Goal: Information Seeking & Learning: Learn about a topic

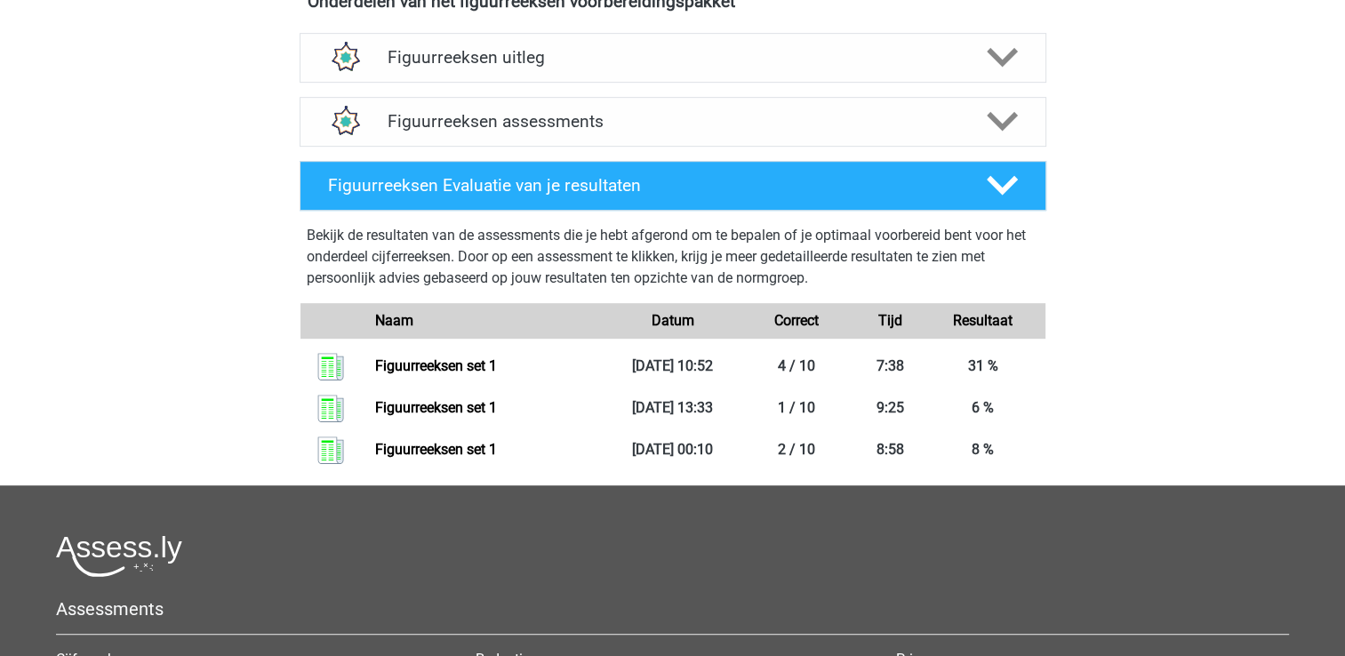
scroll to position [711, 0]
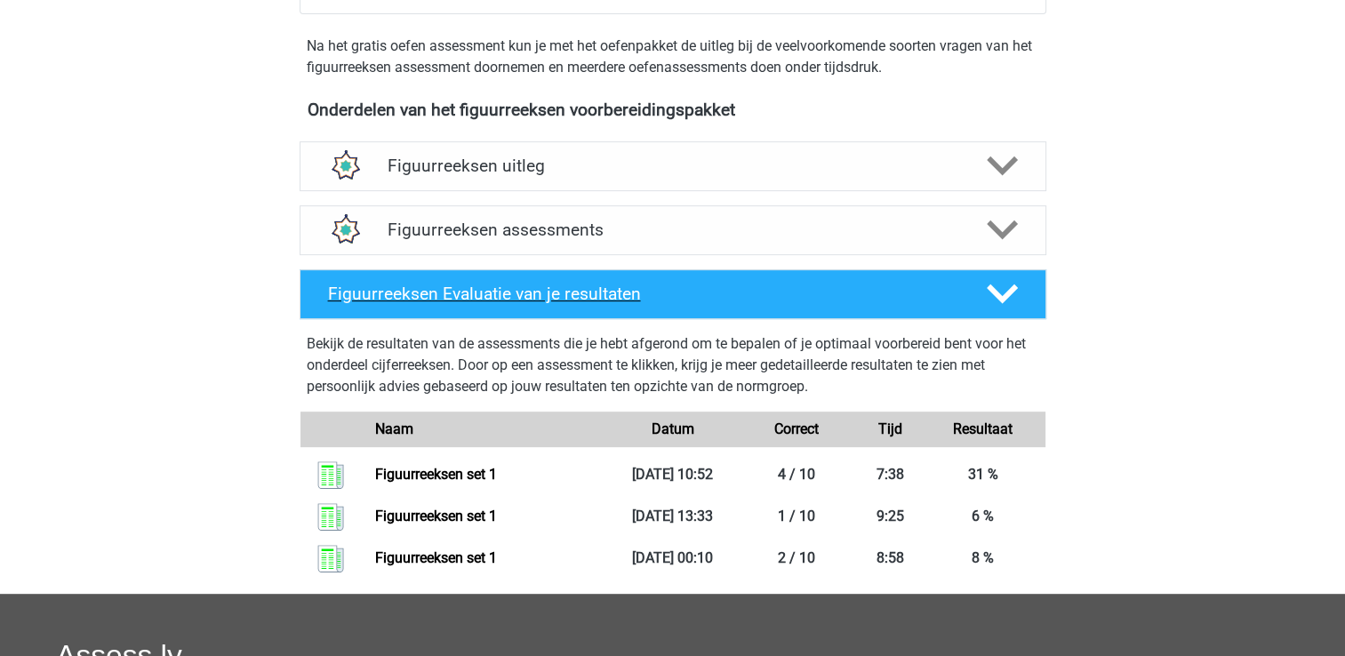
click at [577, 286] on h4 "Figuurreeksen Evaluatie van je resultaten" at bounding box center [643, 294] width 630 height 20
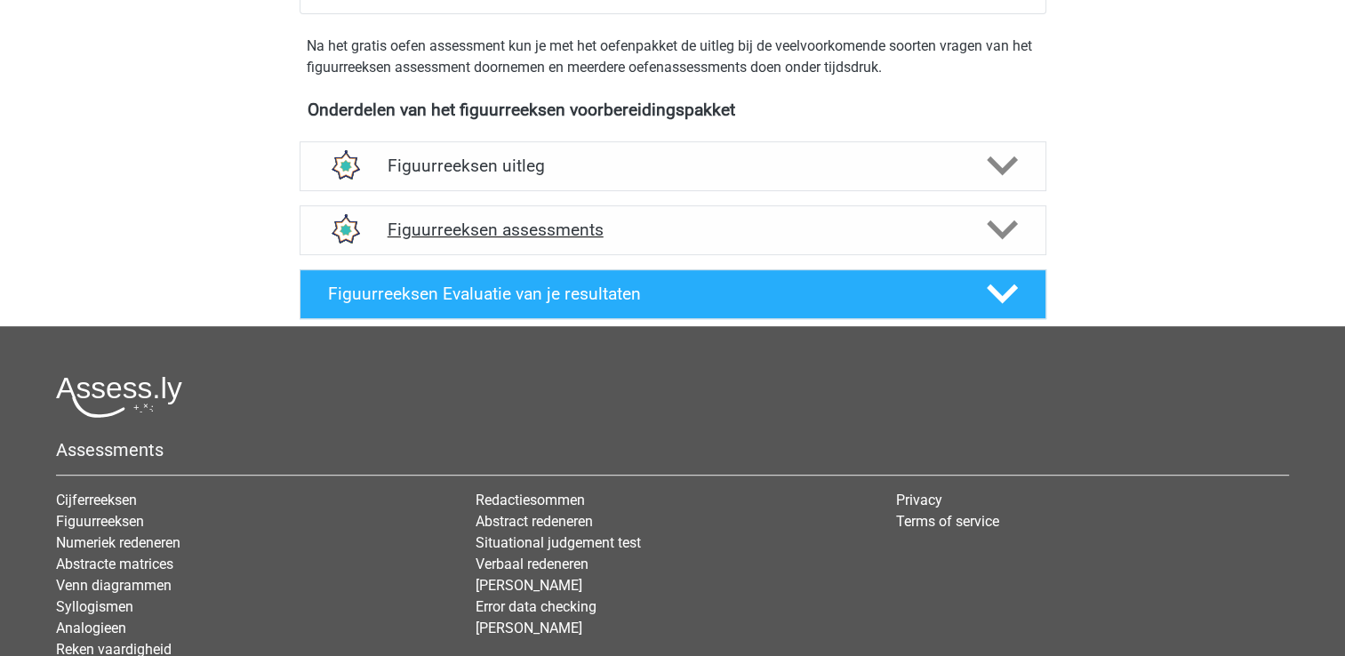
click at [580, 234] on h4 "Figuurreeksen assessments" at bounding box center [673, 230] width 571 height 20
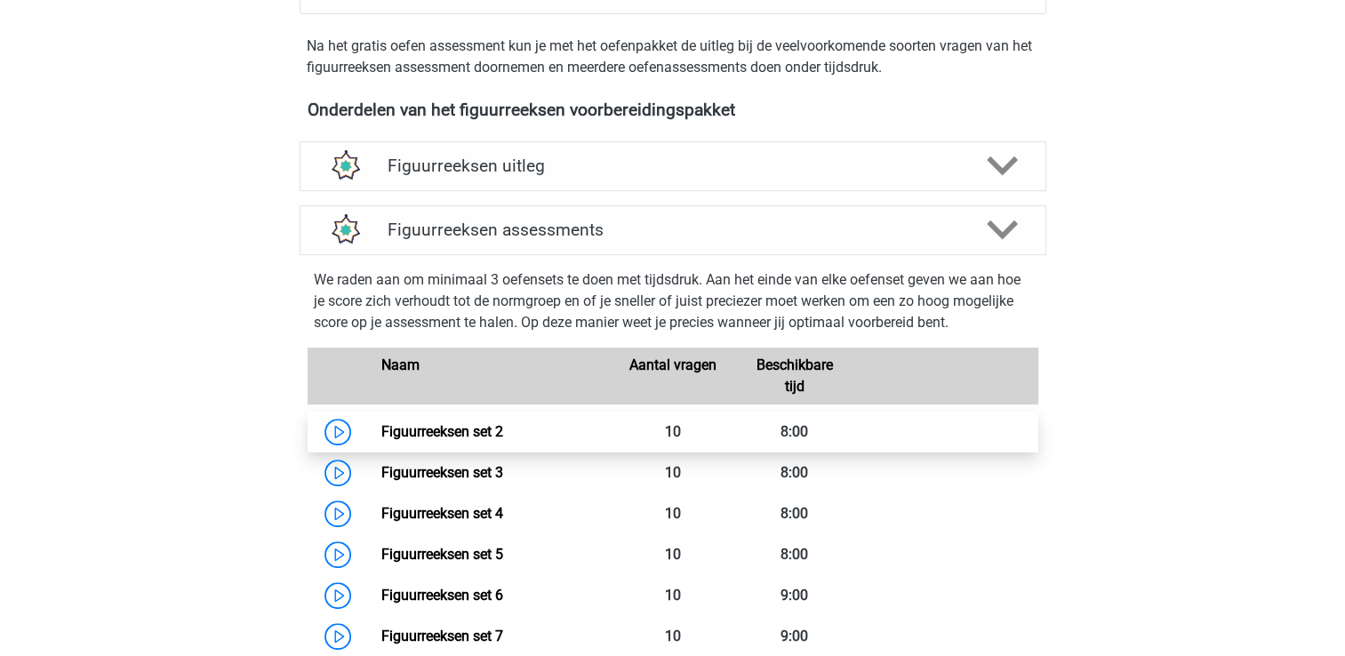
click at [478, 431] on link "Figuurreeksen set 2" at bounding box center [442, 431] width 122 height 17
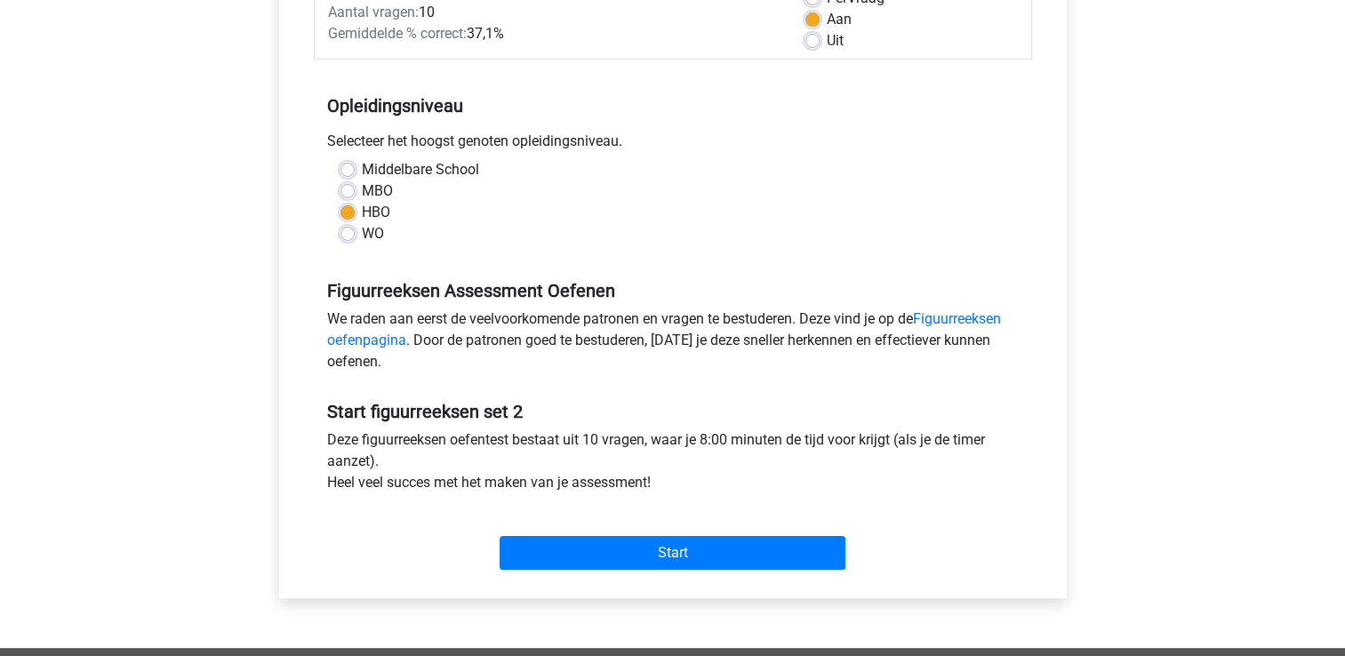
scroll to position [356, 0]
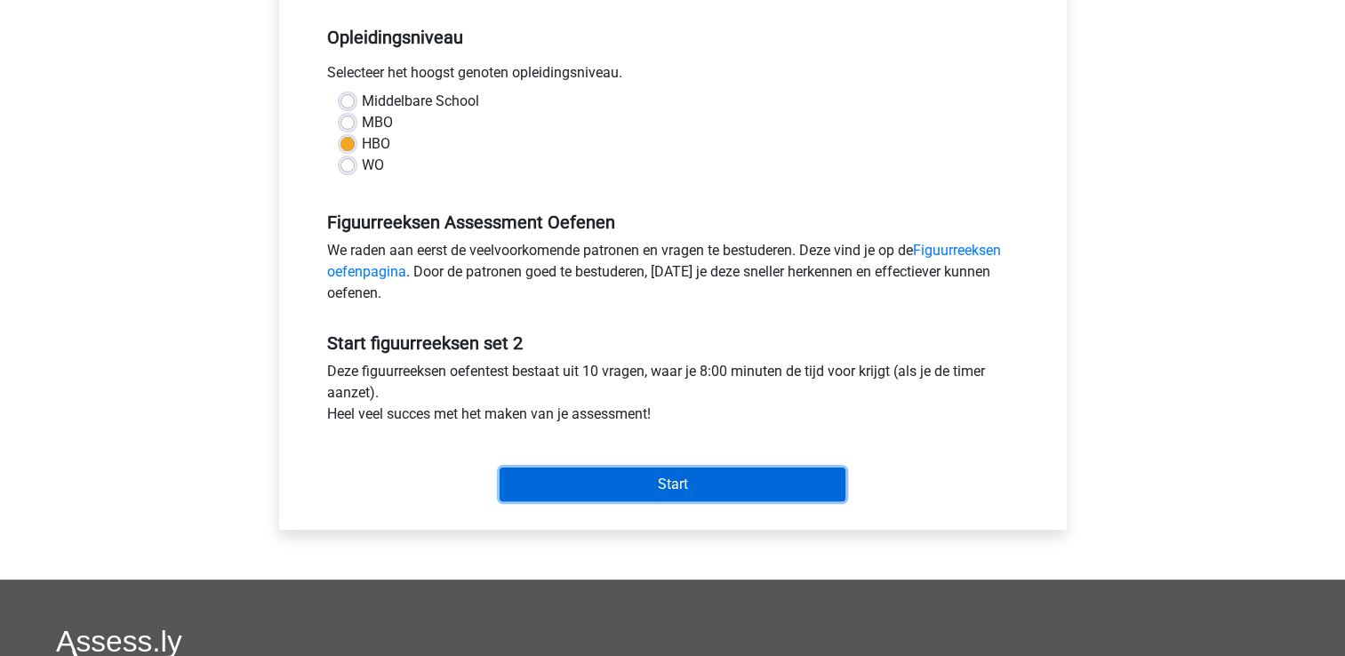
click at [550, 484] on input "Start" at bounding box center [673, 485] width 346 height 34
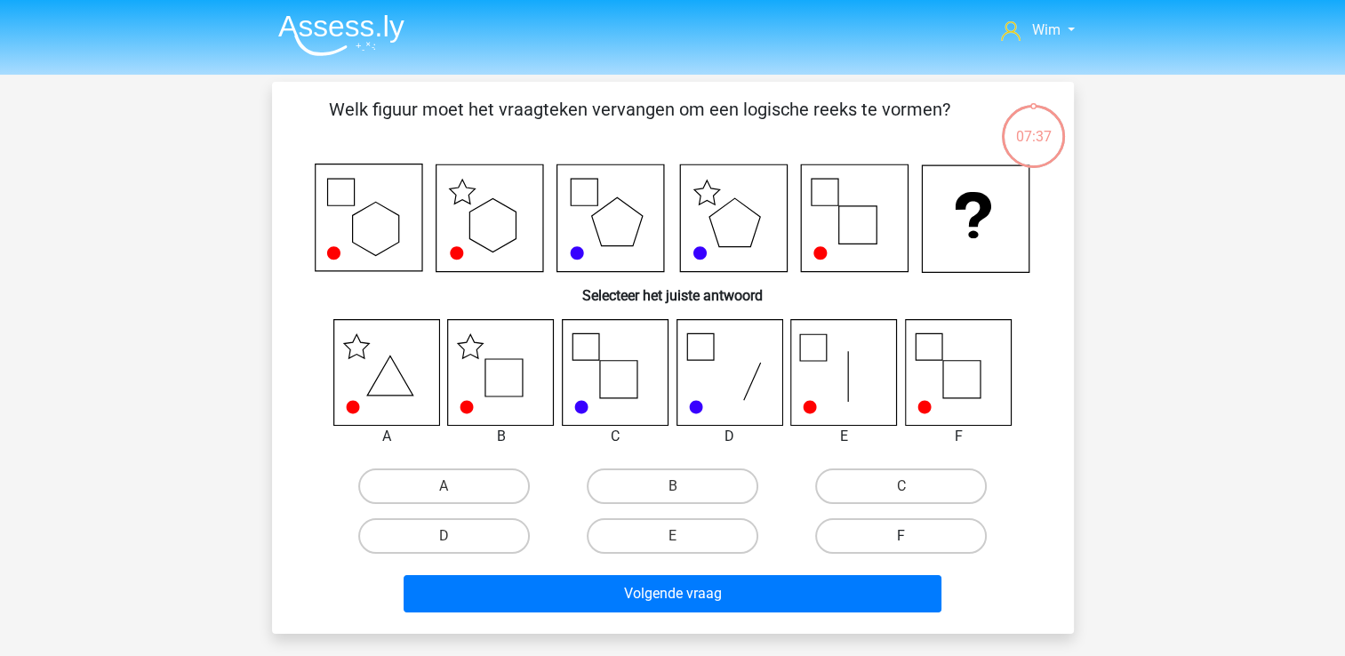
click at [915, 531] on label "F" at bounding box center [901, 536] width 172 height 36
click at [913, 536] on input "F" at bounding box center [907, 542] width 12 height 12
radio input "true"
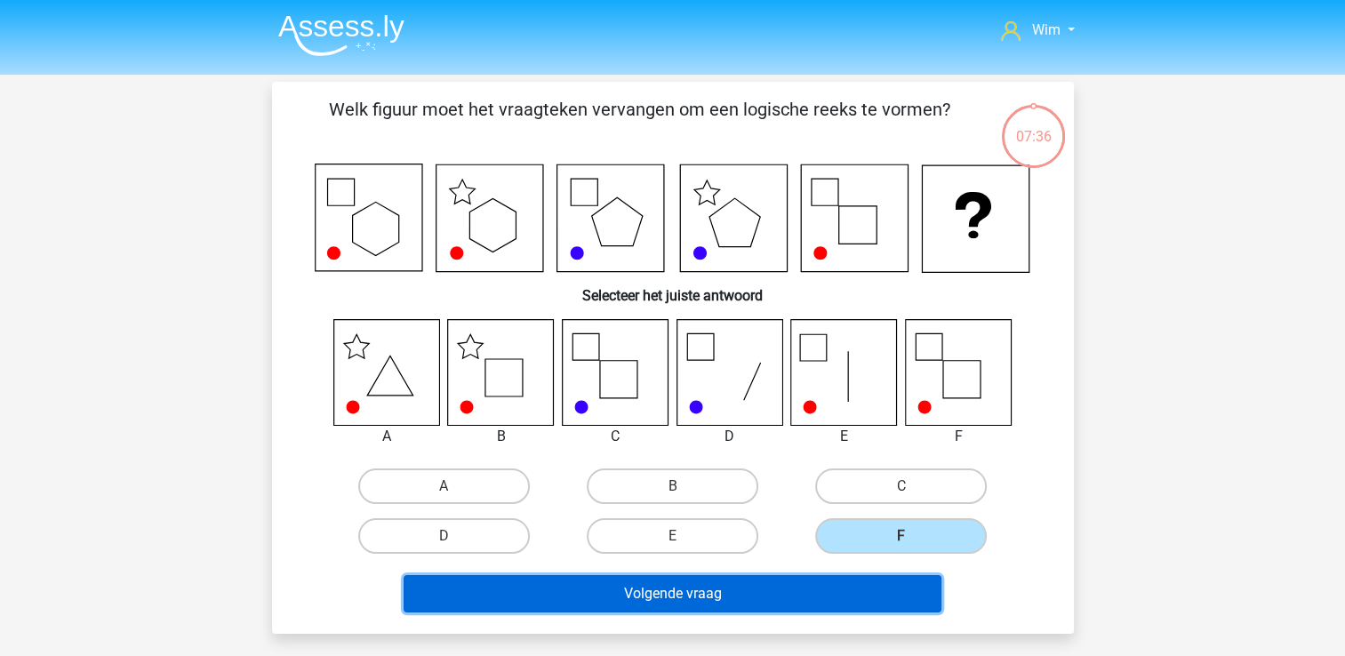
click at [686, 592] on button "Volgende vraag" at bounding box center [673, 593] width 538 height 37
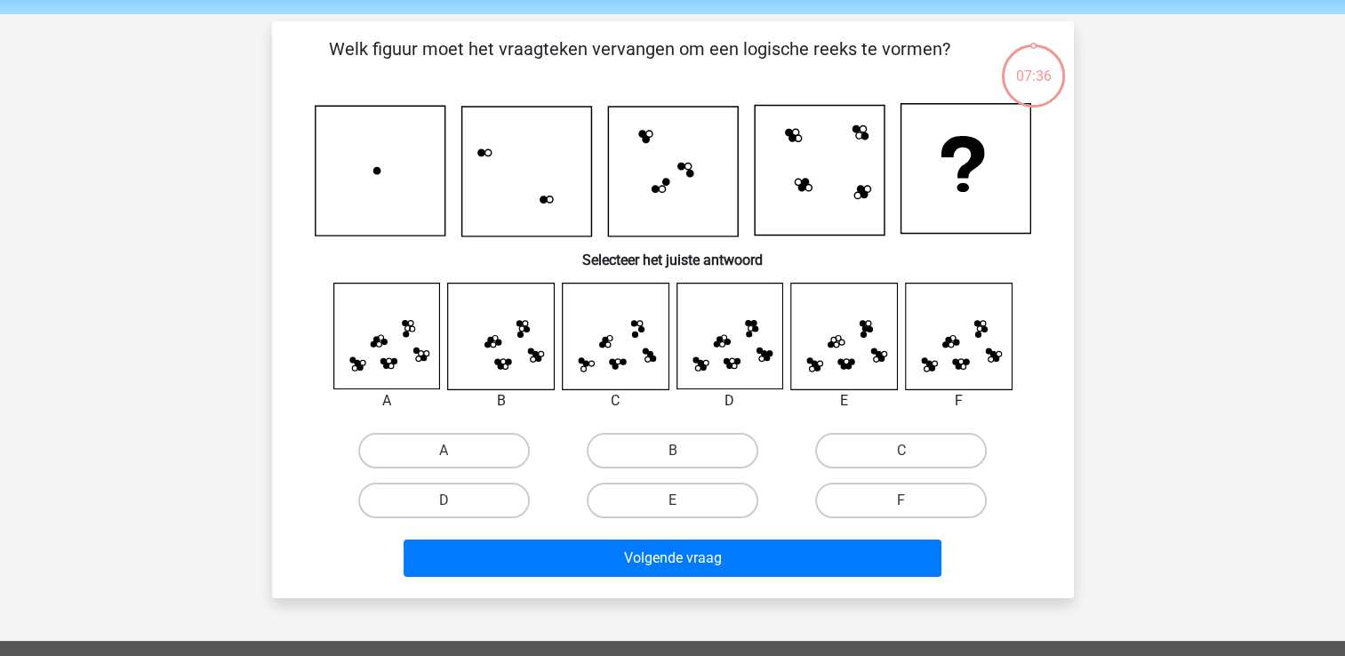
scroll to position [82, 0]
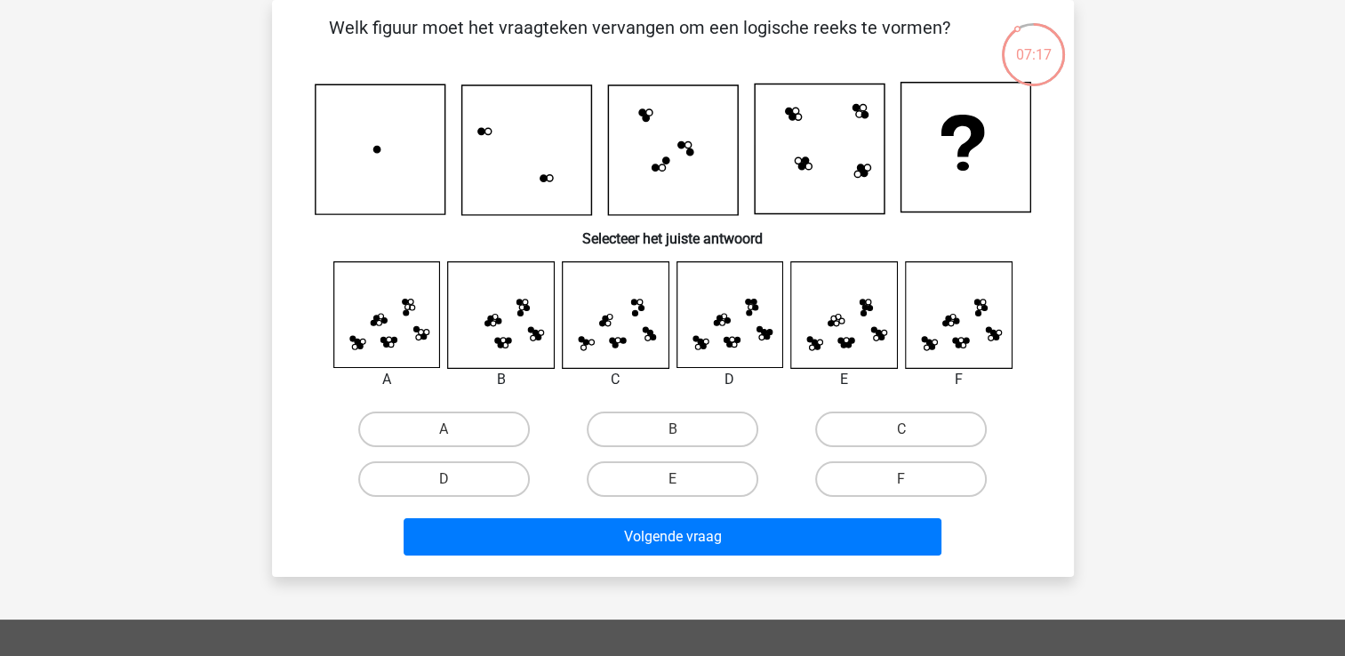
click at [679, 432] on input "B" at bounding box center [678, 435] width 12 height 12
radio input "true"
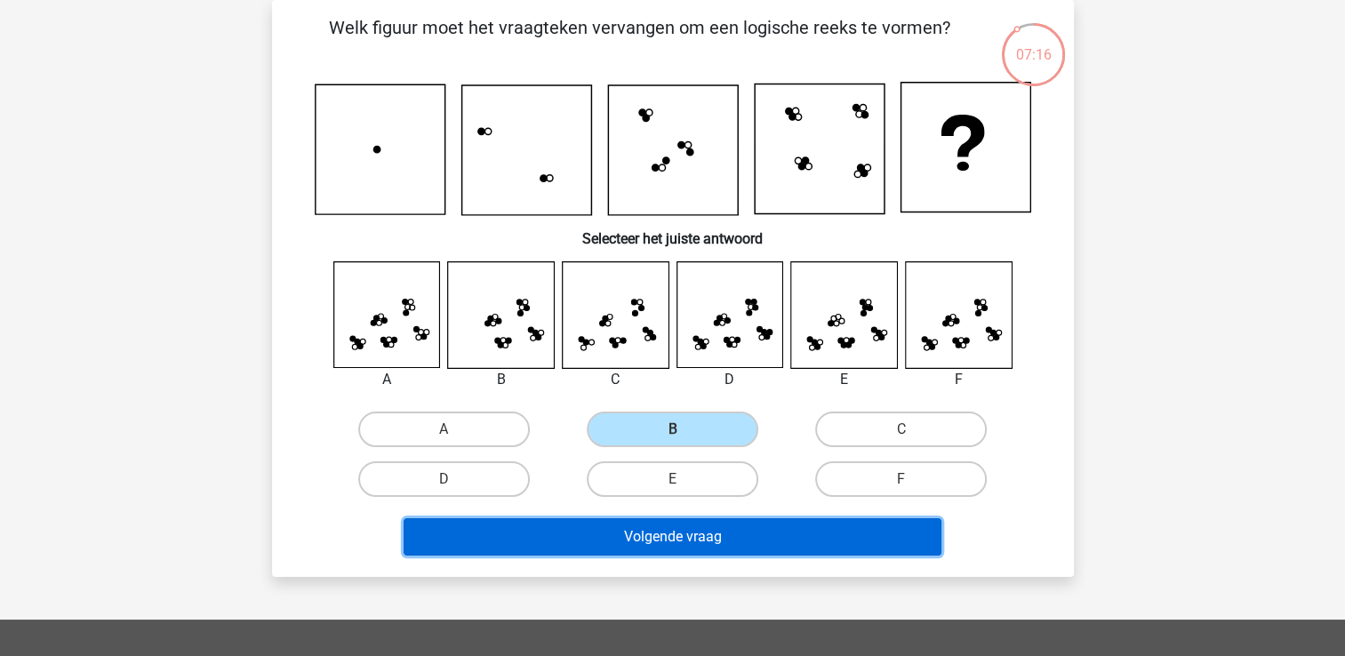
click at [699, 532] on button "Volgende vraag" at bounding box center [673, 536] width 538 height 37
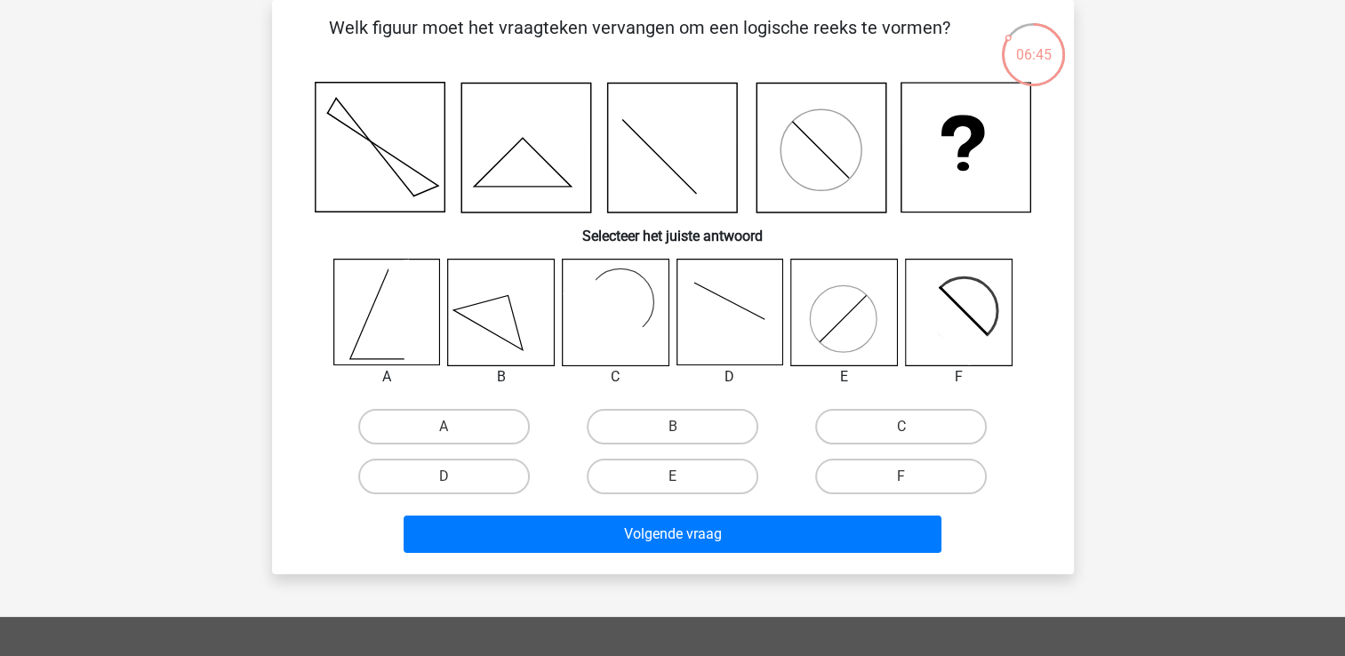
click at [708, 318] on icon at bounding box center [729, 313] width 106 height 106
click at [874, 434] on label "C" at bounding box center [901, 427] width 172 height 36
click at [901, 434] on input "C" at bounding box center [907, 433] width 12 height 12
radio input "true"
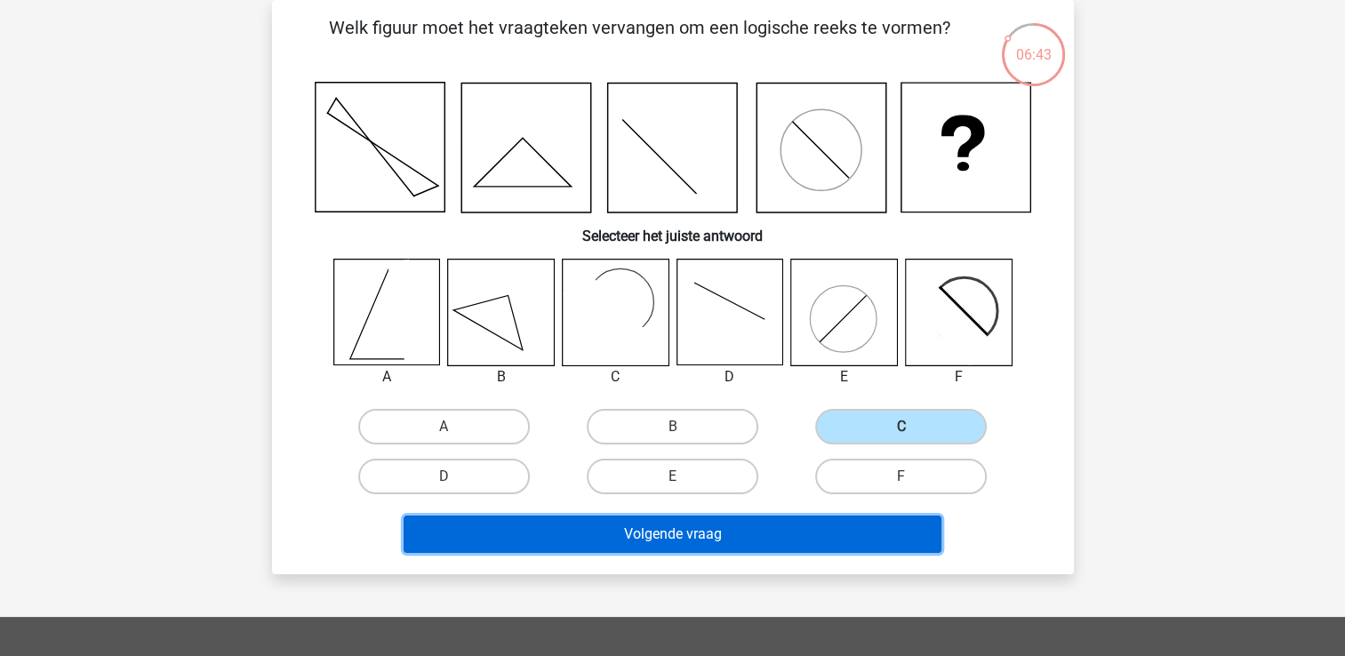
click at [793, 535] on button "Volgende vraag" at bounding box center [673, 534] width 538 height 37
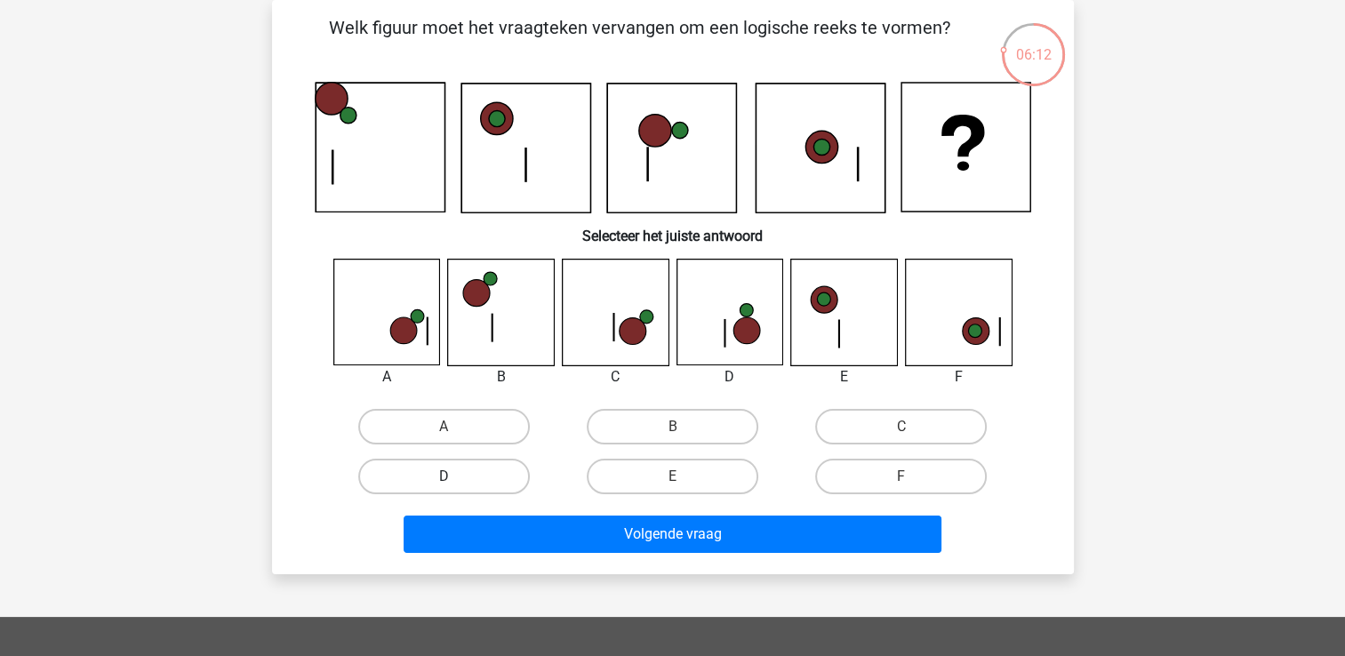
click at [484, 468] on label "D" at bounding box center [444, 477] width 172 height 36
click at [455, 476] on input "D" at bounding box center [450, 482] width 12 height 12
radio input "true"
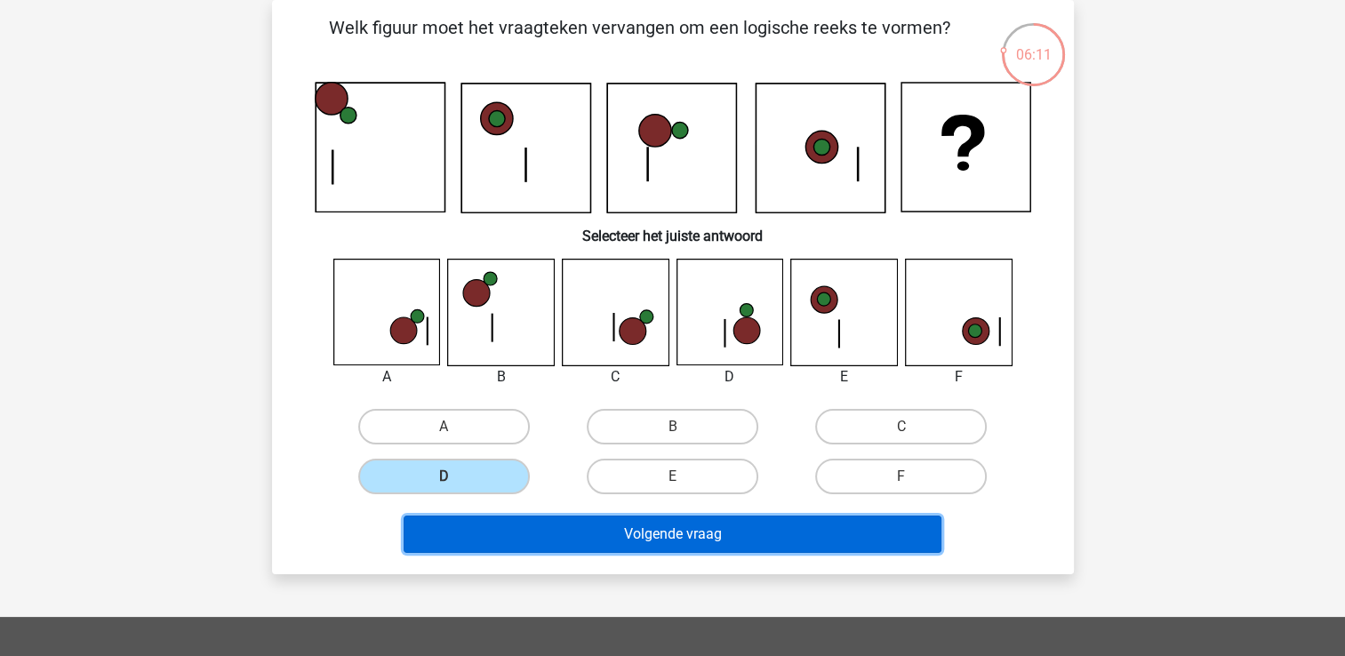
click at [500, 532] on button "Volgende vraag" at bounding box center [673, 534] width 538 height 37
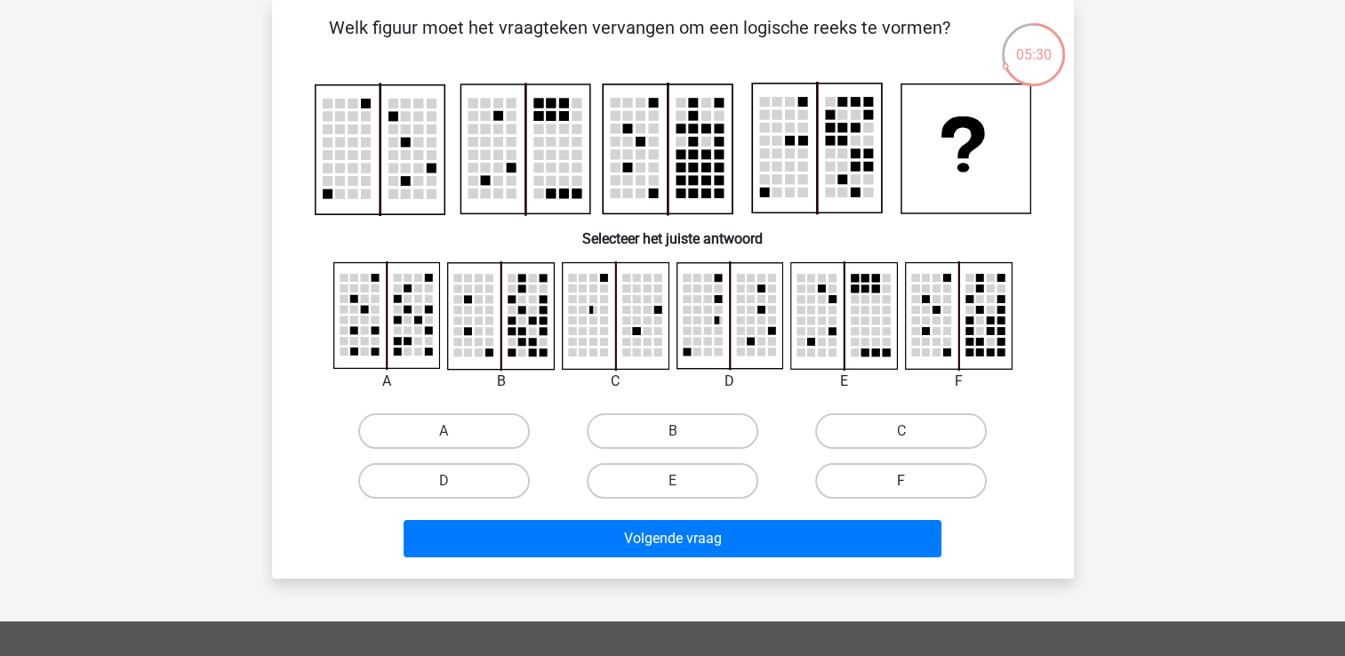
click at [860, 480] on label "F" at bounding box center [901, 481] width 172 height 36
click at [901, 481] on input "F" at bounding box center [907, 487] width 12 height 12
radio input "true"
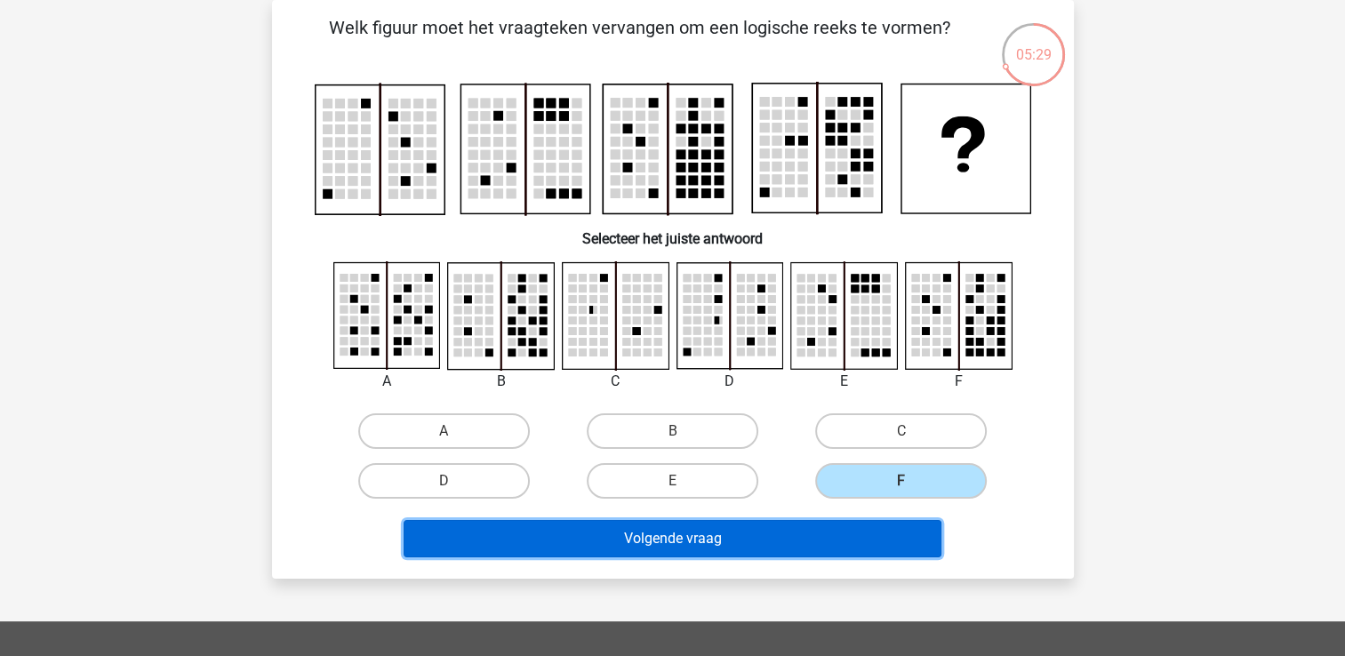
click at [826, 542] on button "Volgende vraag" at bounding box center [673, 538] width 538 height 37
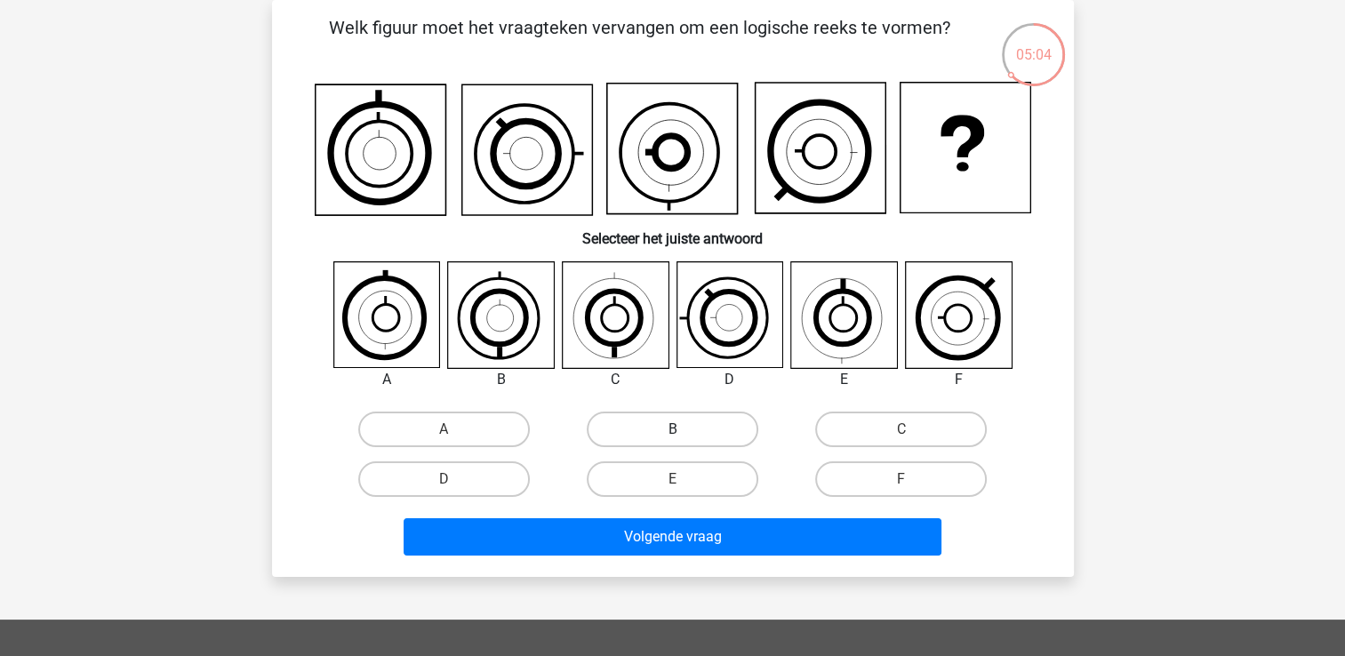
click at [724, 429] on label "B" at bounding box center [673, 430] width 172 height 36
click at [684, 429] on input "B" at bounding box center [678, 435] width 12 height 12
radio input "true"
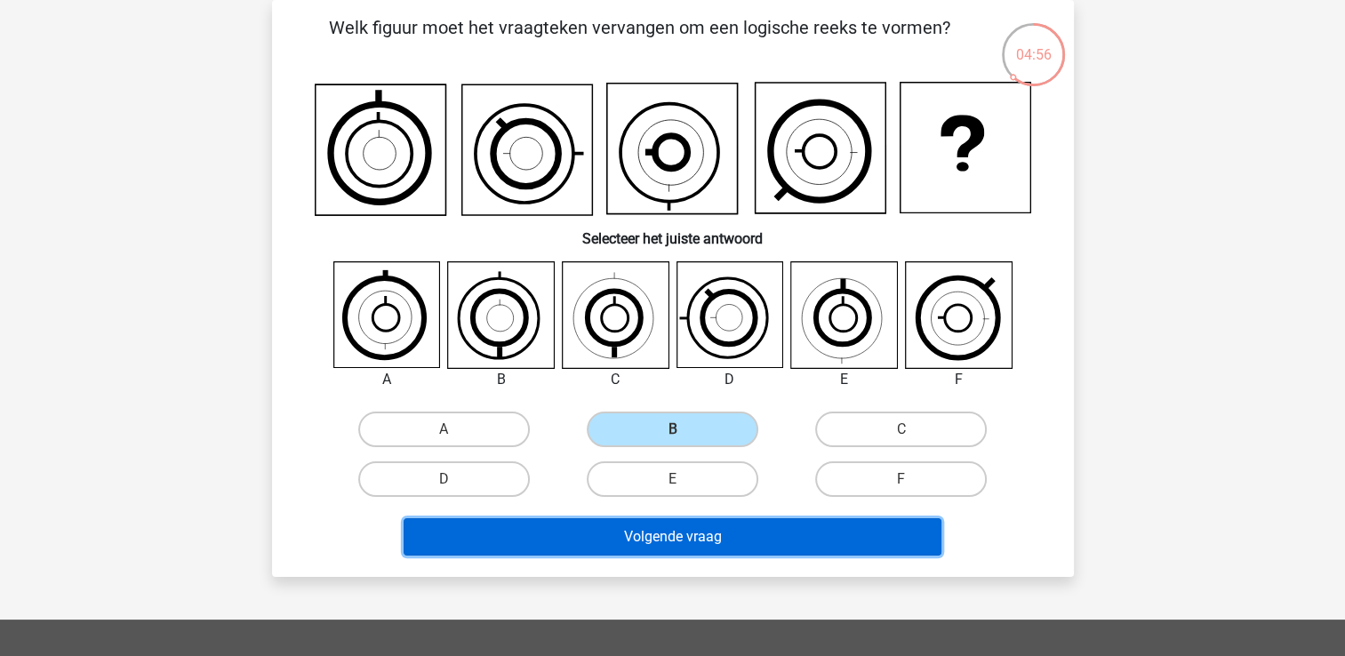
click at [714, 528] on button "Volgende vraag" at bounding box center [673, 536] width 538 height 37
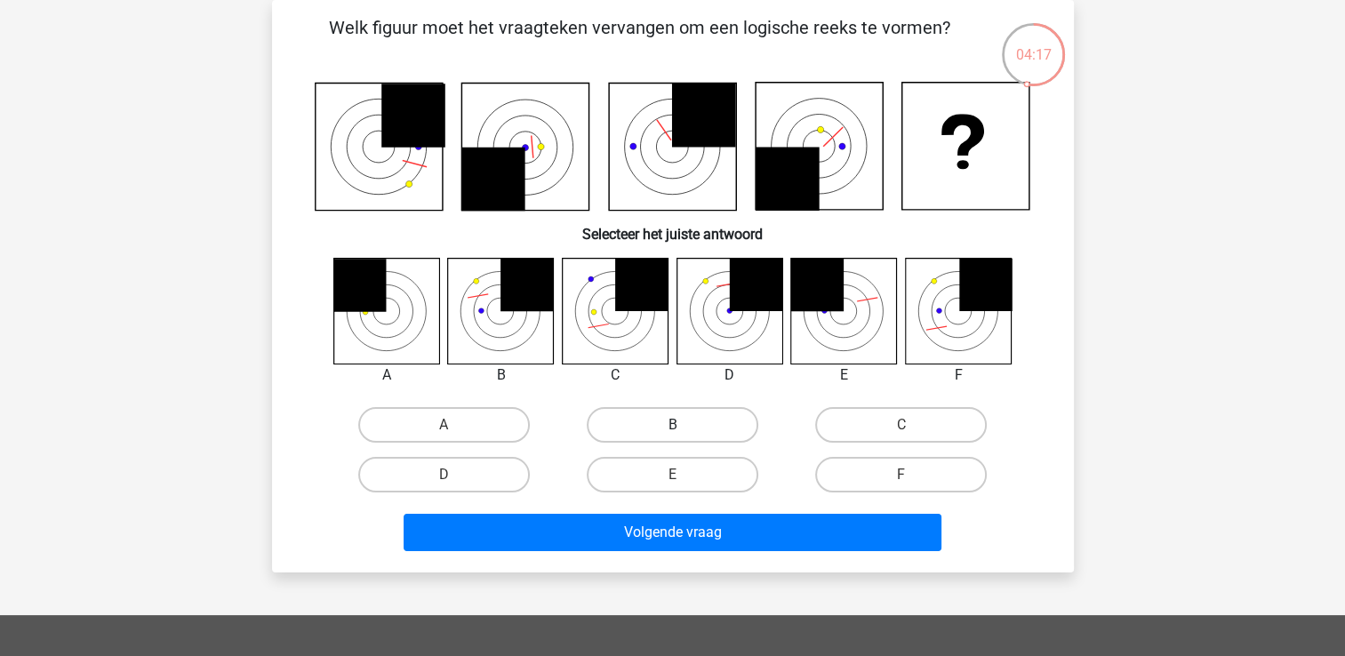
click at [620, 420] on label "B" at bounding box center [673, 425] width 172 height 36
click at [672, 425] on input "B" at bounding box center [678, 431] width 12 height 12
radio input "true"
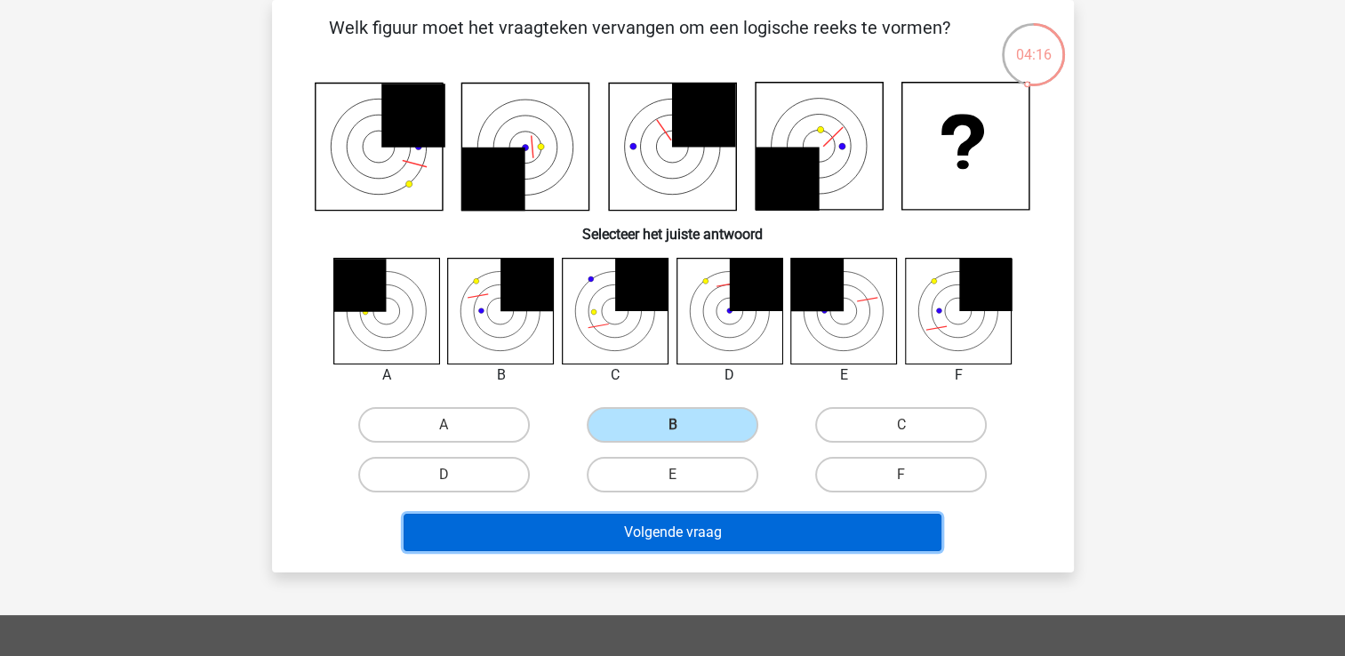
click at [611, 537] on button "Volgende vraag" at bounding box center [673, 532] width 538 height 37
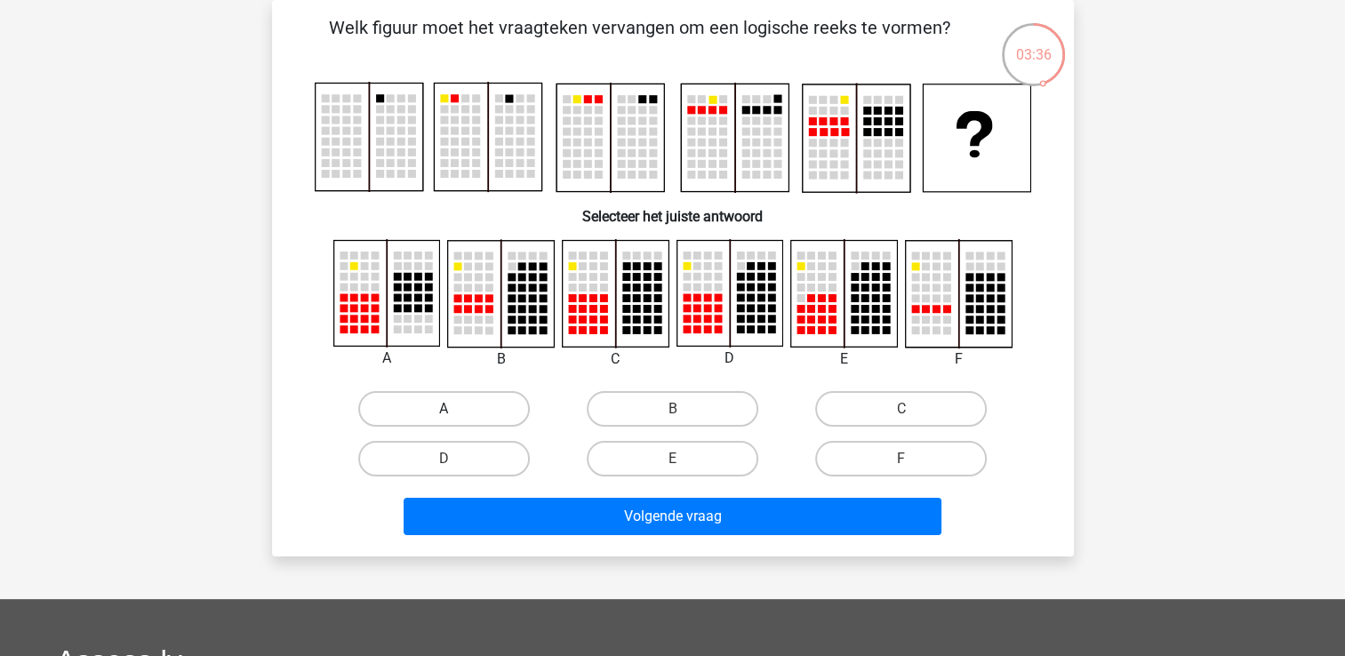
click at [412, 399] on label "A" at bounding box center [444, 409] width 172 height 36
click at [444, 409] on input "A" at bounding box center [450, 415] width 12 height 12
radio input "true"
click at [915, 452] on label "F" at bounding box center [901, 459] width 172 height 36
click at [913, 459] on input "F" at bounding box center [907, 465] width 12 height 12
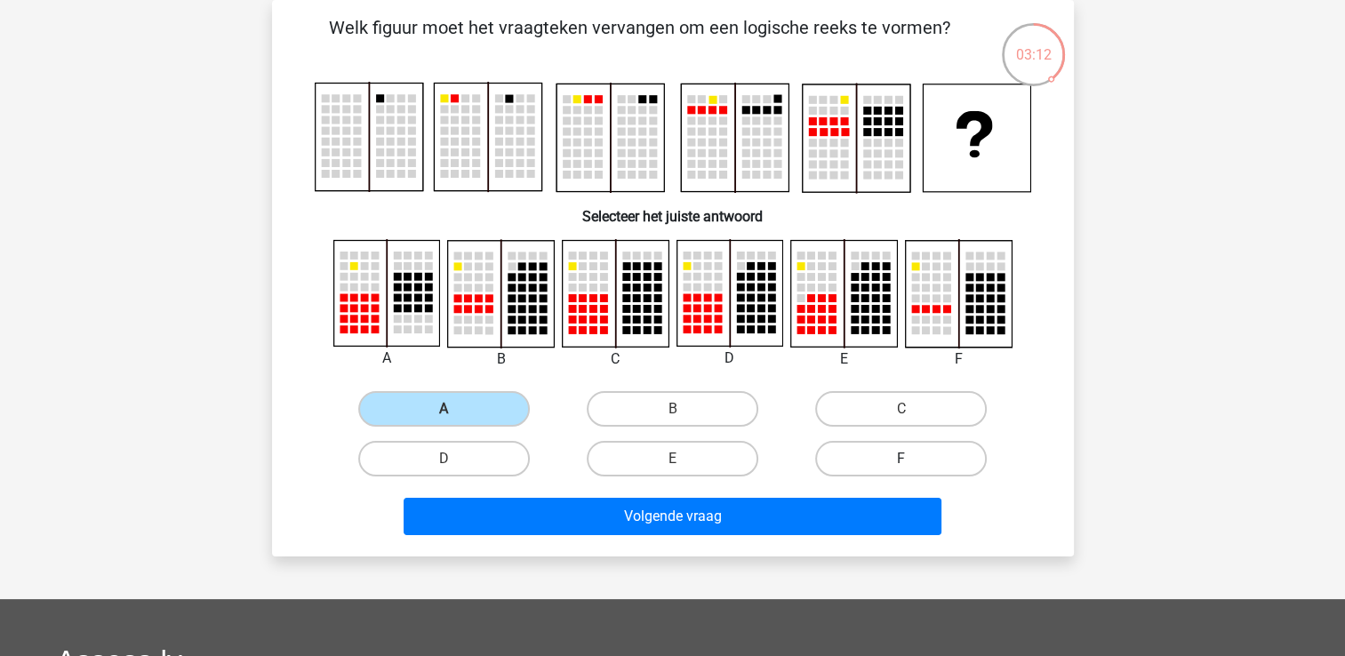
radio input "true"
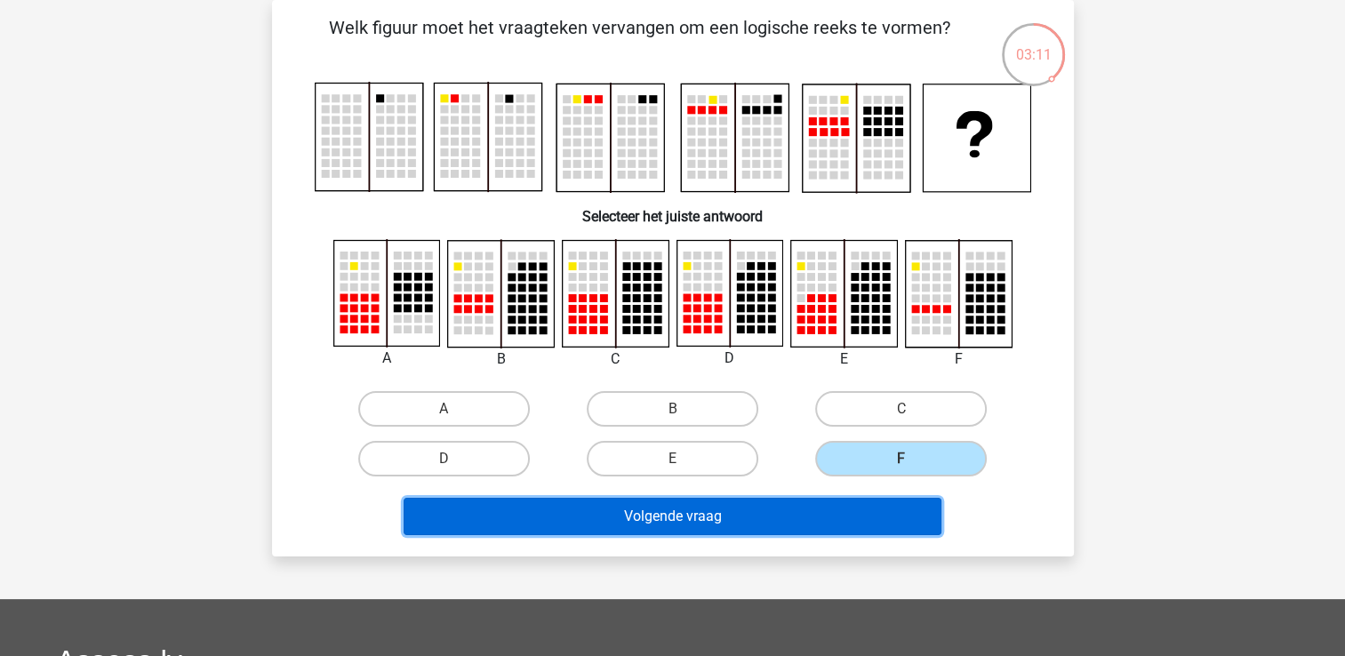
click at [862, 524] on button "Volgende vraag" at bounding box center [673, 516] width 538 height 37
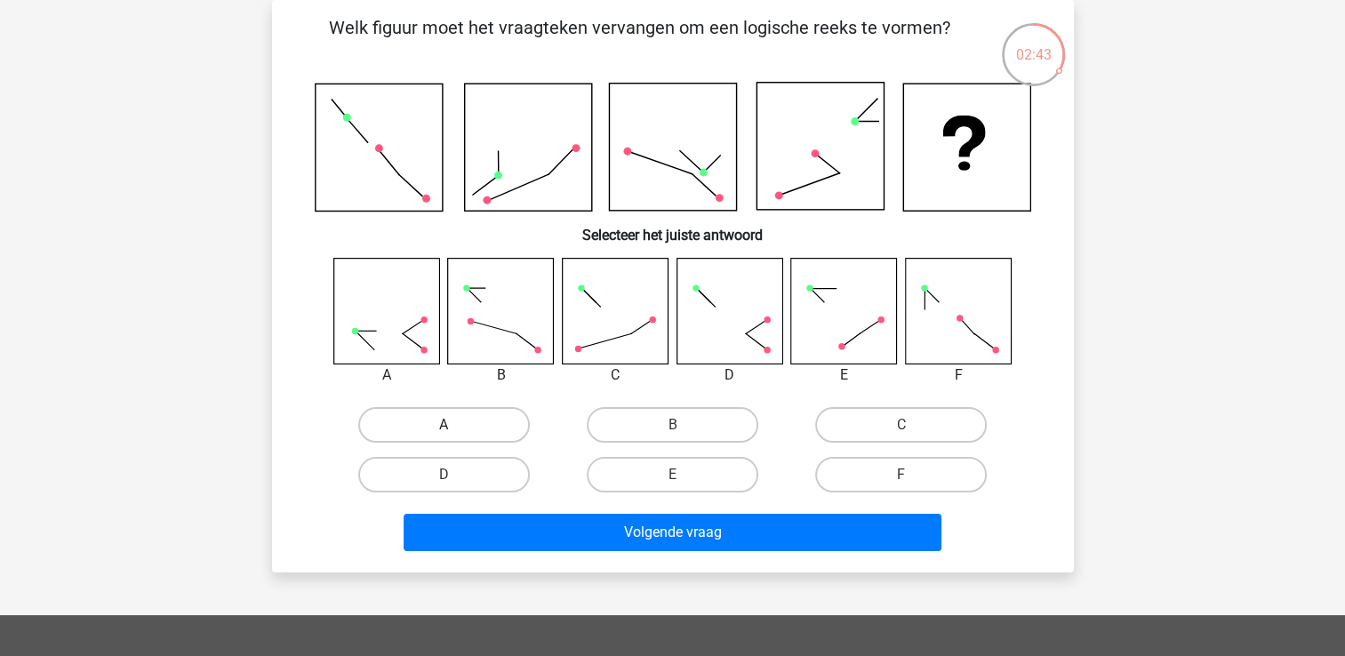
click at [398, 413] on label "A" at bounding box center [444, 425] width 172 height 36
click at [444, 425] on input "A" at bounding box center [450, 431] width 12 height 12
radio input "true"
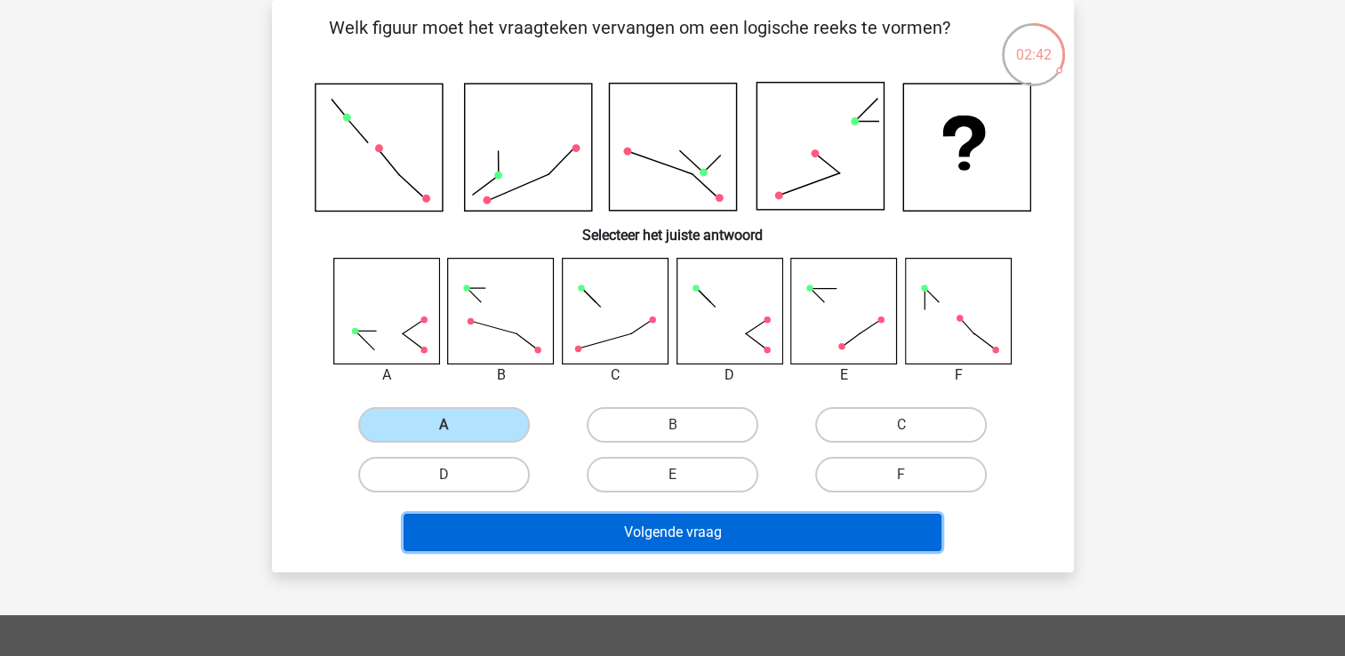
click at [443, 533] on button "Volgende vraag" at bounding box center [673, 532] width 538 height 37
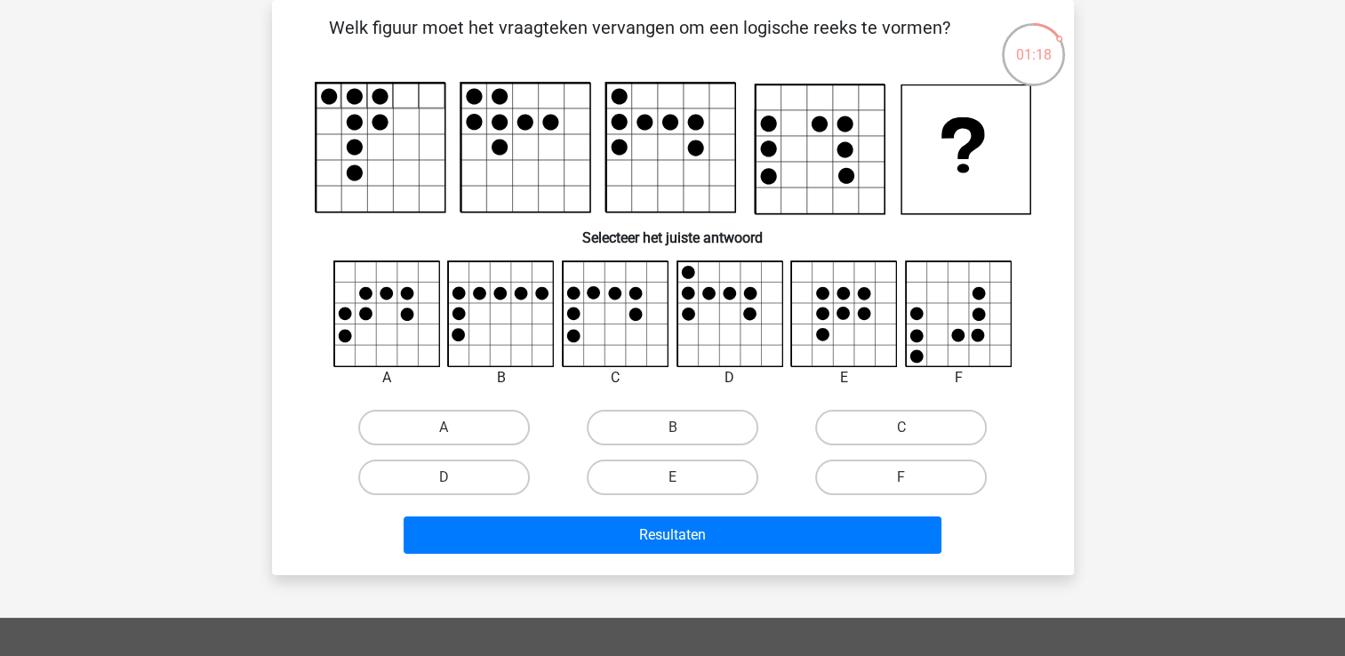
click at [901, 436] on input "C" at bounding box center [907, 434] width 12 height 12
radio input "true"
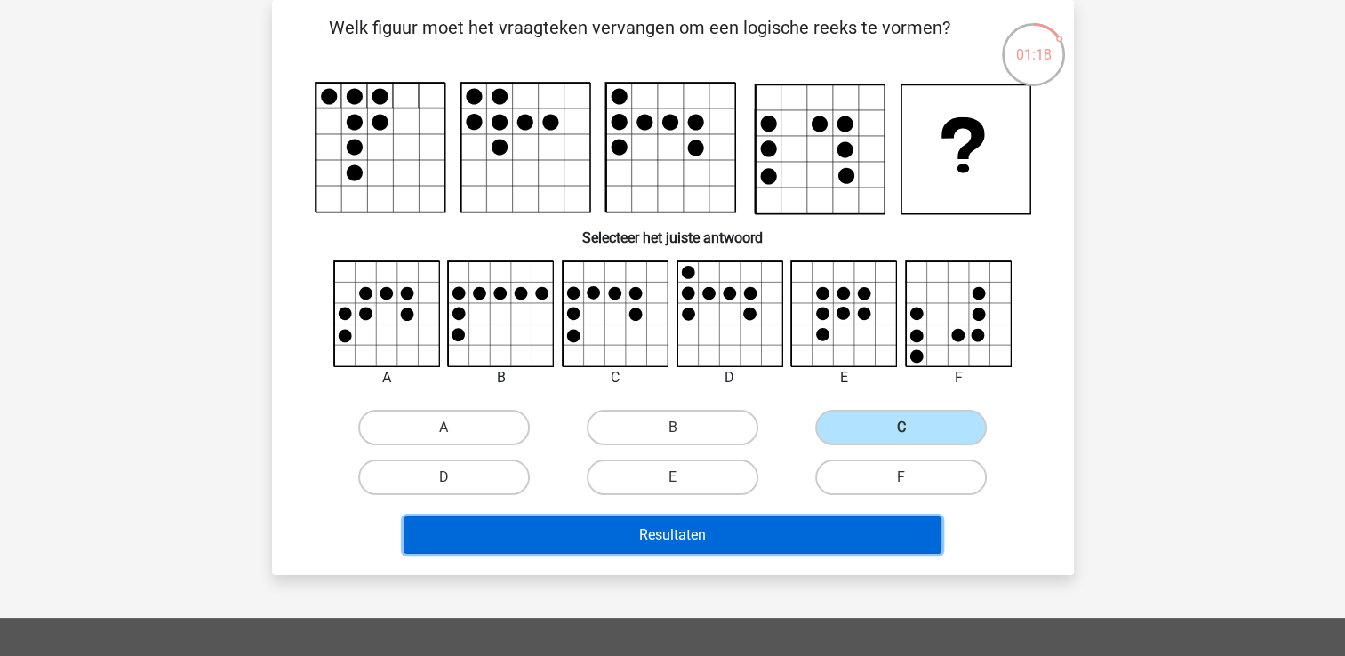
click at [874, 526] on button "Resultaten" at bounding box center [673, 534] width 538 height 37
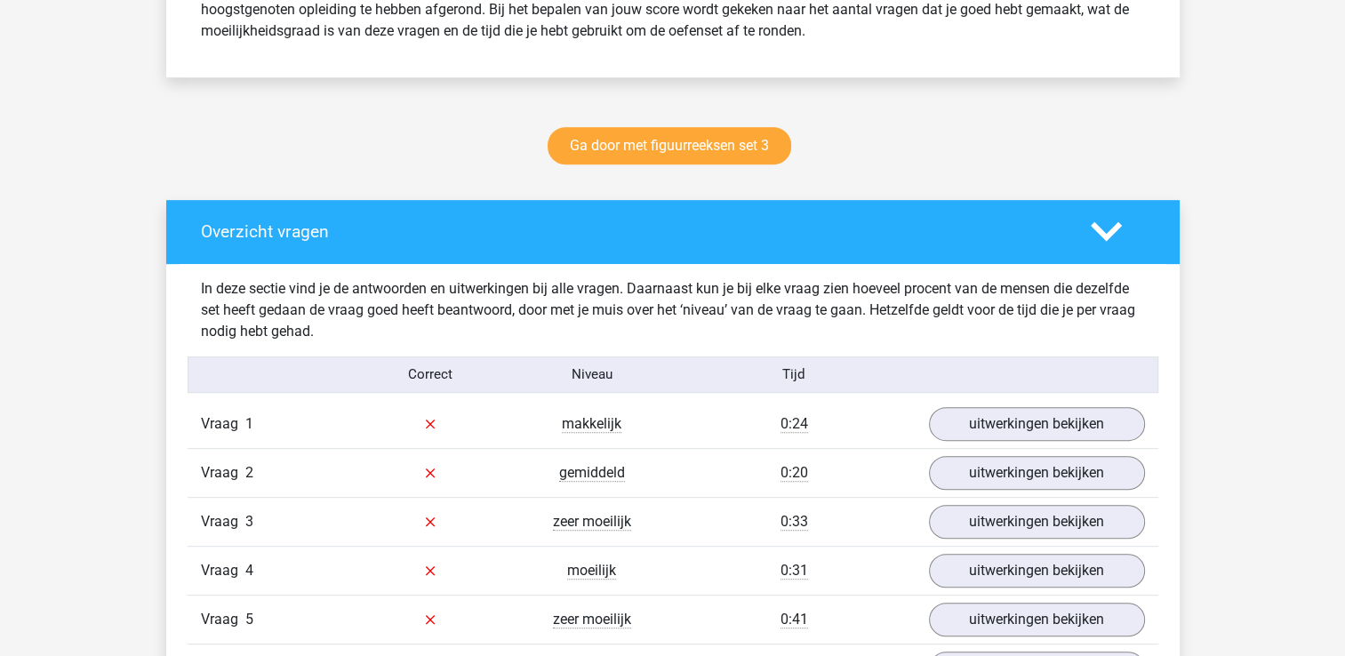
scroll to position [800, 0]
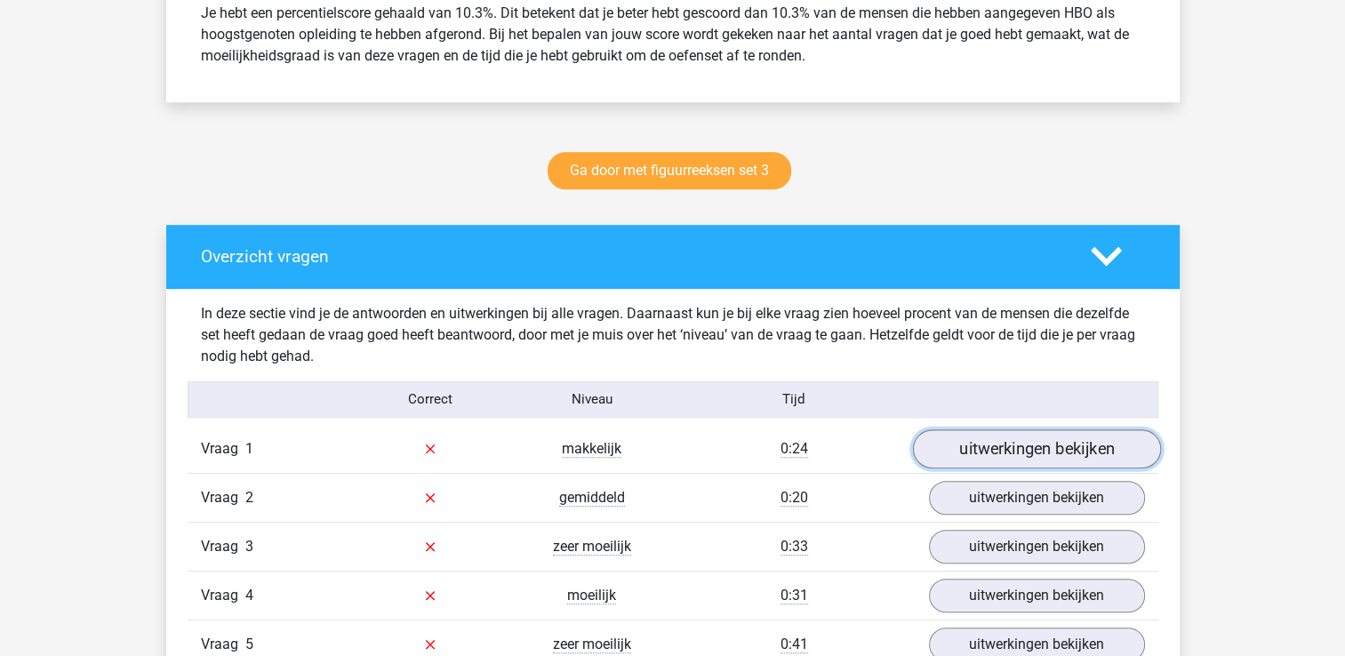
click at [1031, 455] on link "uitwerkingen bekijken" at bounding box center [1036, 448] width 248 height 39
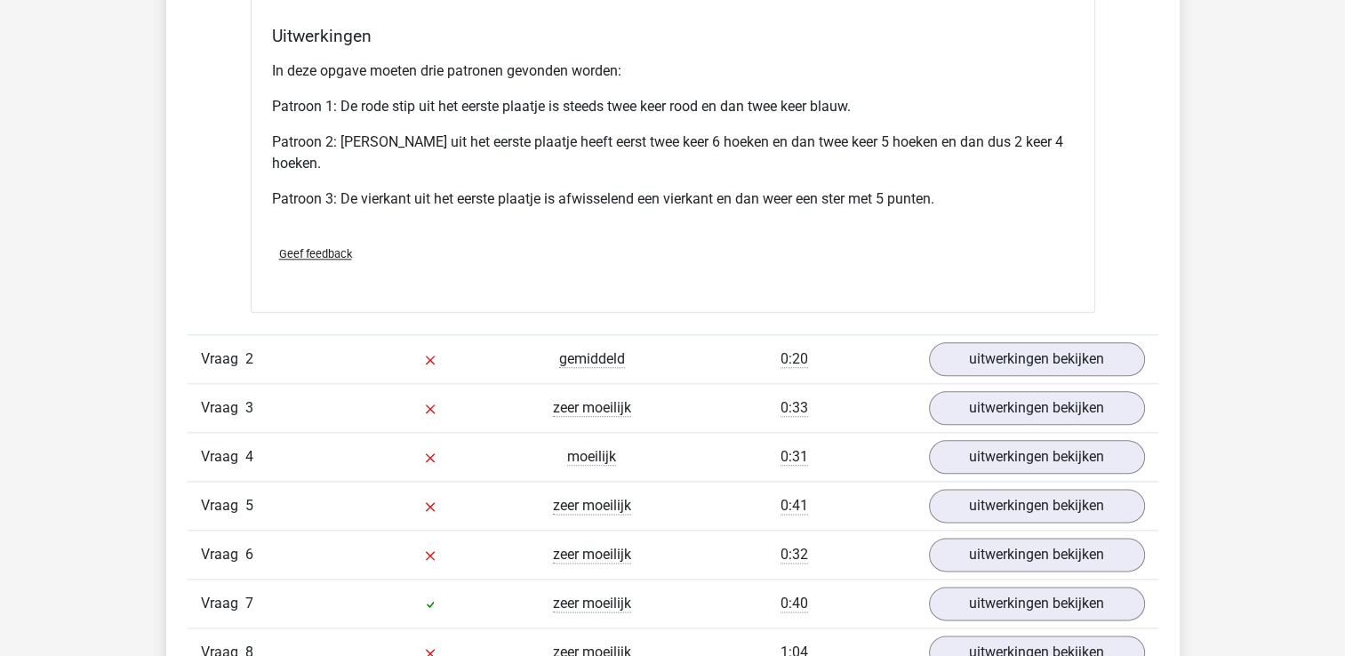
scroll to position [2044, 0]
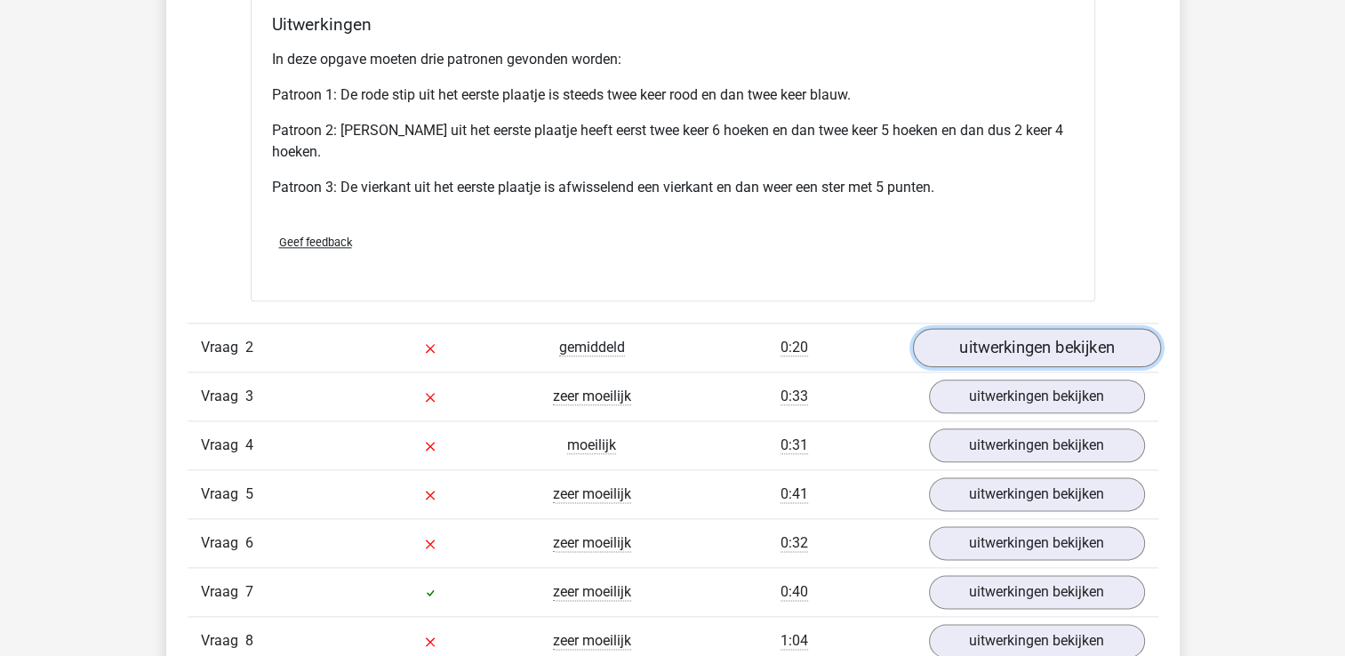
click at [962, 351] on link "uitwerkingen bekijken" at bounding box center [1036, 347] width 248 height 39
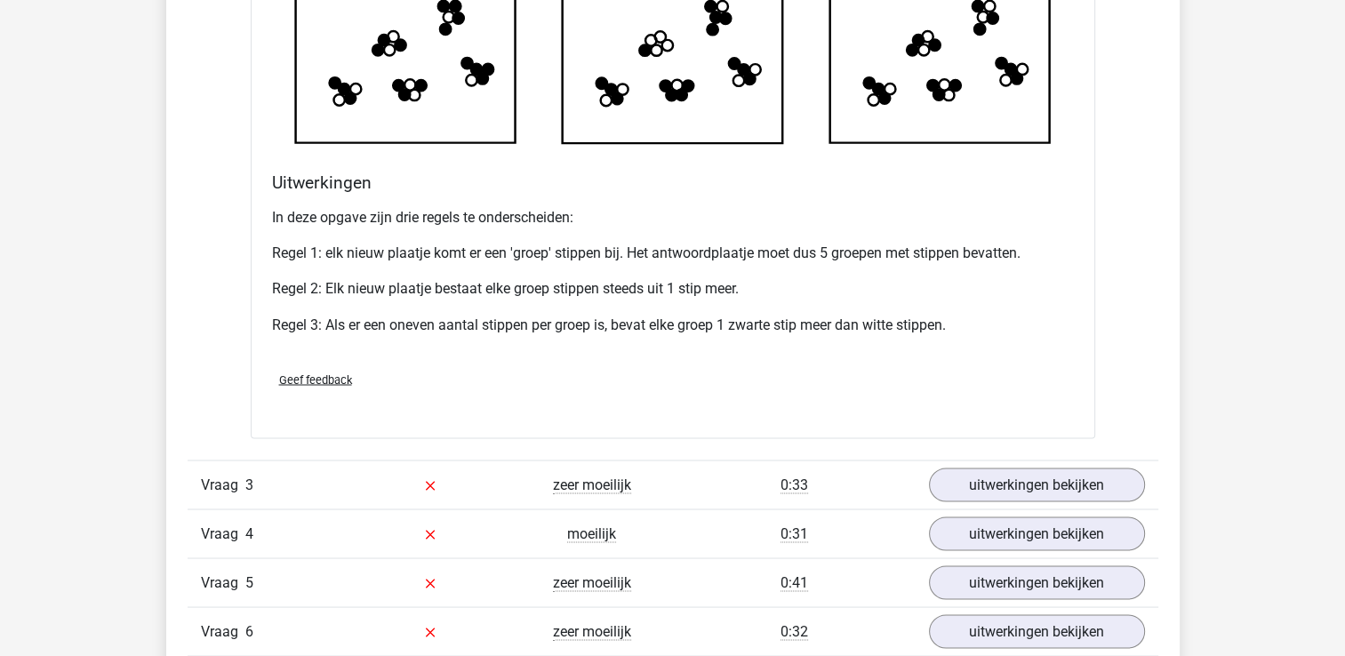
scroll to position [3200, 0]
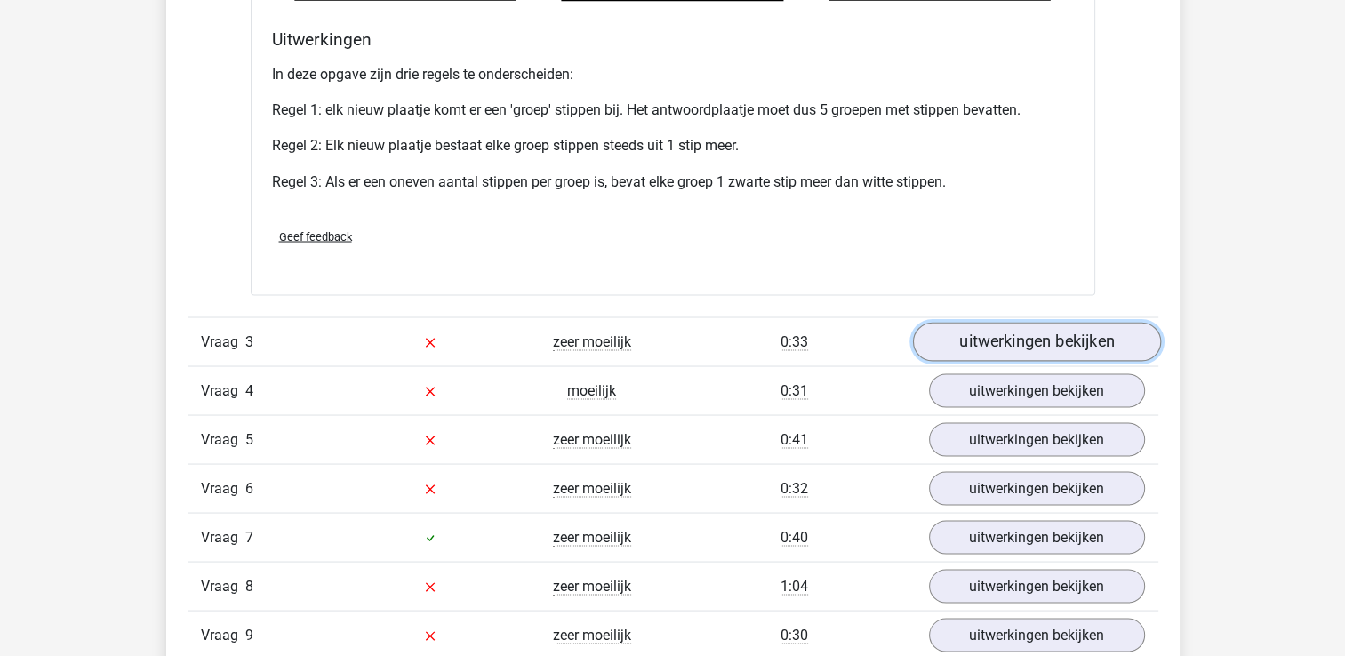
click at [1027, 343] on link "uitwerkingen bekijken" at bounding box center [1036, 342] width 248 height 39
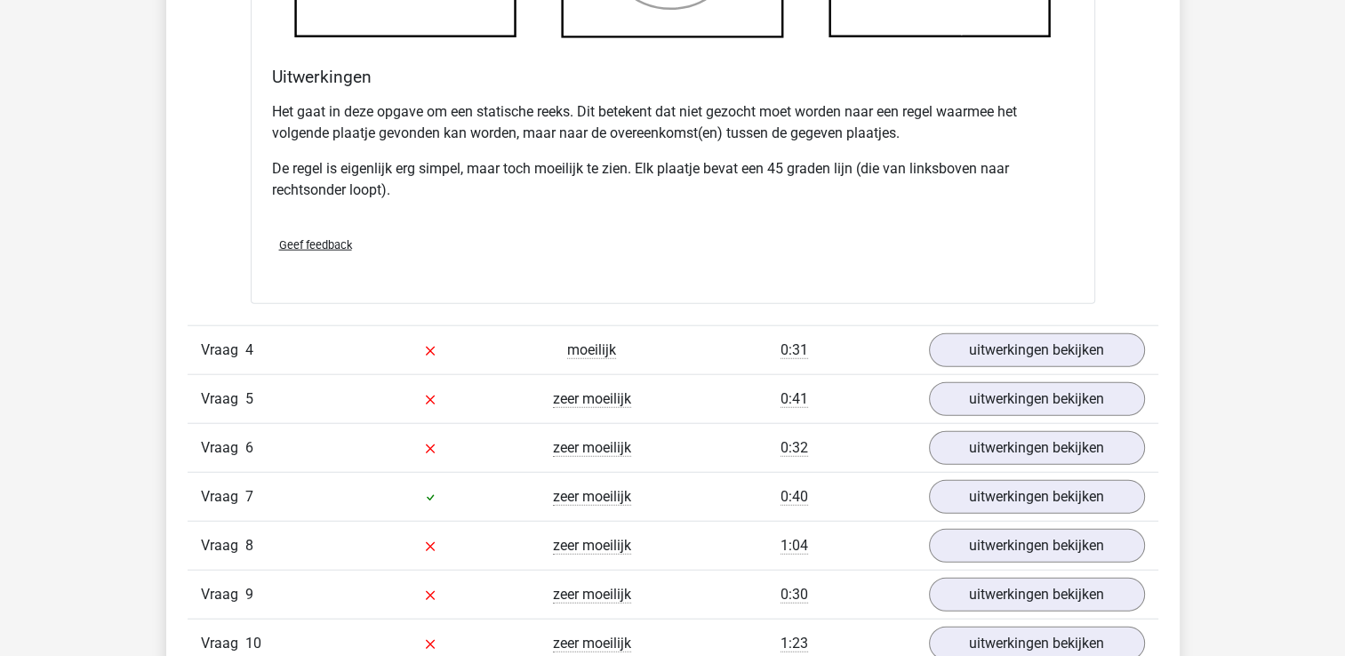
scroll to position [4355, 0]
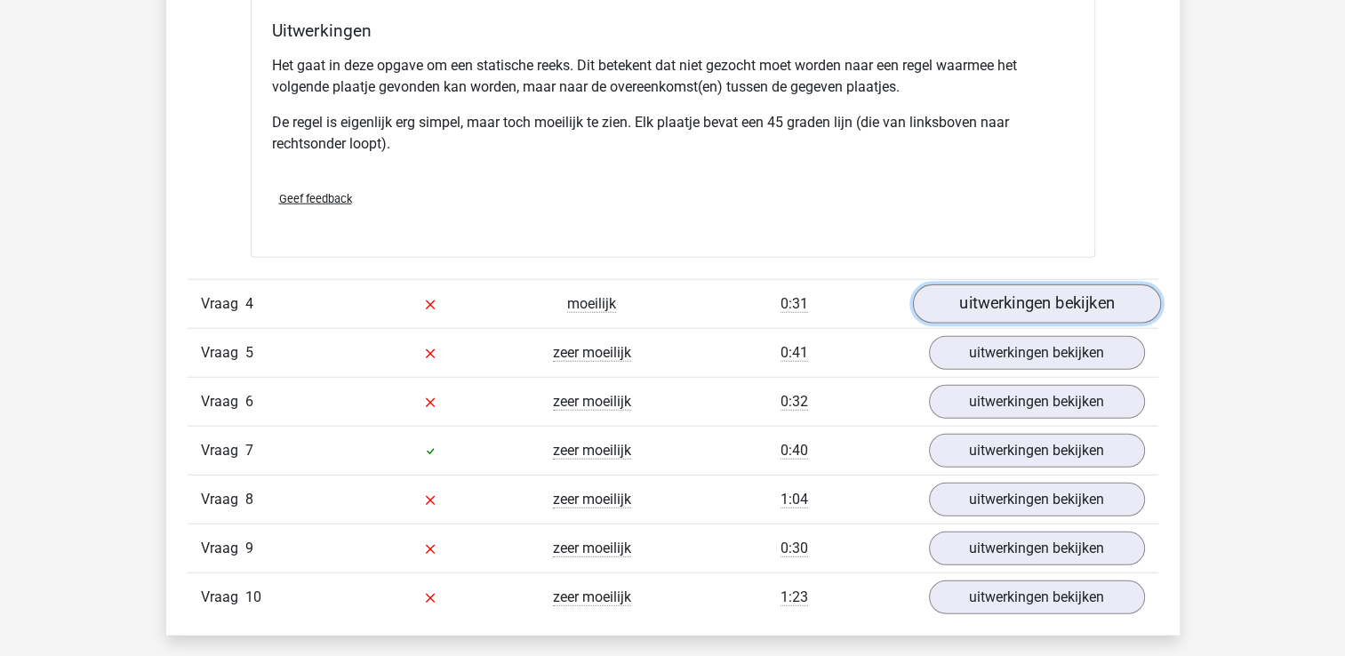
click at [981, 293] on link "uitwerkingen bekijken" at bounding box center [1036, 303] width 248 height 39
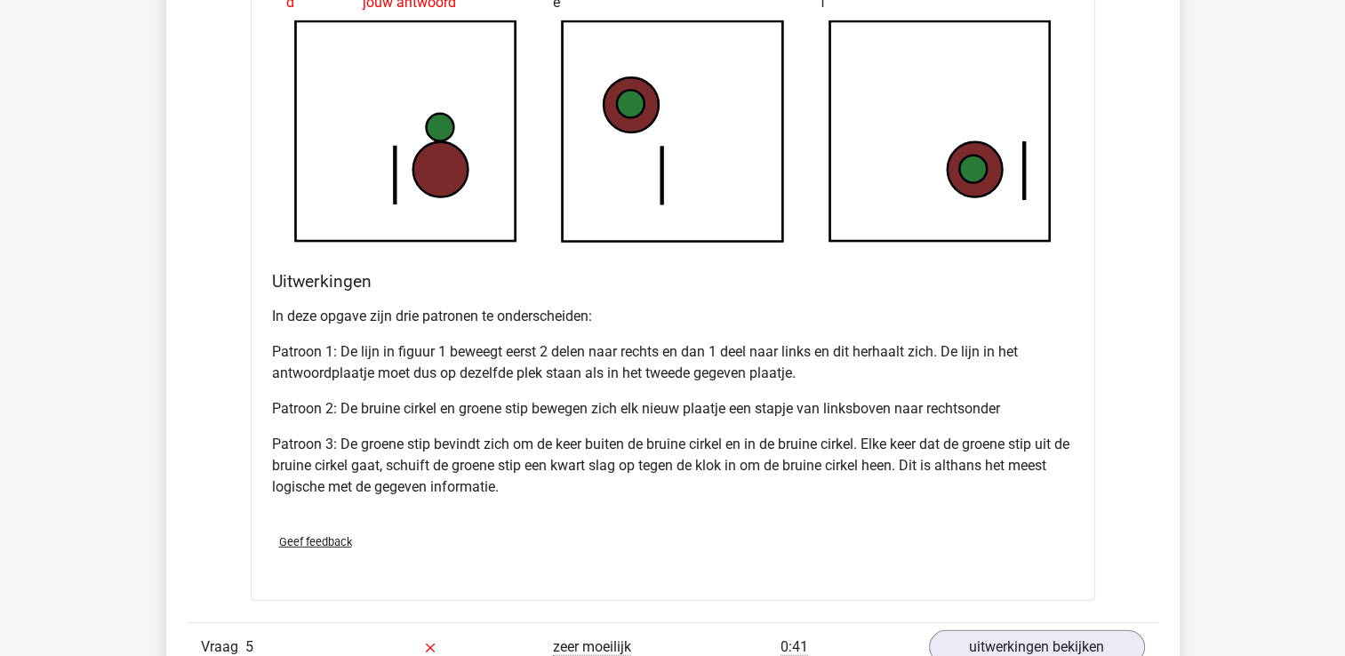
scroll to position [5422, 0]
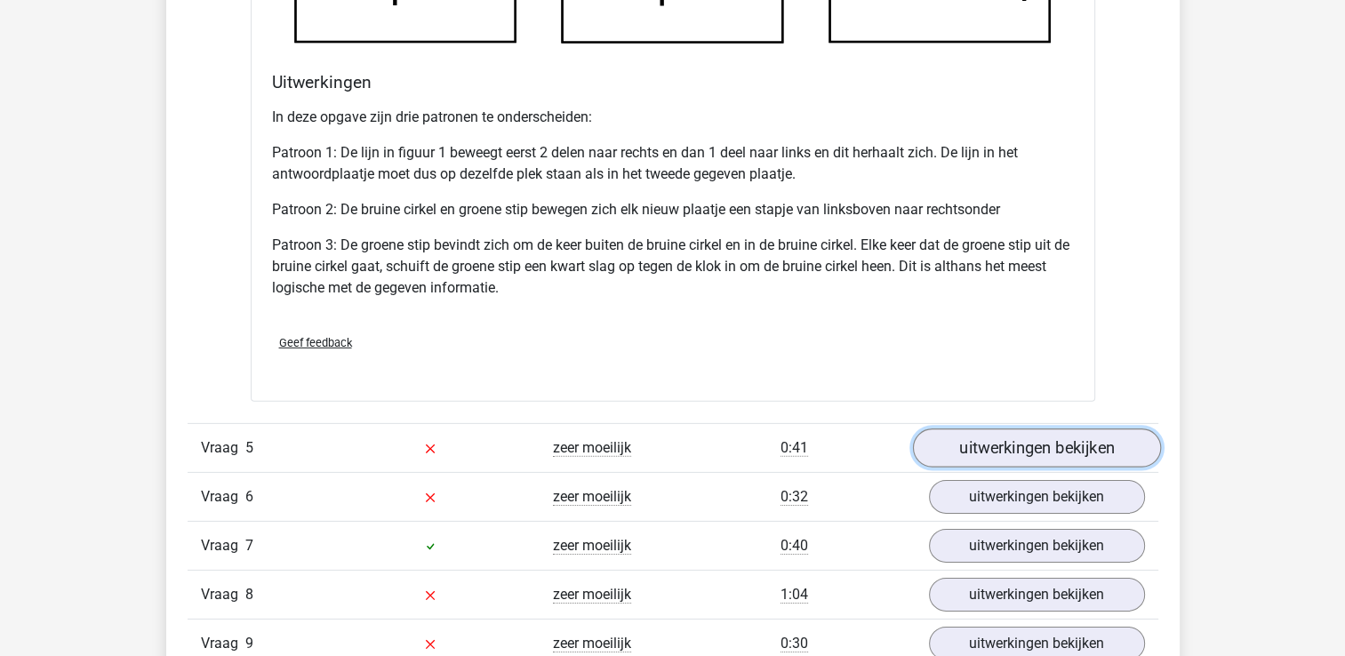
click at [1003, 452] on link "uitwerkingen bekijken" at bounding box center [1036, 447] width 248 height 39
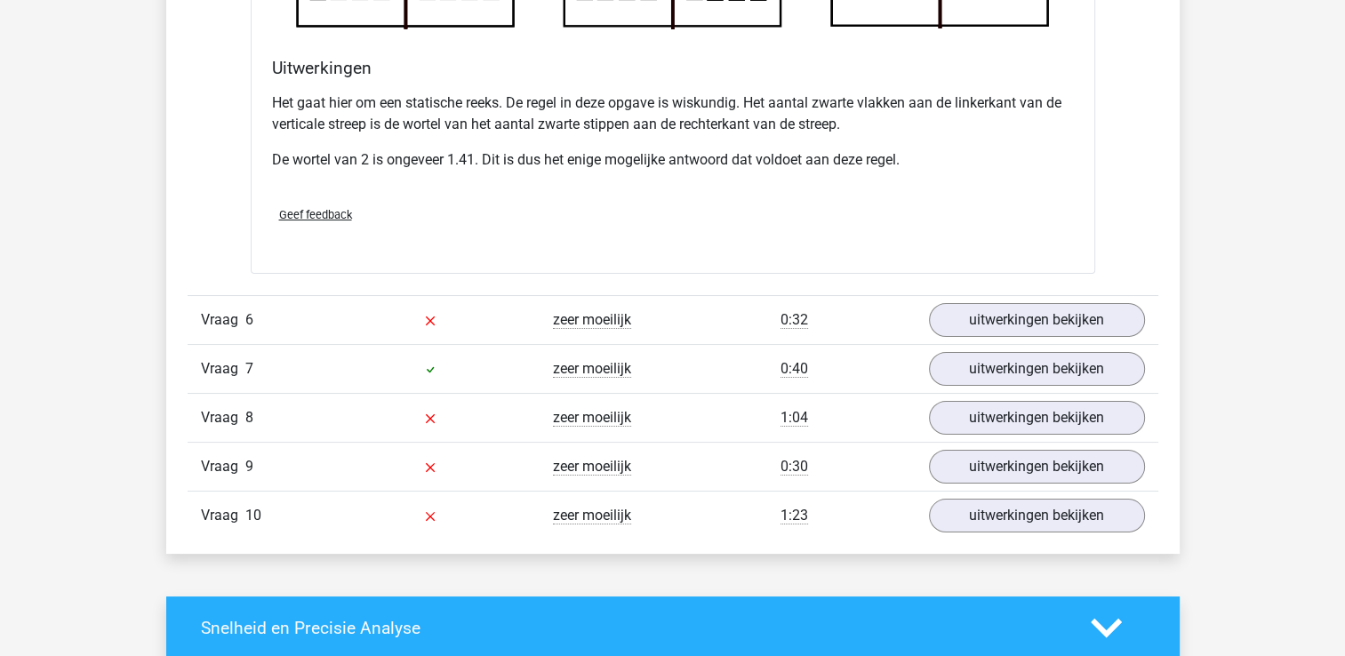
scroll to position [6666, 0]
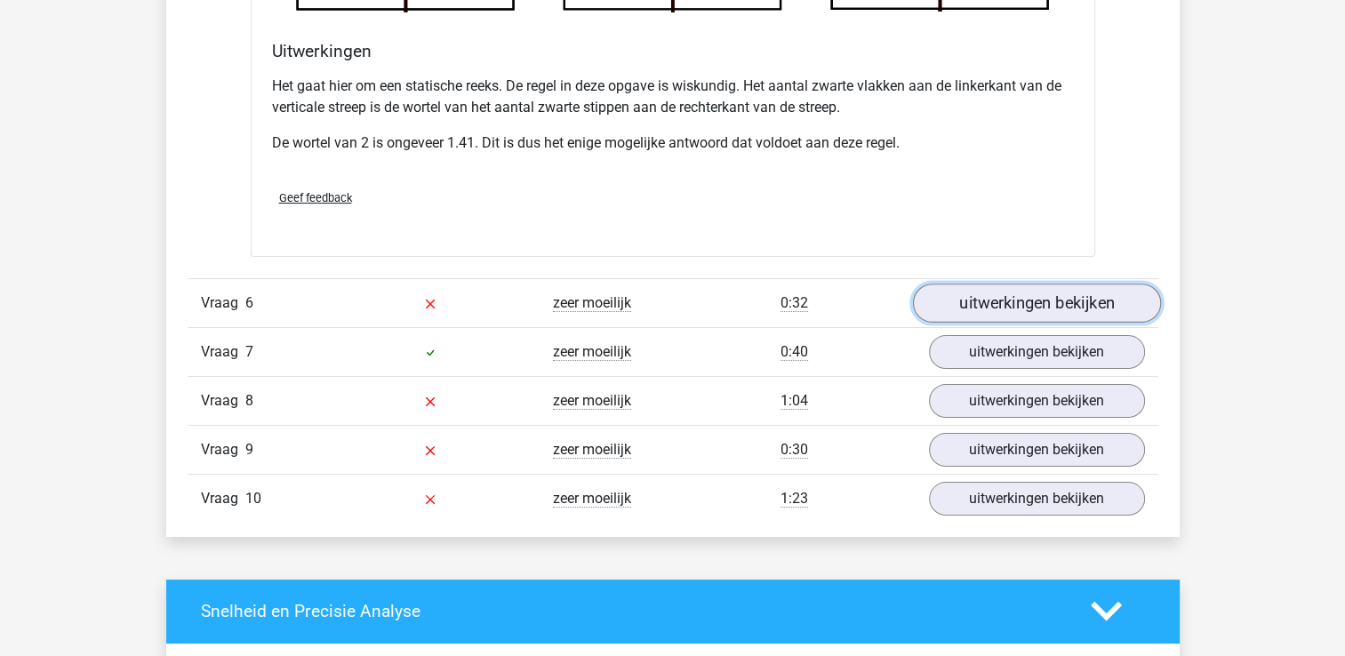
click at [956, 311] on link "uitwerkingen bekijken" at bounding box center [1036, 303] width 248 height 39
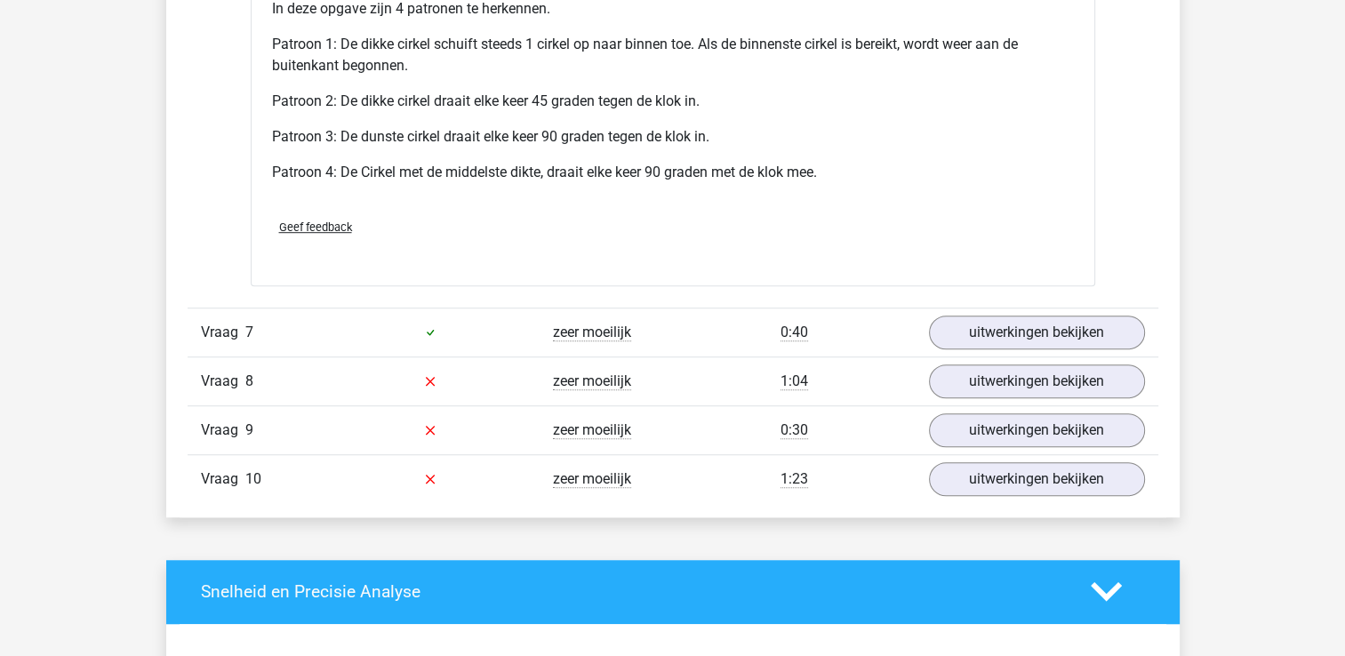
scroll to position [7911, 0]
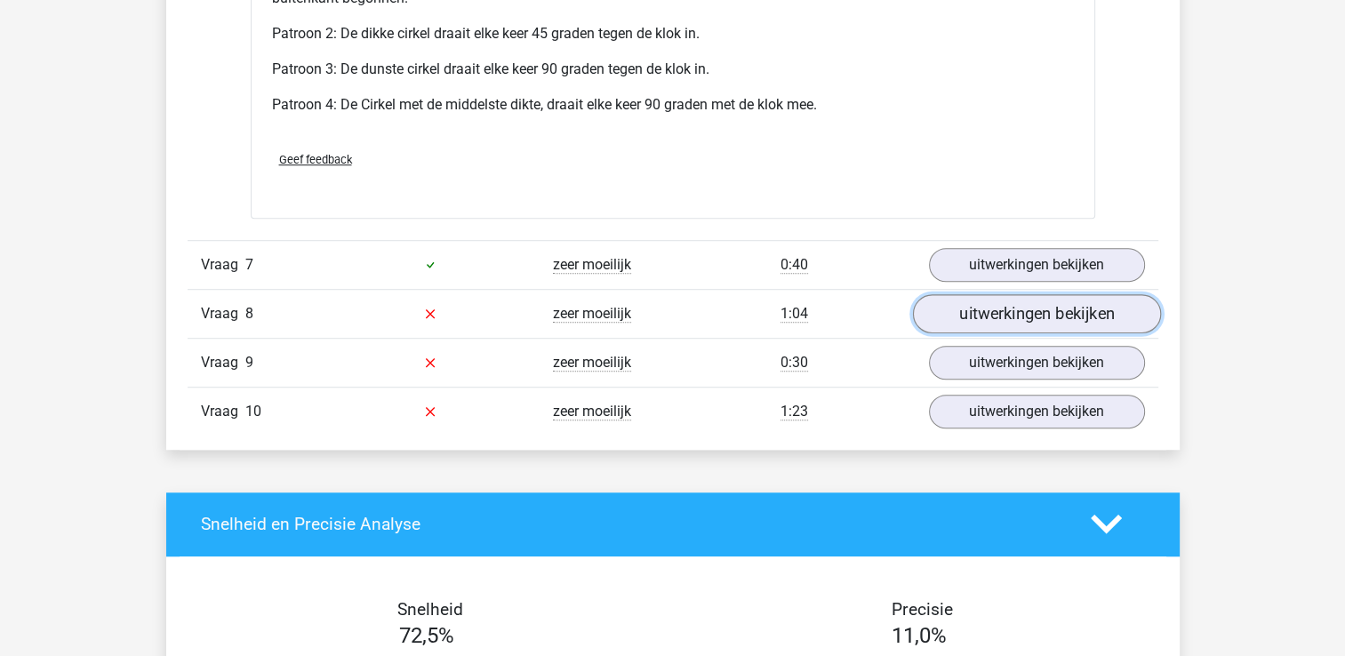
click at [979, 309] on link "uitwerkingen bekijken" at bounding box center [1036, 313] width 248 height 39
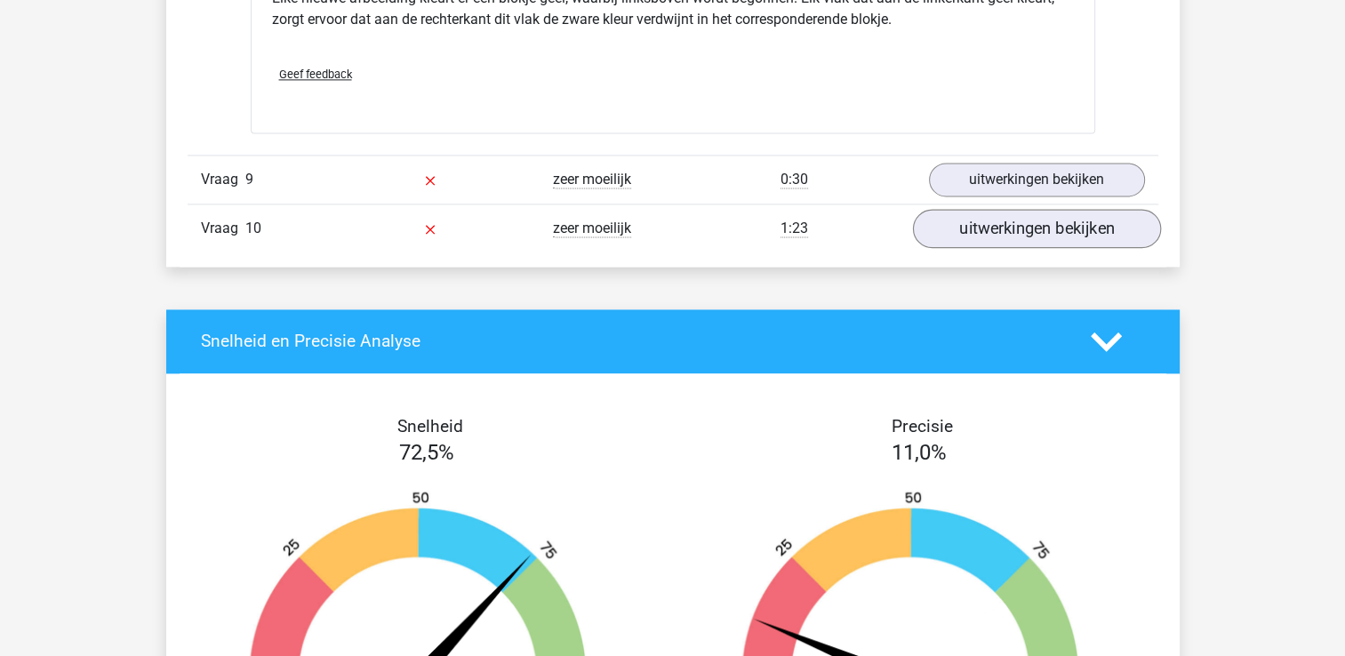
scroll to position [9244, 0]
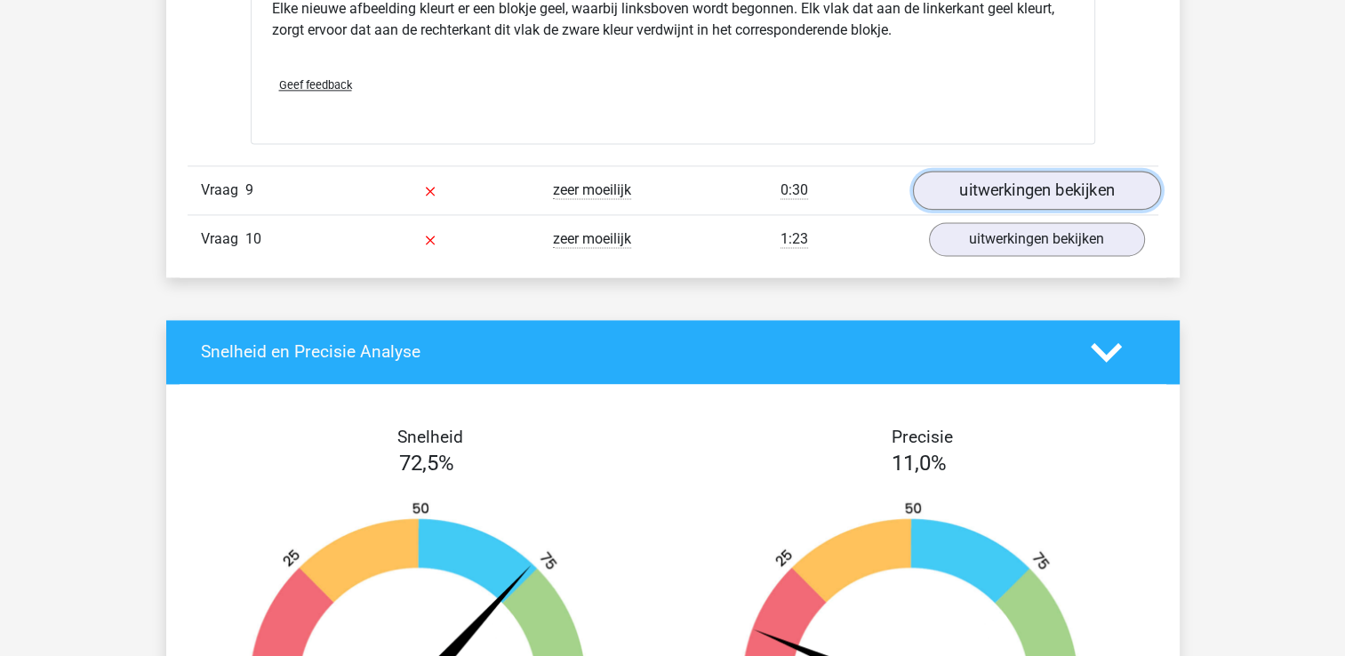
click at [1060, 210] on link "uitwerkingen bekijken" at bounding box center [1036, 190] width 248 height 39
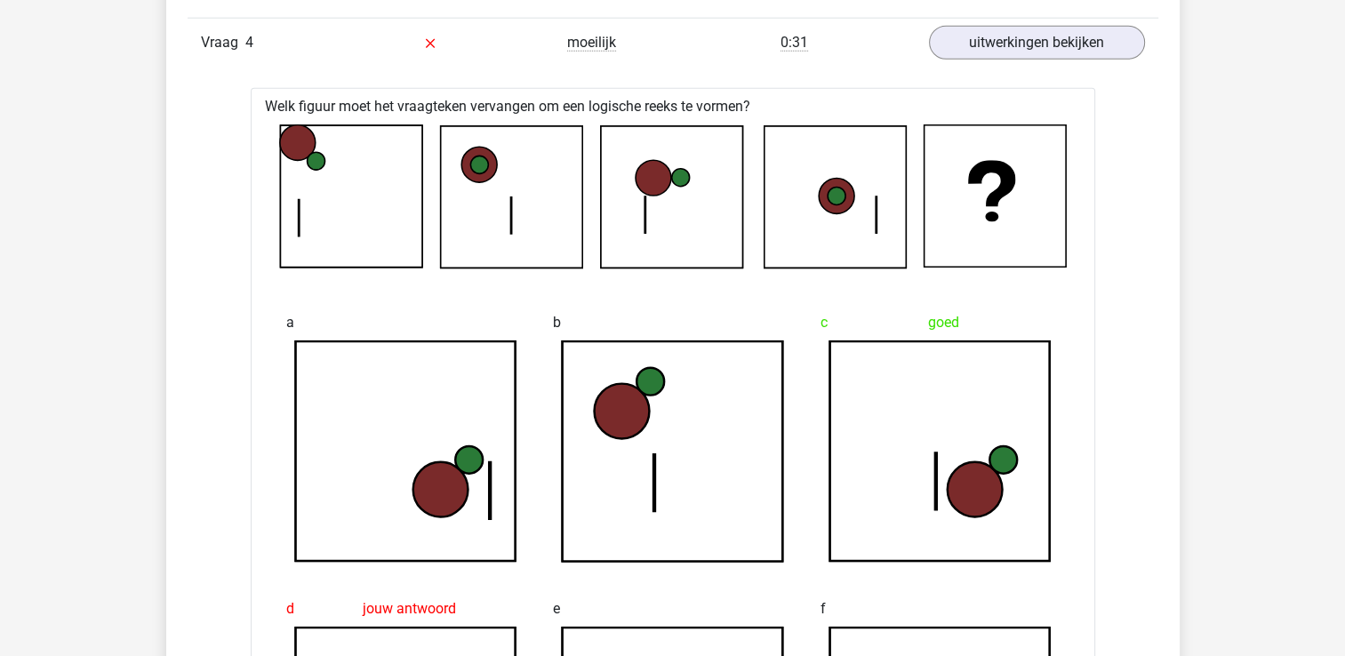
scroll to position [4622, 0]
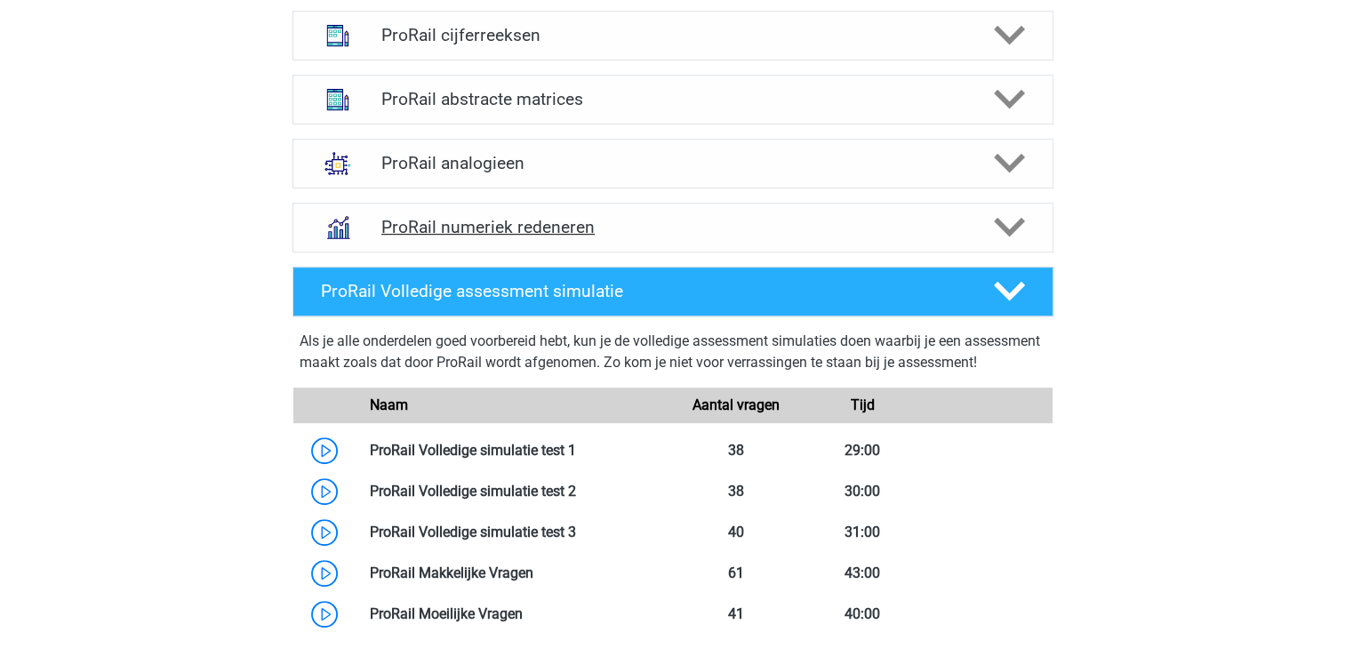
scroll to position [1067, 0]
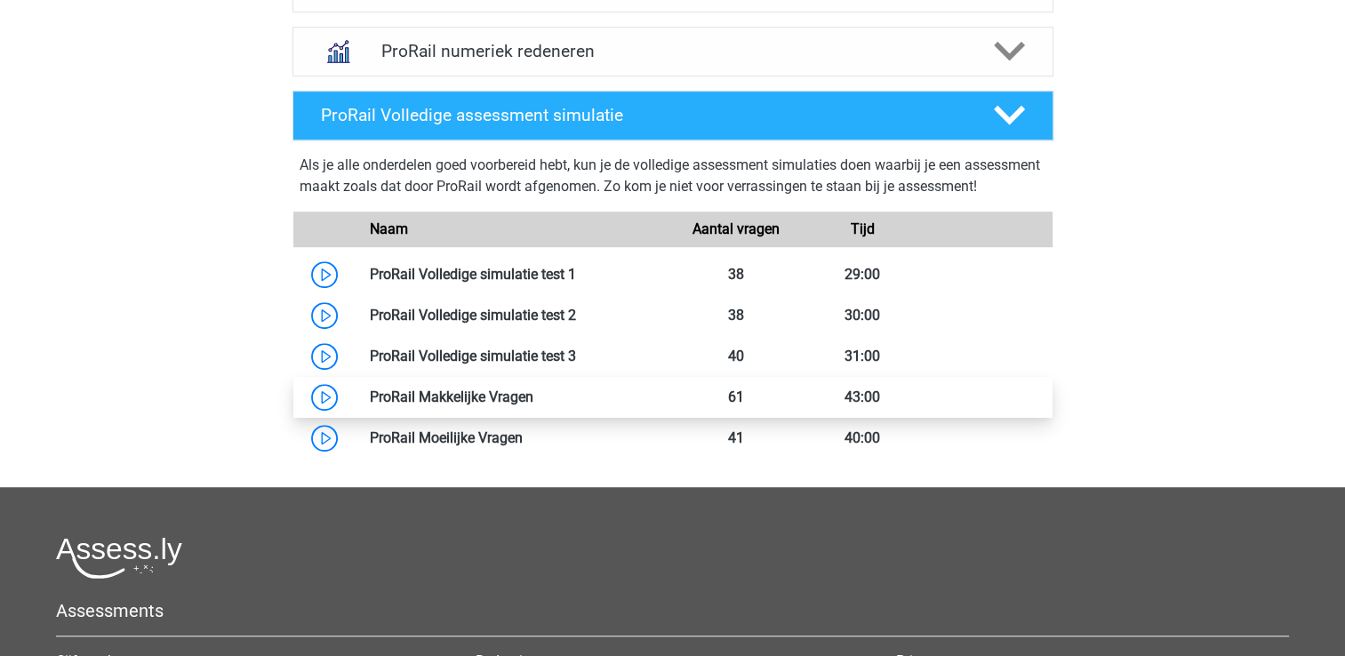
click at [533, 405] on link at bounding box center [533, 396] width 0 height 17
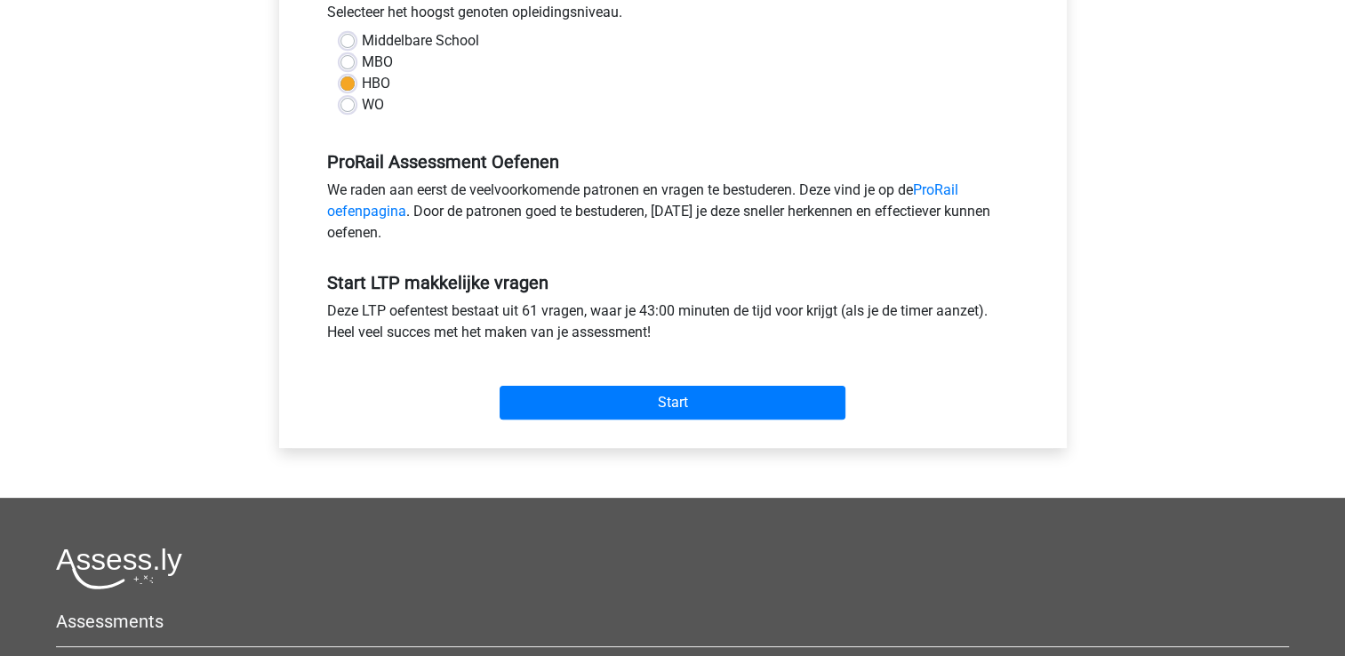
scroll to position [444, 0]
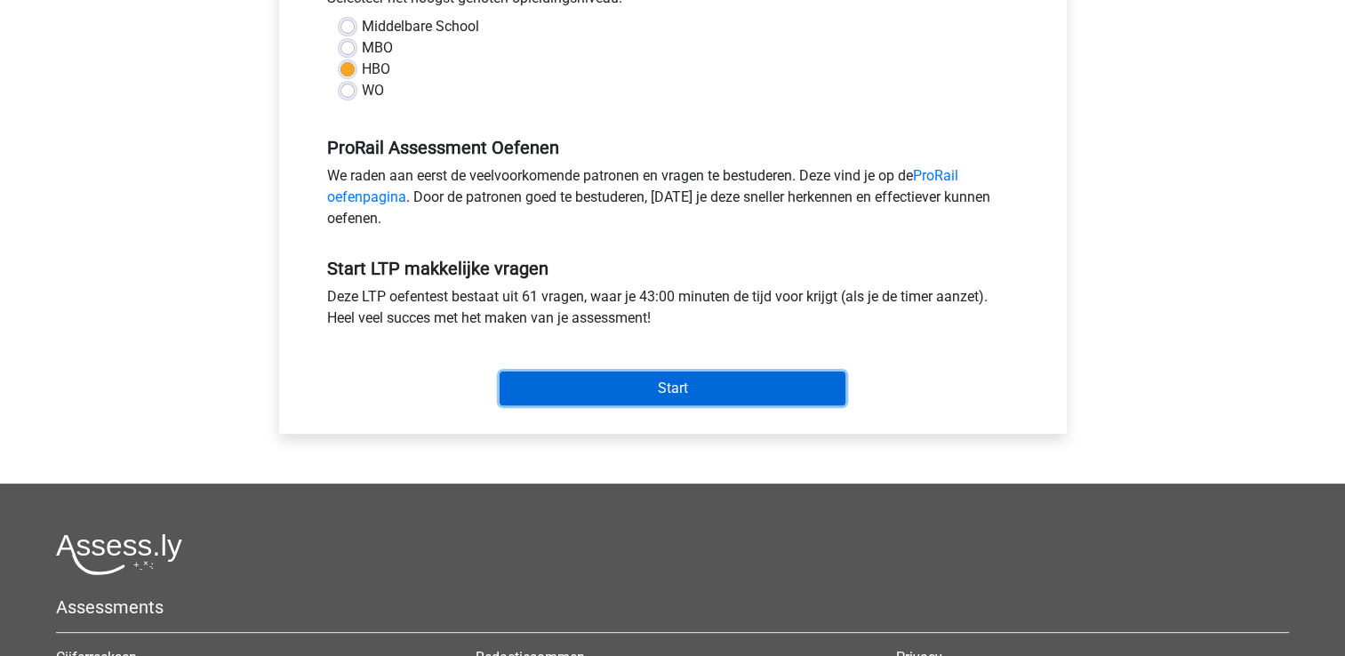
click at [583, 384] on input "Start" at bounding box center [673, 389] width 346 height 34
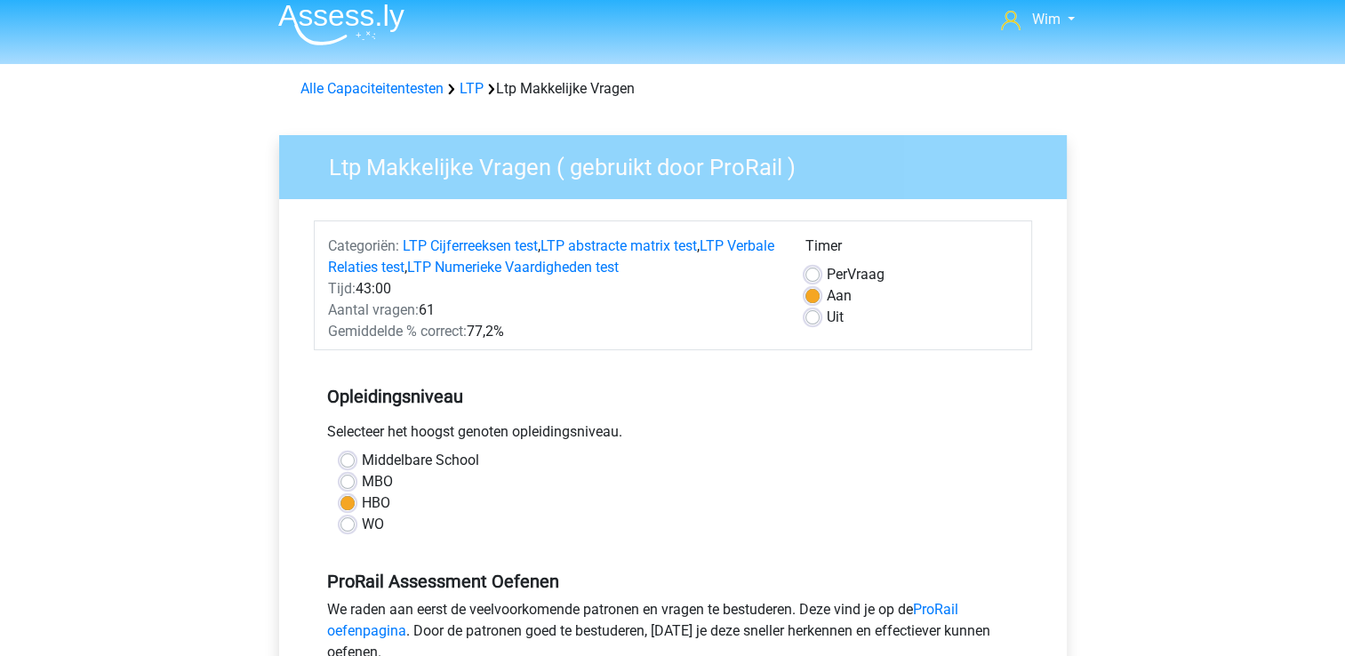
scroll to position [0, 0]
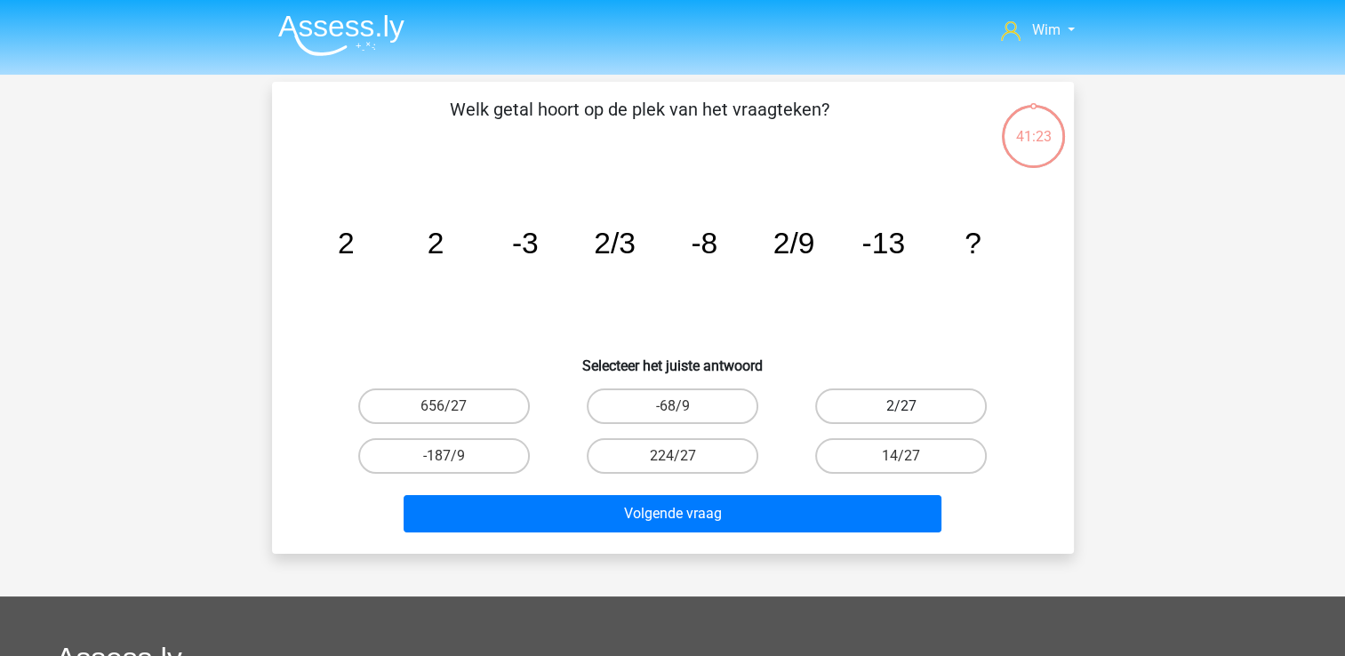
click at [900, 404] on label "2/27" at bounding box center [901, 406] width 172 height 36
click at [901, 406] on input "2/27" at bounding box center [907, 412] width 12 height 12
radio input "true"
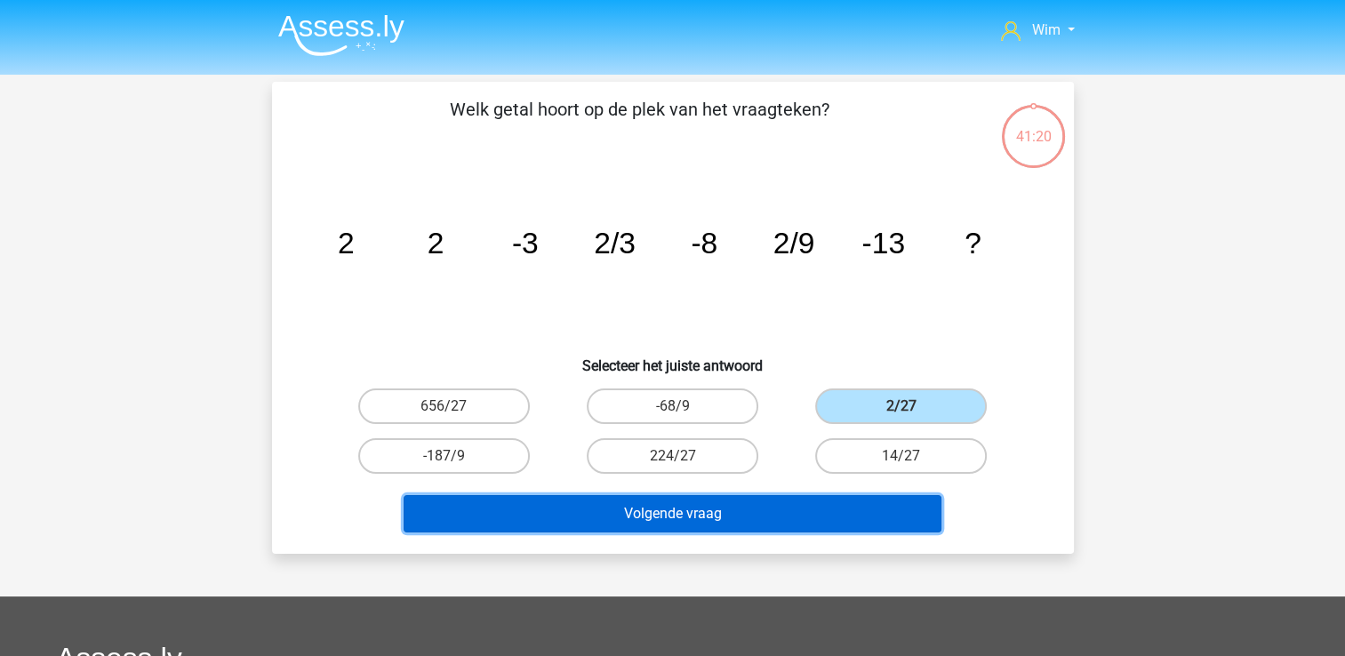
click at [742, 514] on button "Volgende vraag" at bounding box center [673, 513] width 538 height 37
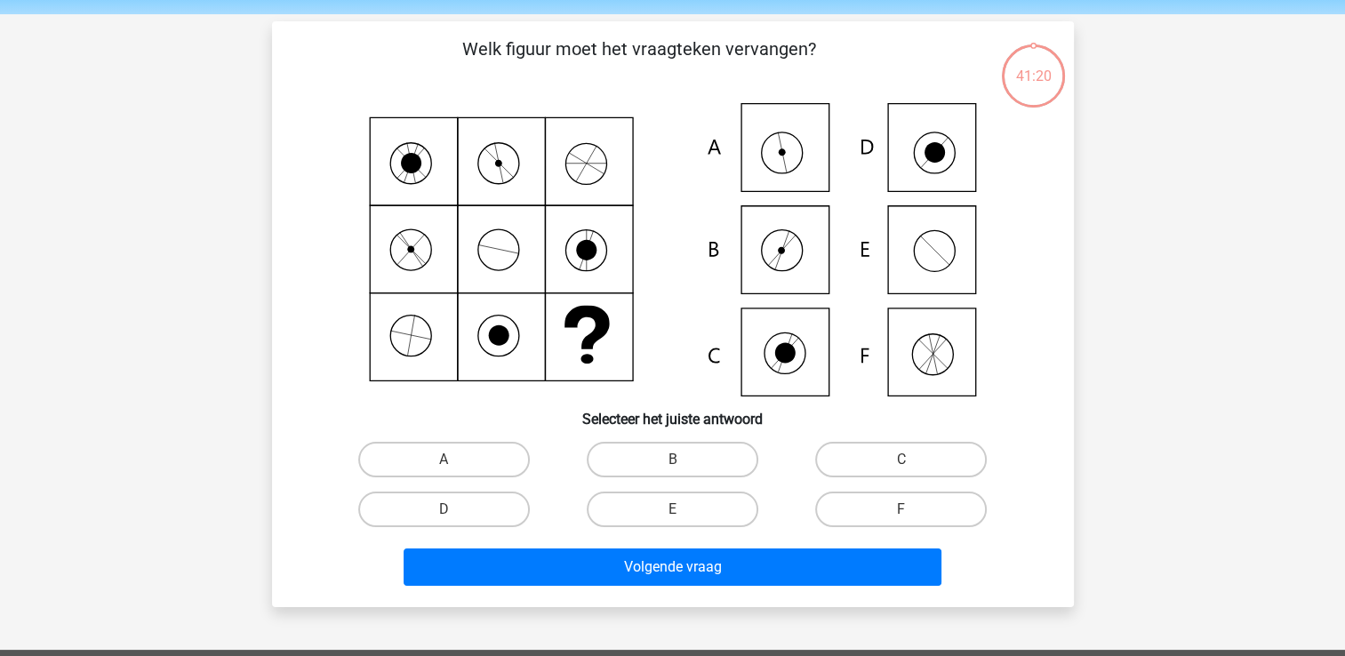
scroll to position [82, 0]
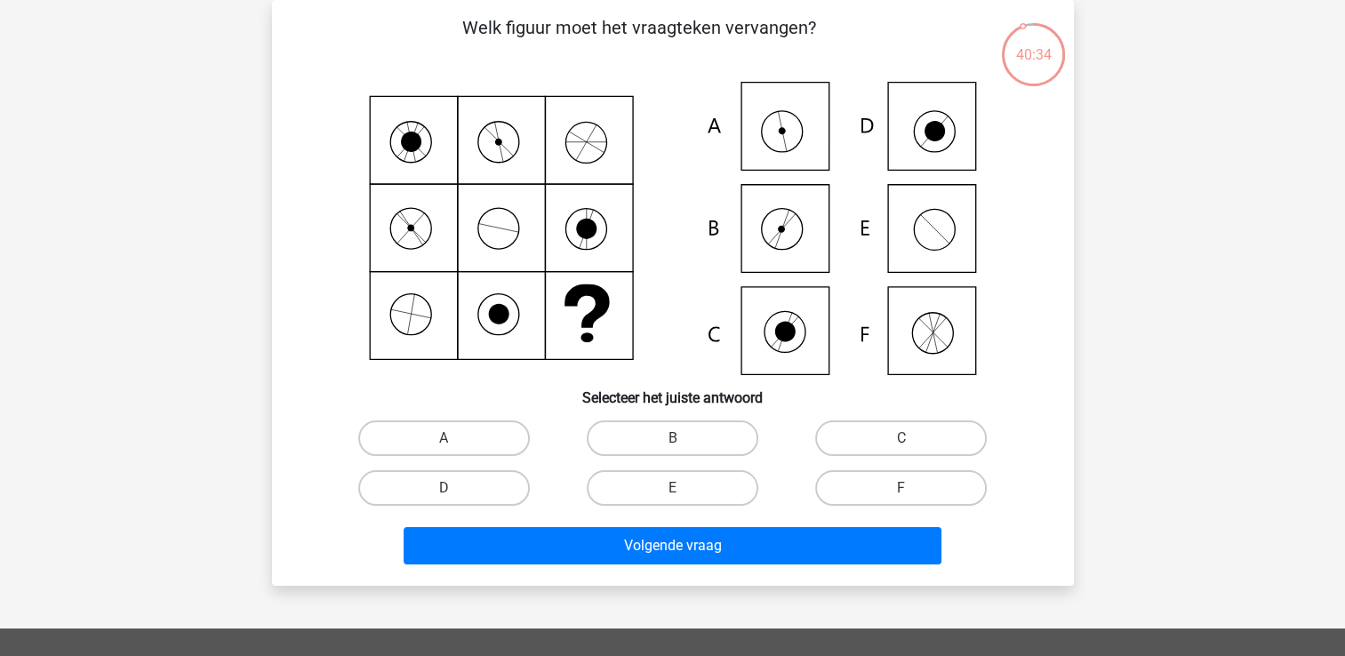
click at [793, 145] on icon at bounding box center [673, 228] width 716 height 293
click at [413, 436] on label "A" at bounding box center [444, 438] width 172 height 36
click at [444, 438] on input "A" at bounding box center [450, 444] width 12 height 12
radio input "true"
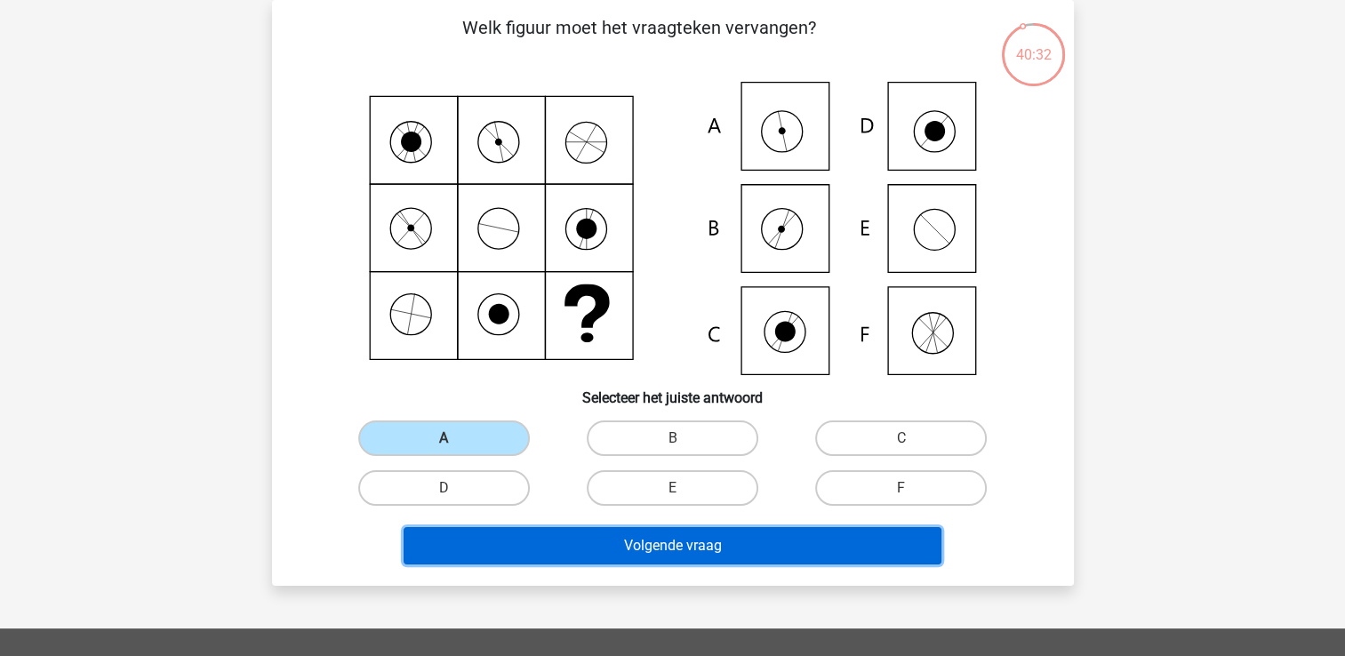
click at [438, 532] on button "Volgende vraag" at bounding box center [673, 545] width 538 height 37
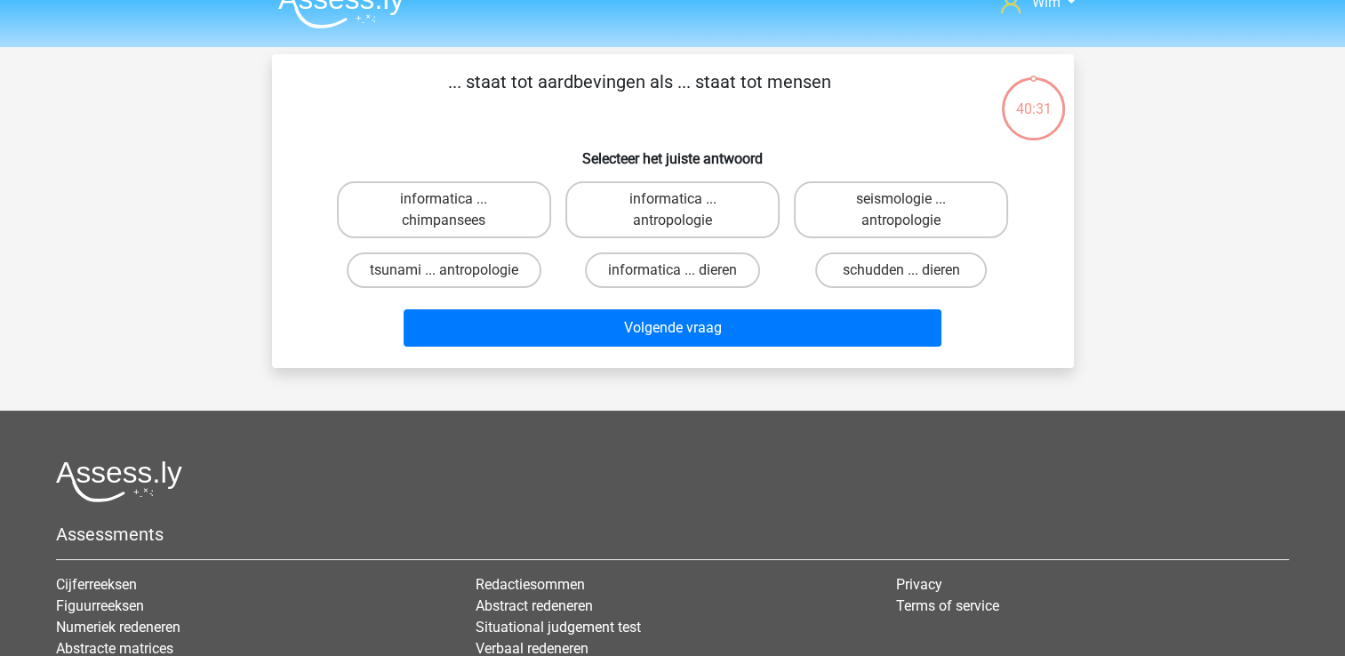
scroll to position [0, 0]
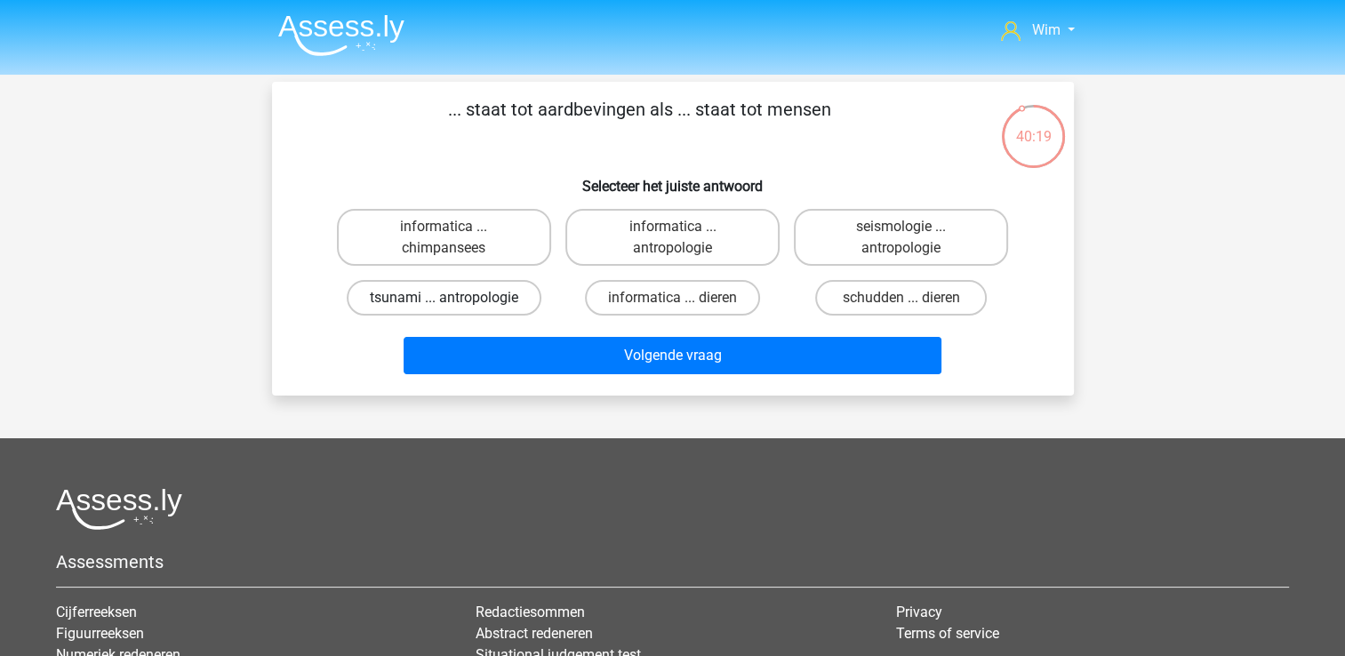
click at [513, 293] on label "tsunami ... antropologie" at bounding box center [444, 298] width 195 height 36
click at [455, 298] on input "tsunami ... antropologie" at bounding box center [450, 304] width 12 height 12
radio input "true"
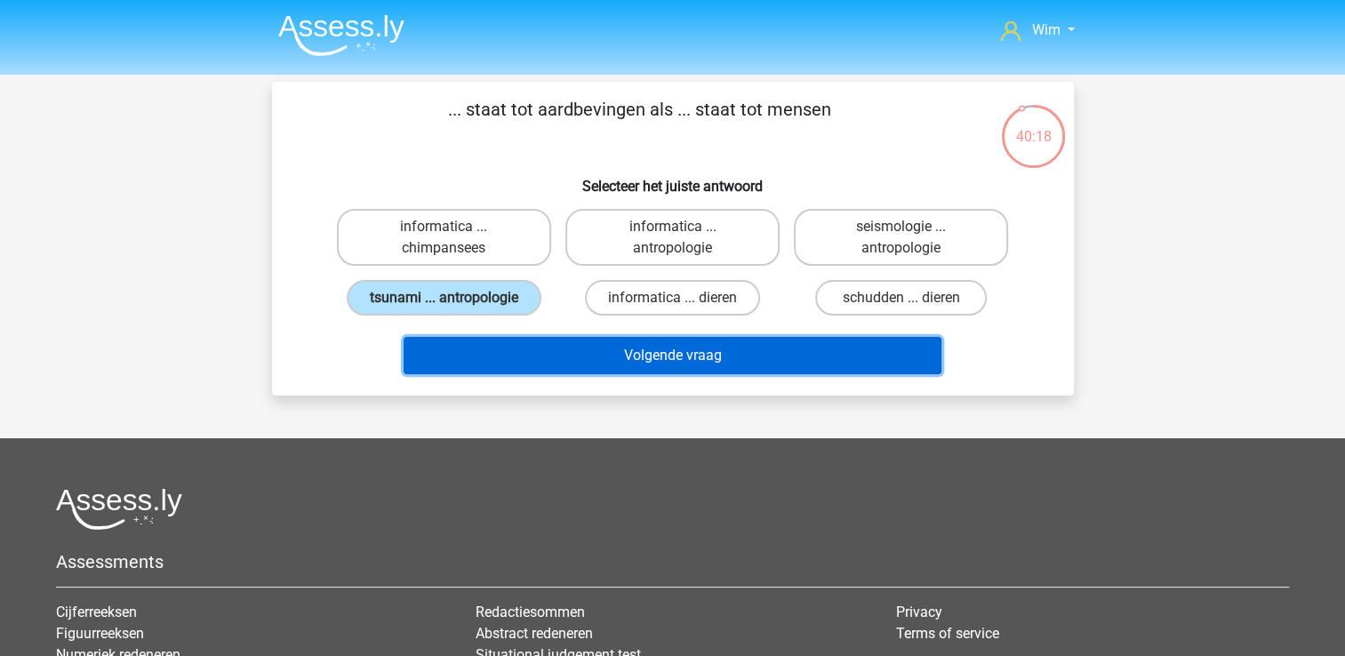
click at [518, 350] on button "Volgende vraag" at bounding box center [673, 355] width 538 height 37
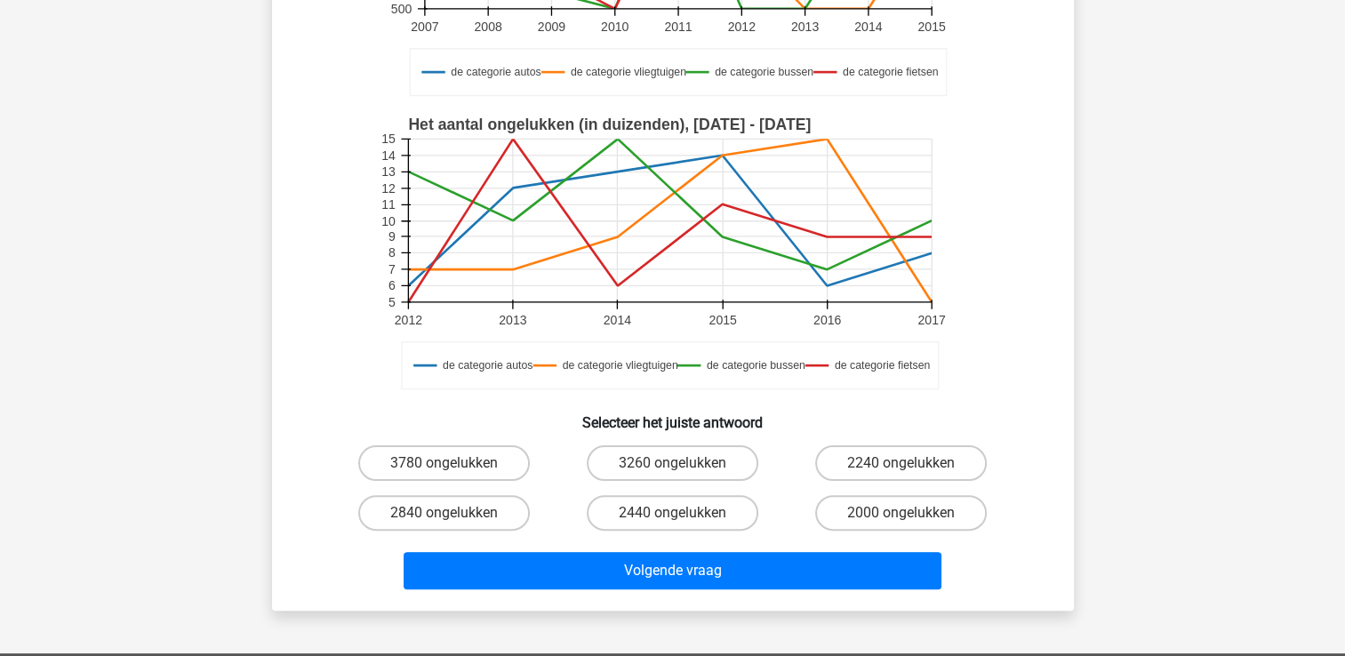
scroll to position [356, 0]
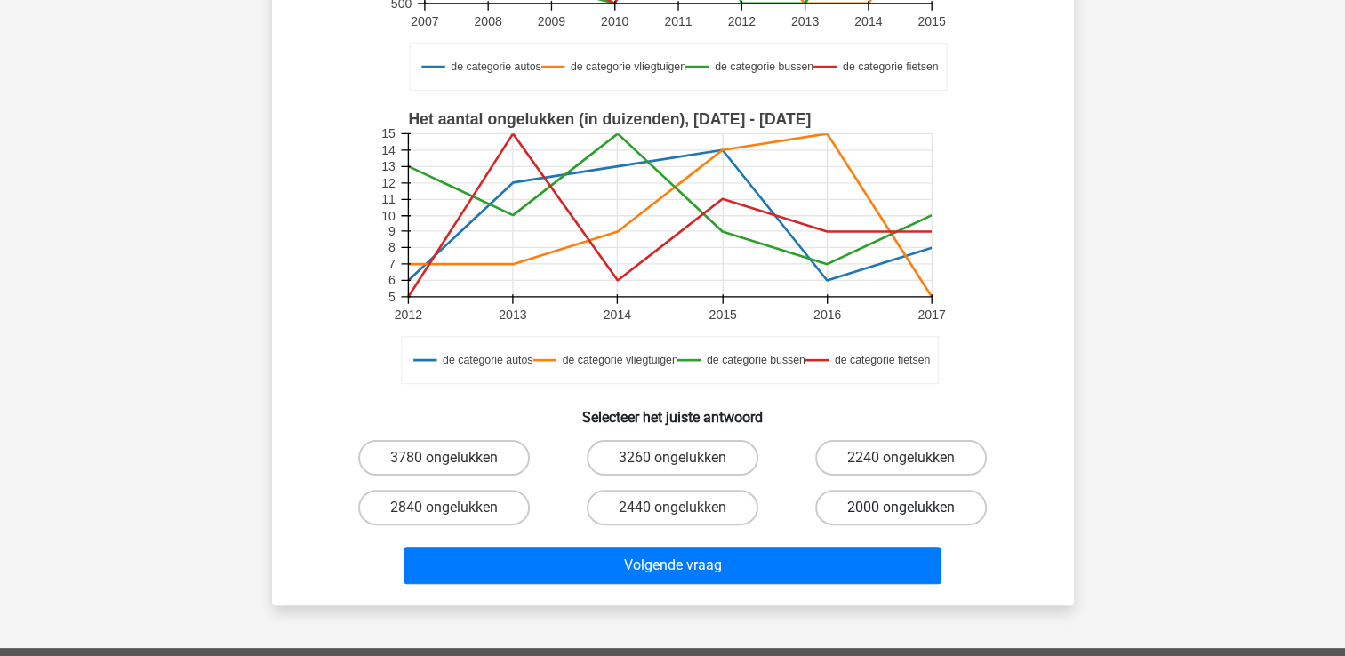
click at [844, 516] on label "2000 ongelukken" at bounding box center [901, 508] width 172 height 36
click at [901, 516] on input "2000 ongelukken" at bounding box center [907, 514] width 12 height 12
radio input "true"
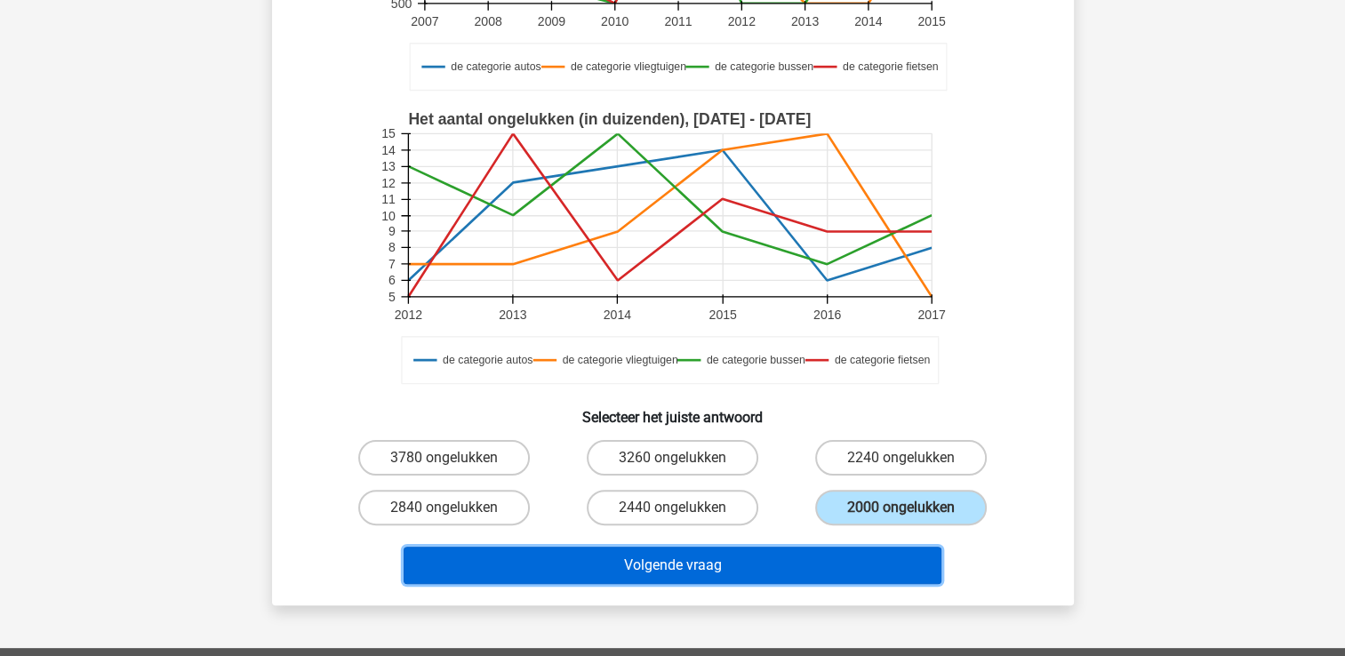
click at [782, 570] on button "Volgende vraag" at bounding box center [673, 565] width 538 height 37
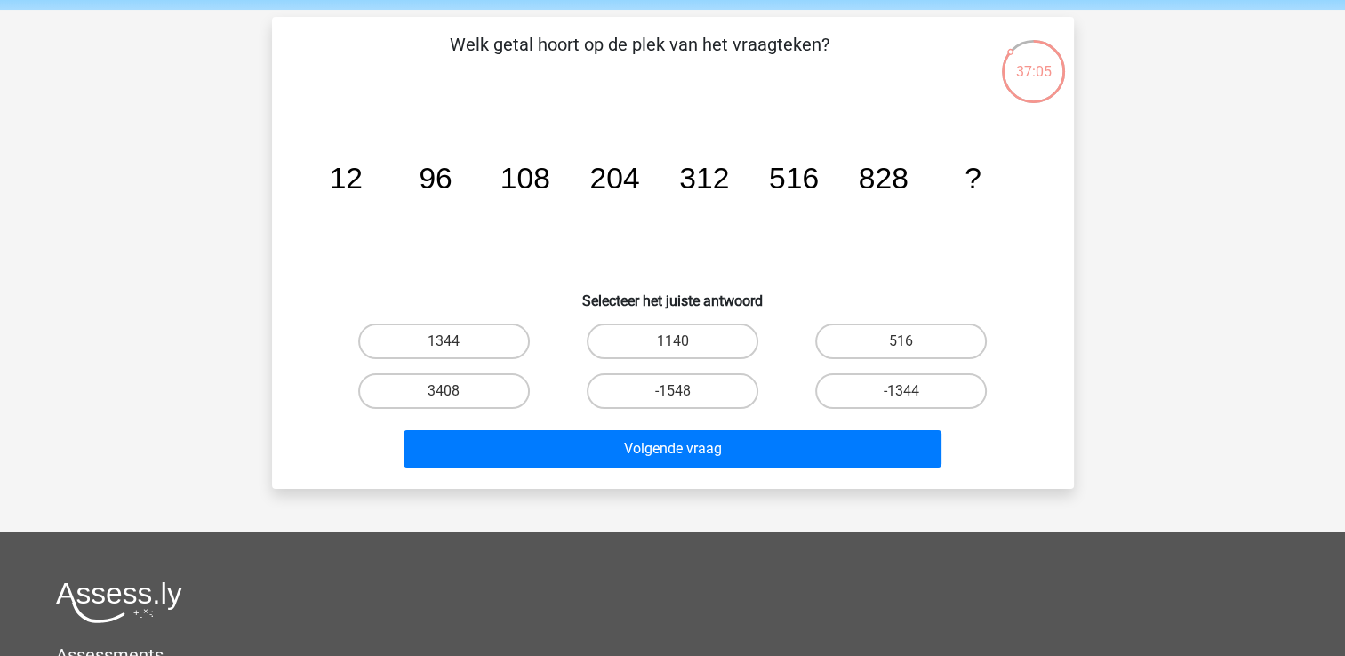
scroll to position [0, 0]
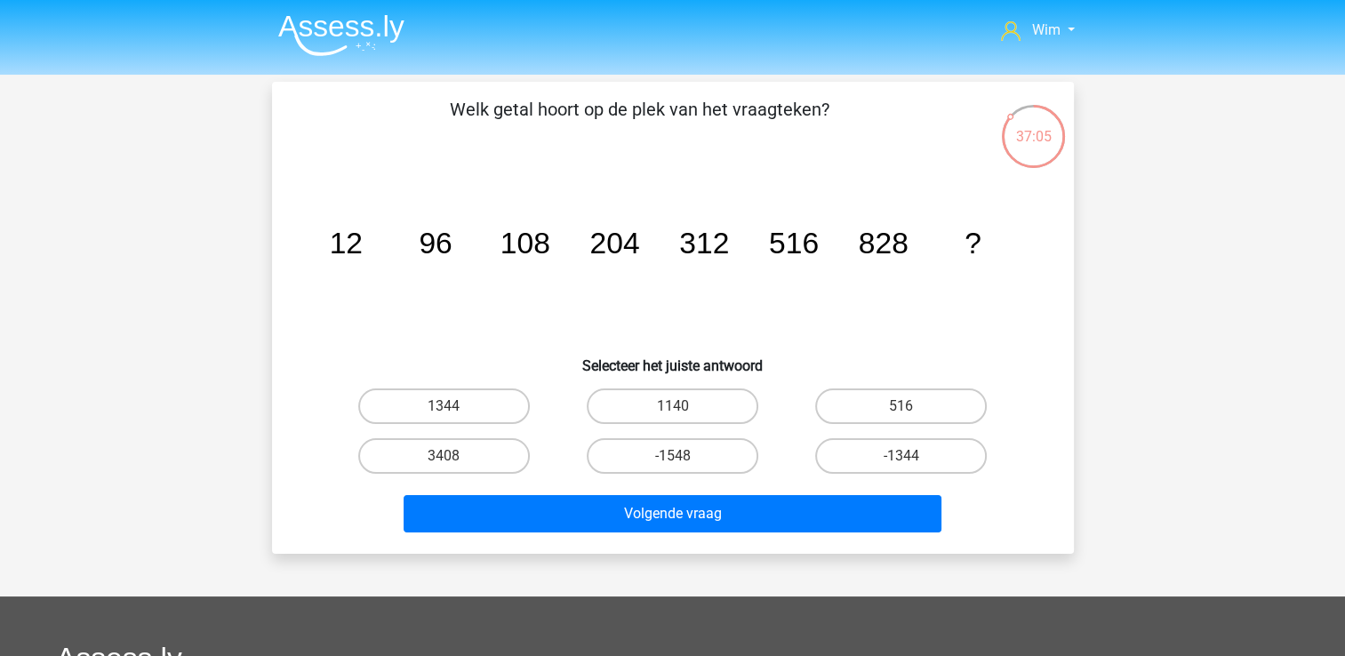
click at [1015, 226] on icon "image/svg+xml 12 96 108 204 312 516 828 ?" at bounding box center [673, 254] width 716 height 180
click at [1276, 109] on div "Wim wim.vergauwen@mediwet.be" at bounding box center [672, 533] width 1345 height 1066
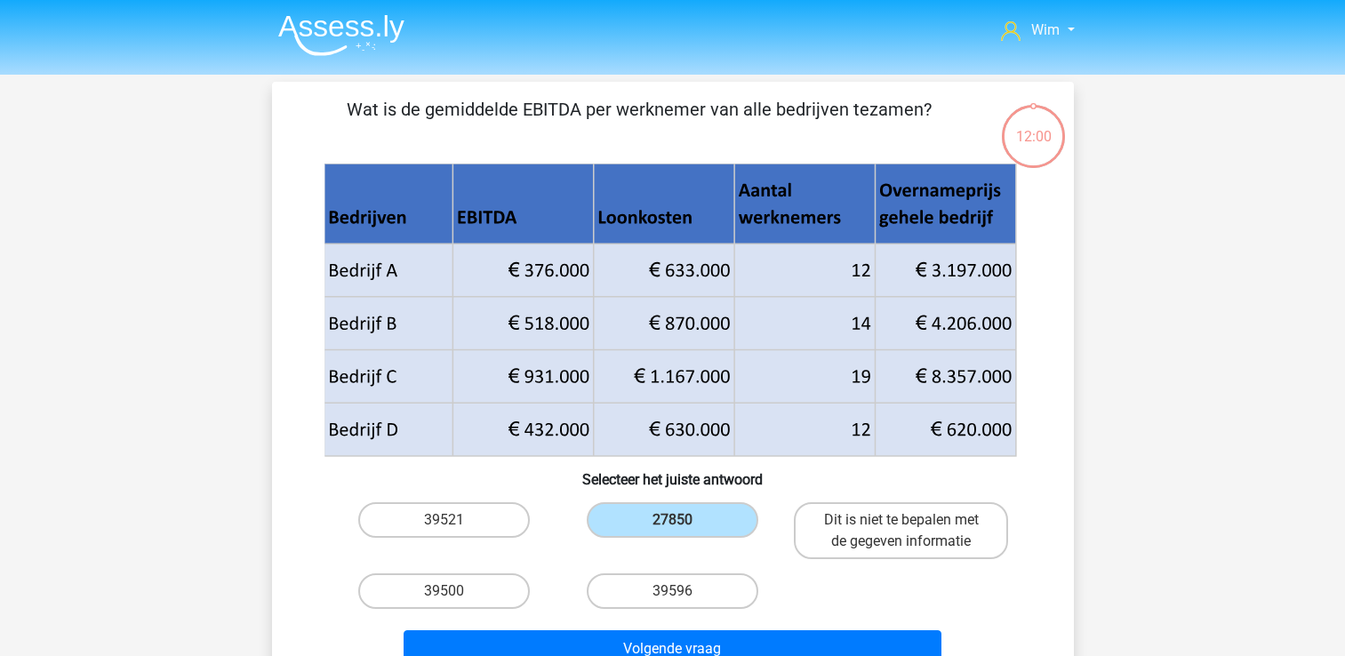
scroll to position [82, 0]
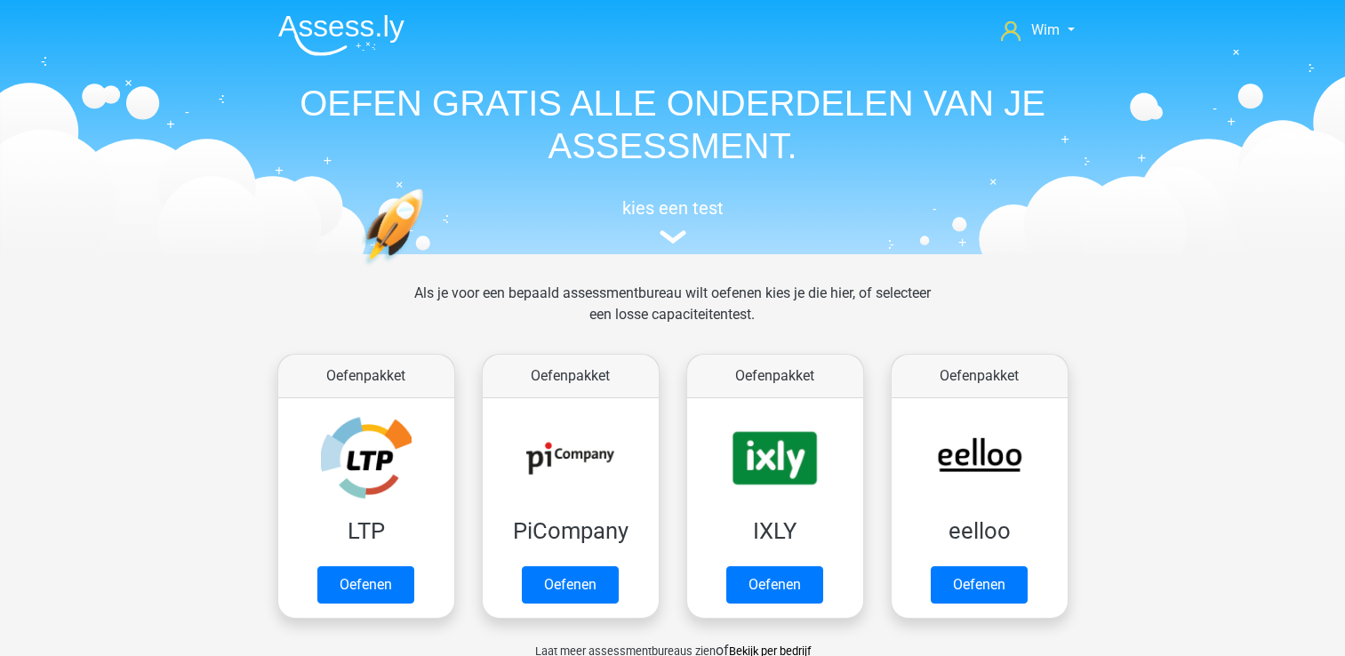
scroll to position [800, 0]
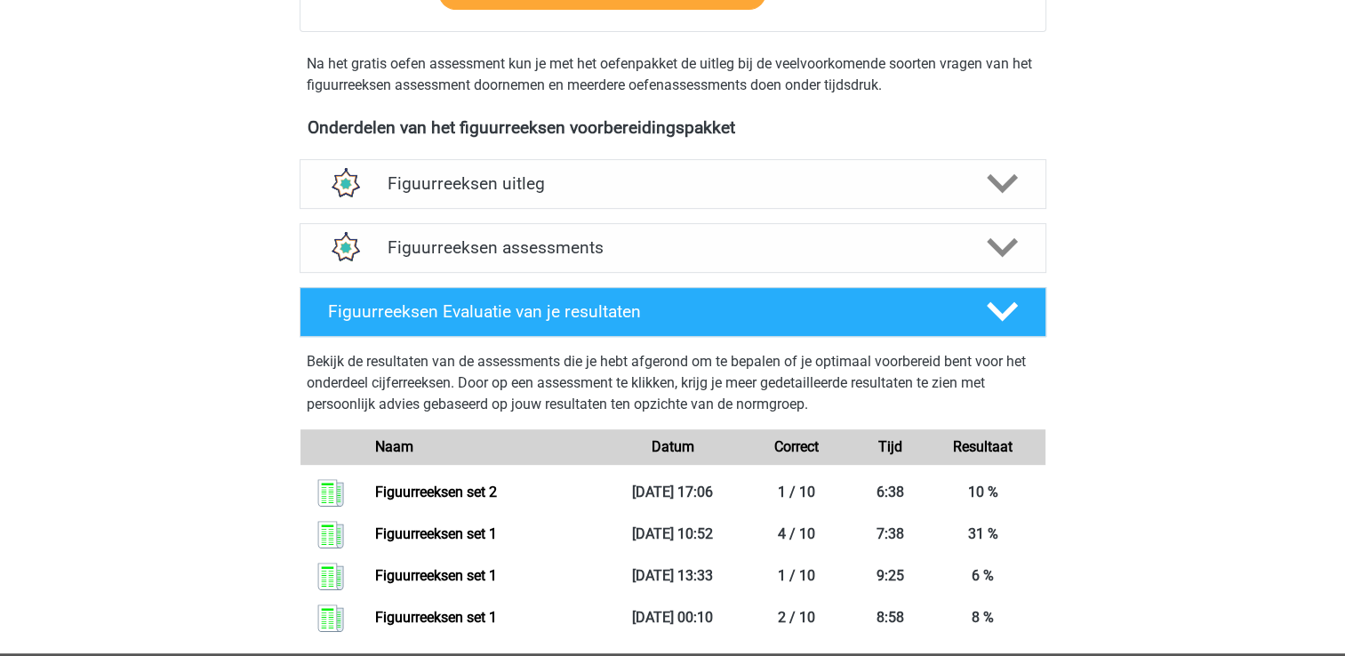
scroll to position [800, 0]
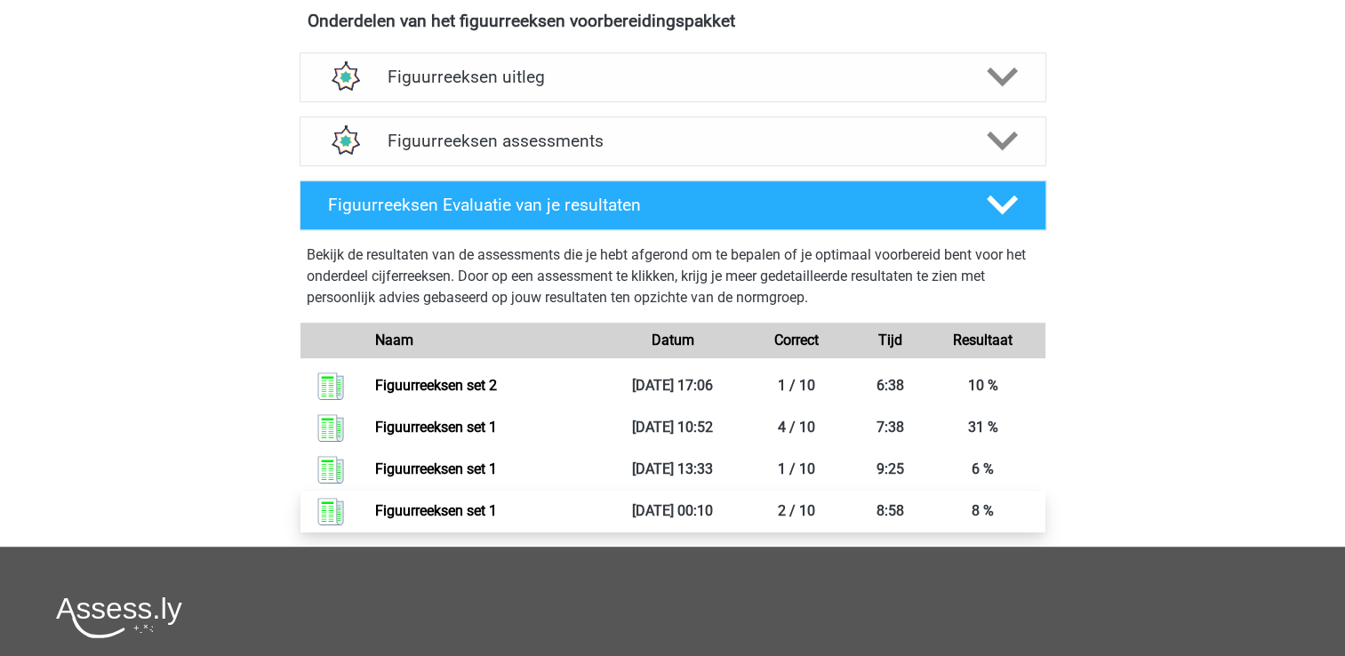
click at [463, 514] on link "Figuurreeksen set 1" at bounding box center [436, 510] width 122 height 17
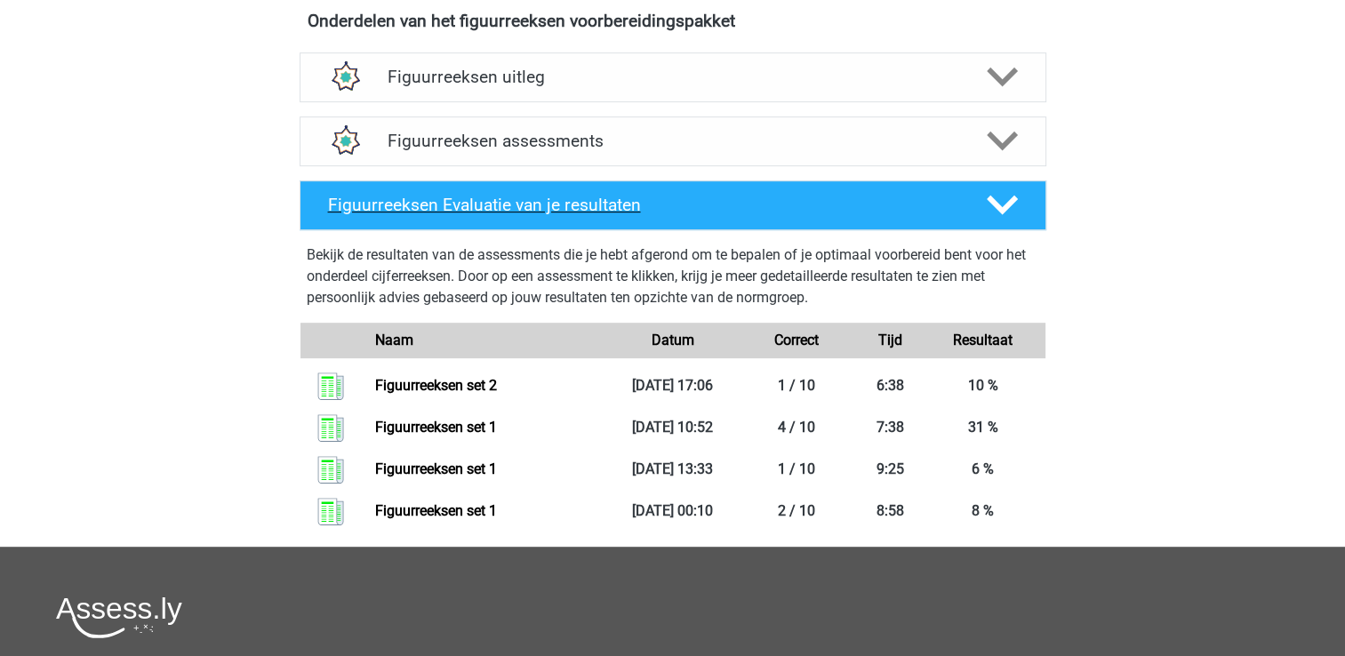
click at [494, 197] on h4 "Figuurreeksen Evaluatie van je resultaten" at bounding box center [643, 205] width 630 height 20
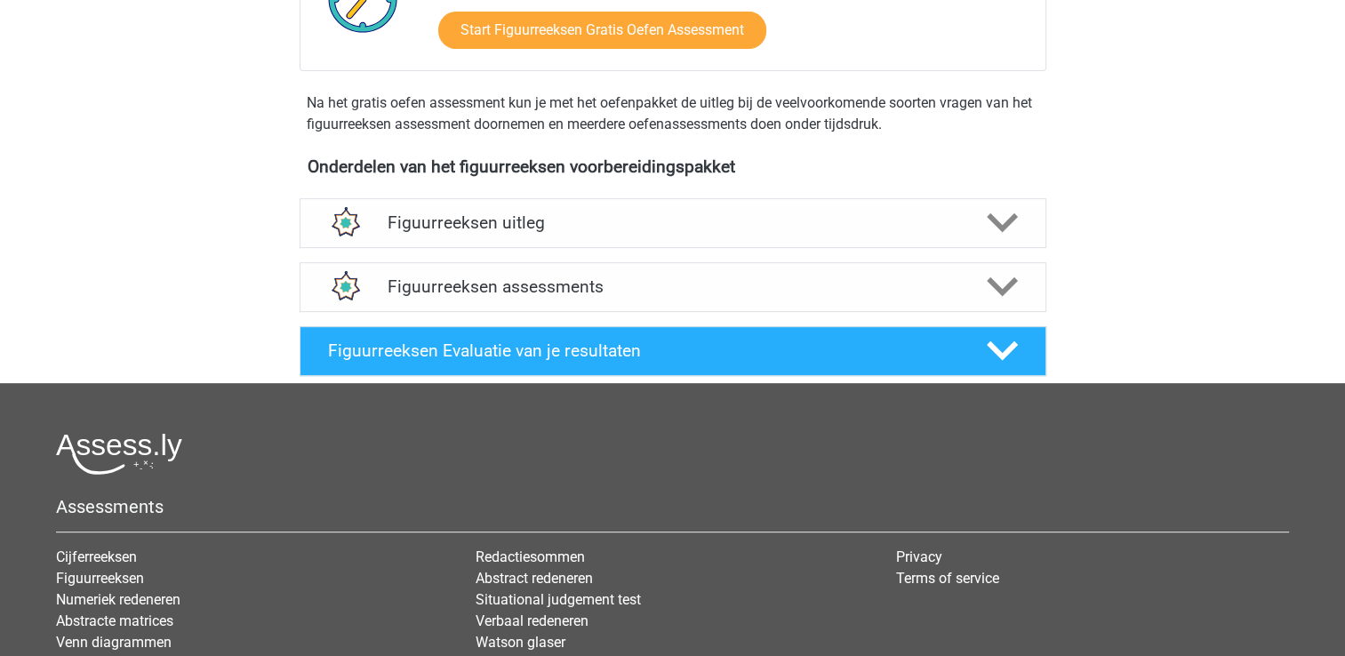
scroll to position [533, 0]
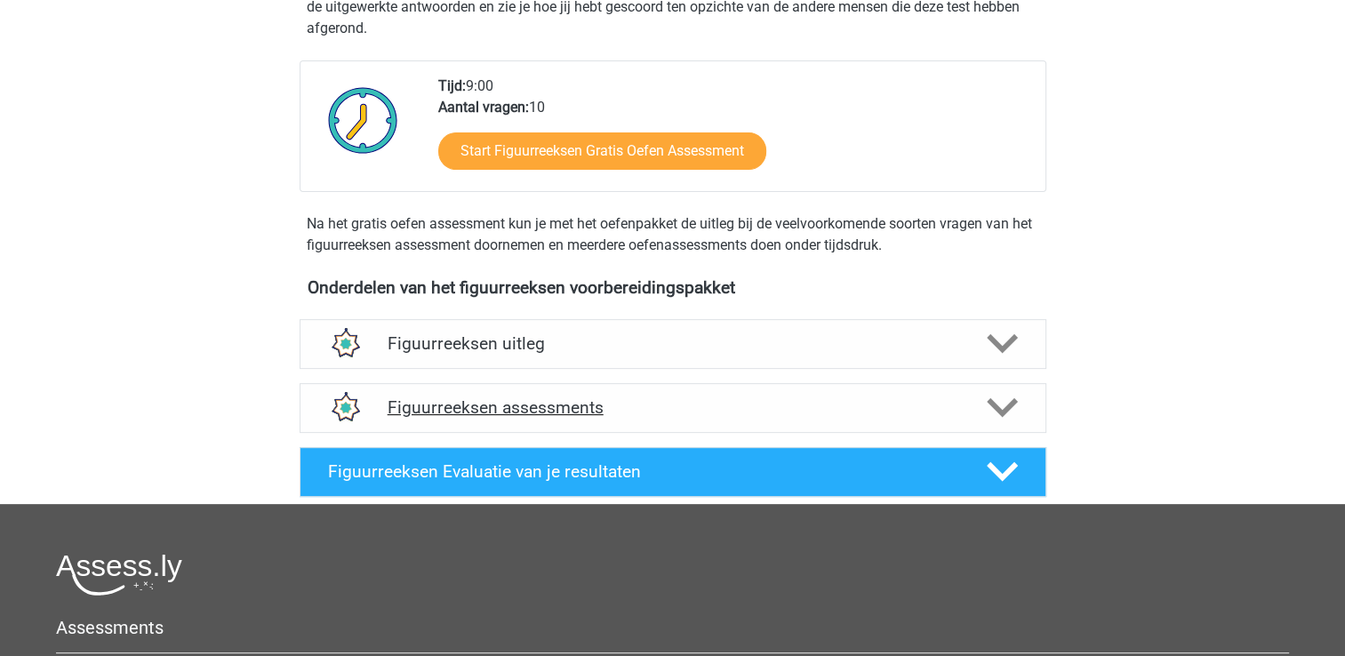
click at [512, 400] on h4 "Figuurreeksen assessments" at bounding box center [673, 407] width 571 height 20
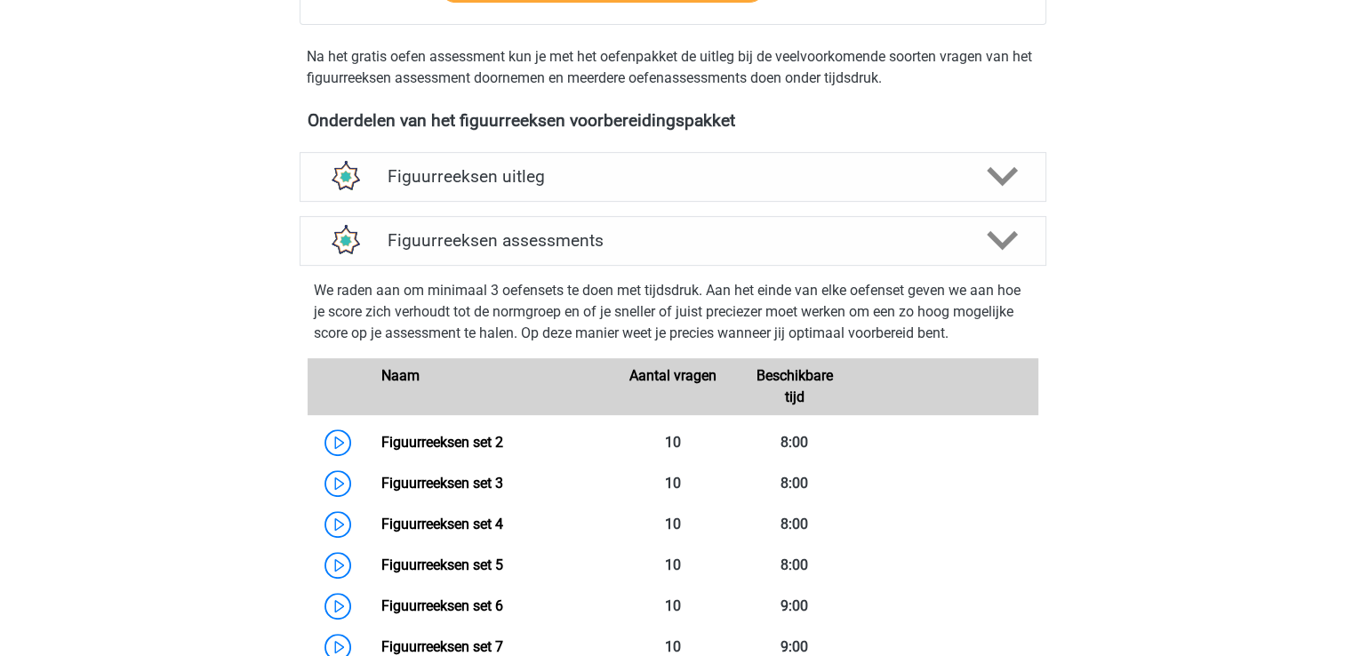
scroll to position [711, 0]
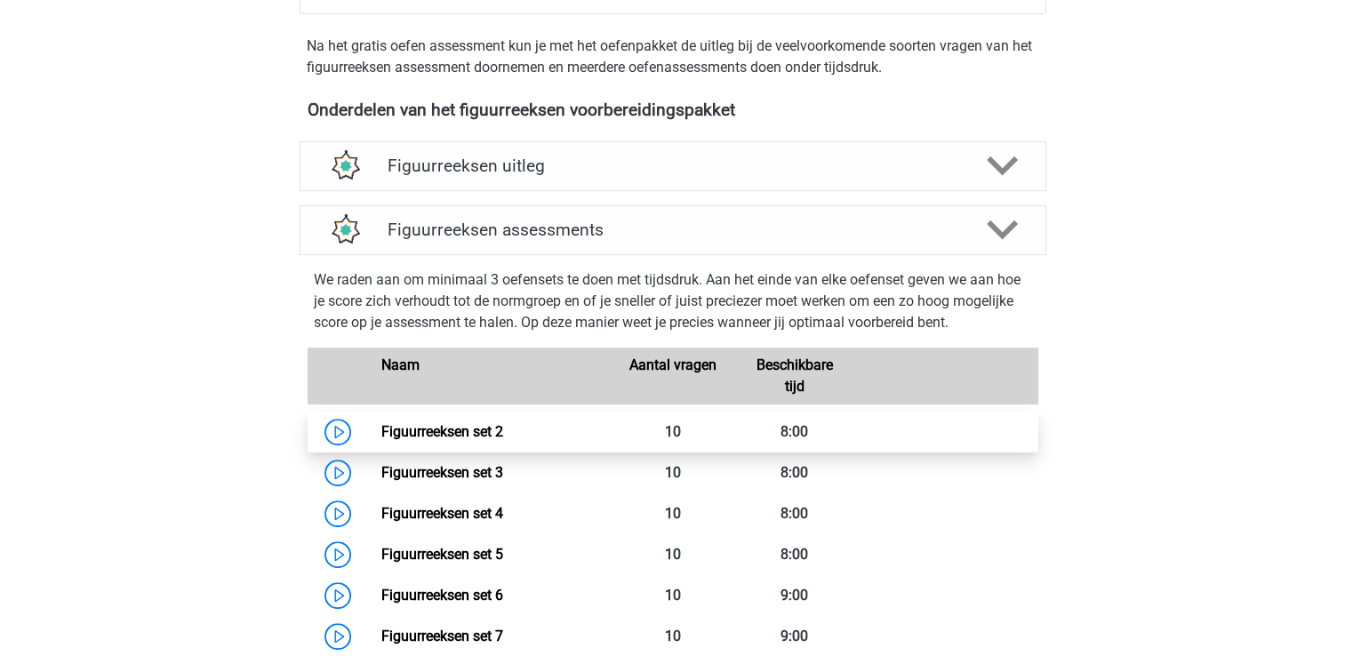
click at [447, 423] on link "Figuurreeksen set 2" at bounding box center [442, 431] width 122 height 17
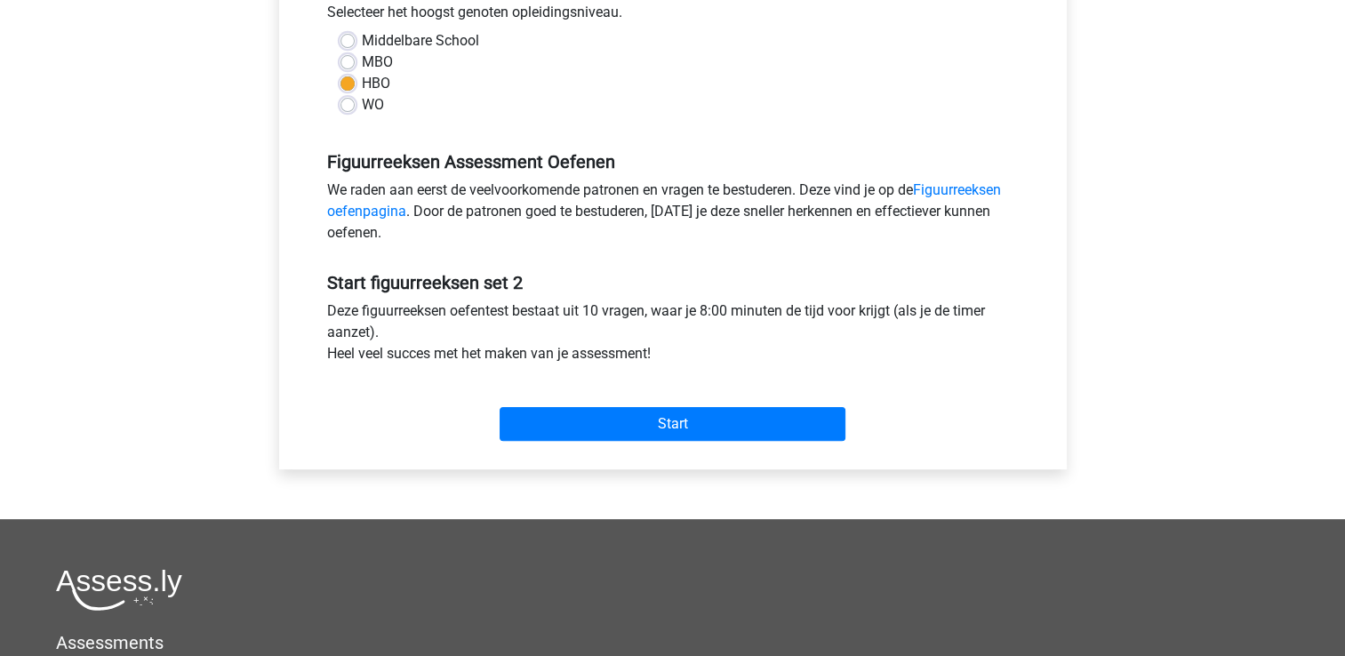
scroll to position [444, 0]
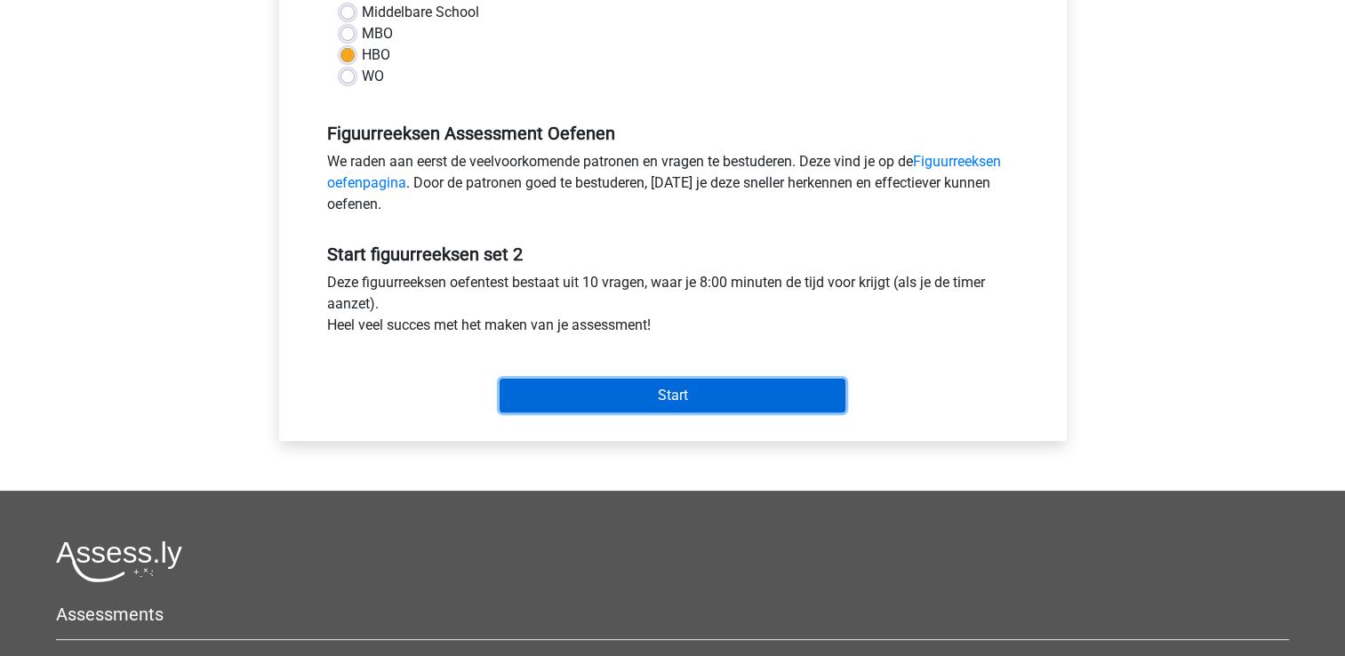
click at [548, 394] on input "Start" at bounding box center [673, 396] width 346 height 34
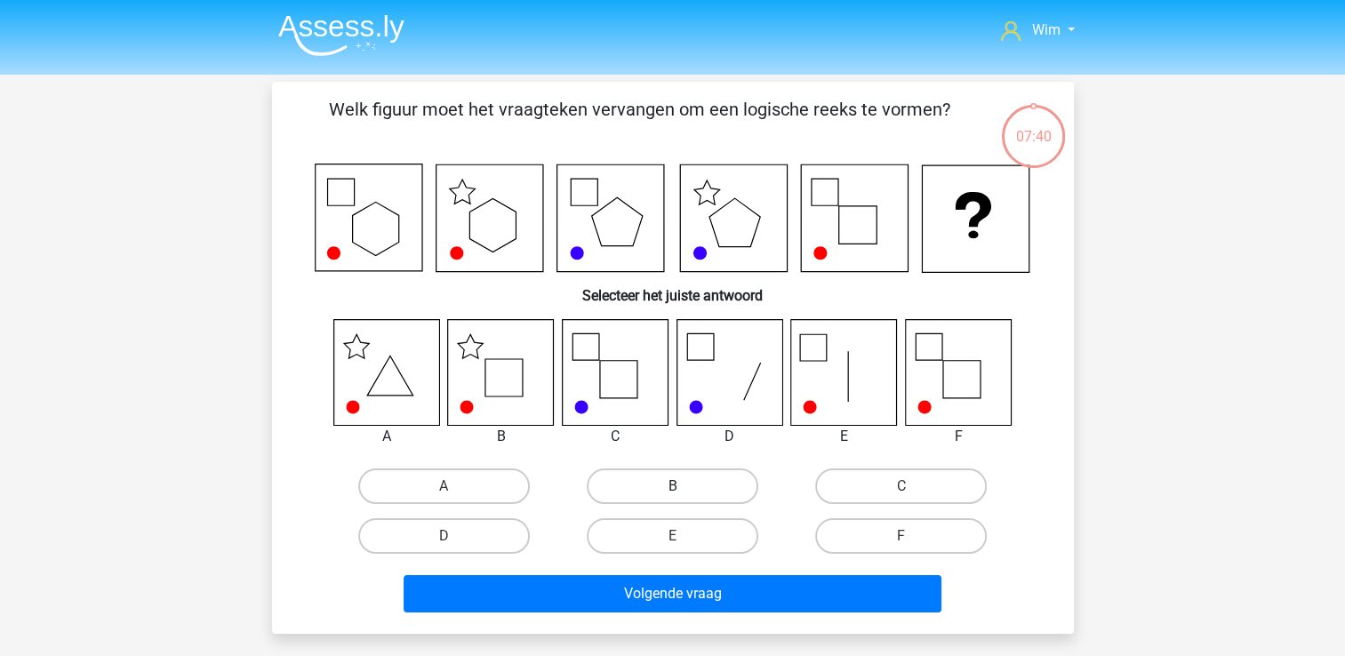
click at [629, 478] on label "B" at bounding box center [673, 486] width 172 height 36
click at [672, 486] on input "B" at bounding box center [678, 492] width 12 height 12
radio input "true"
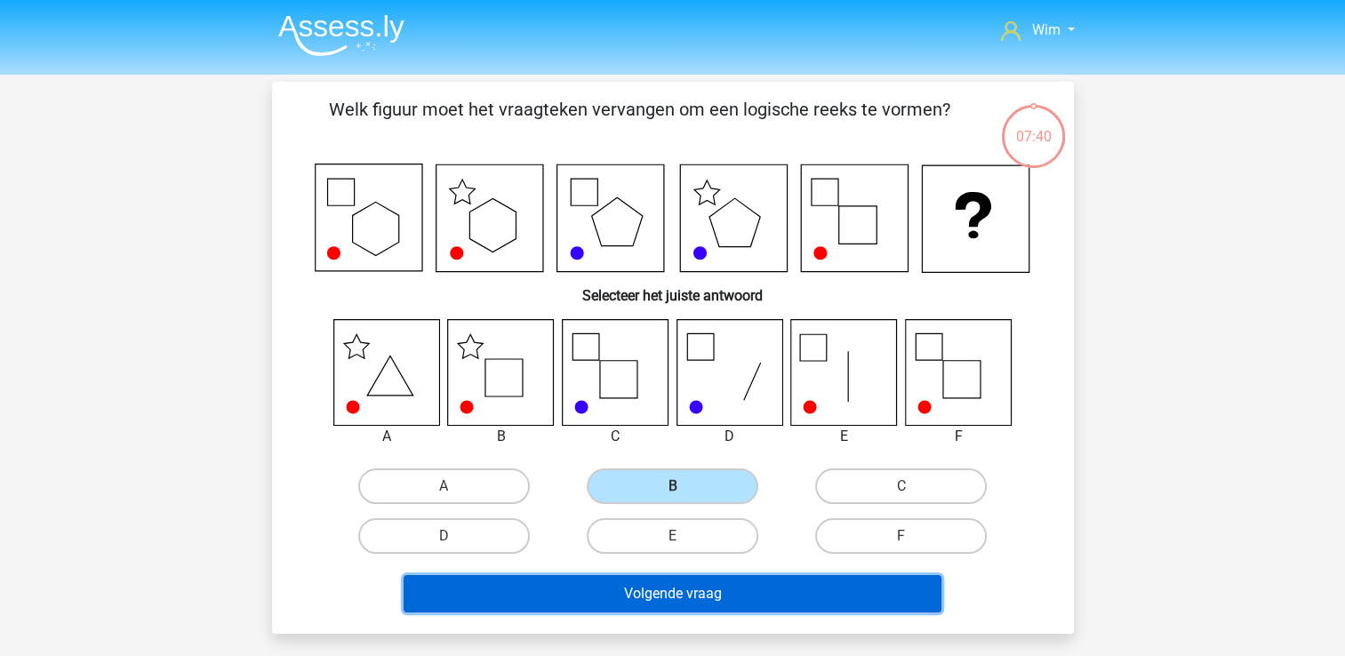
click at [636, 592] on button "Volgende vraag" at bounding box center [673, 593] width 538 height 37
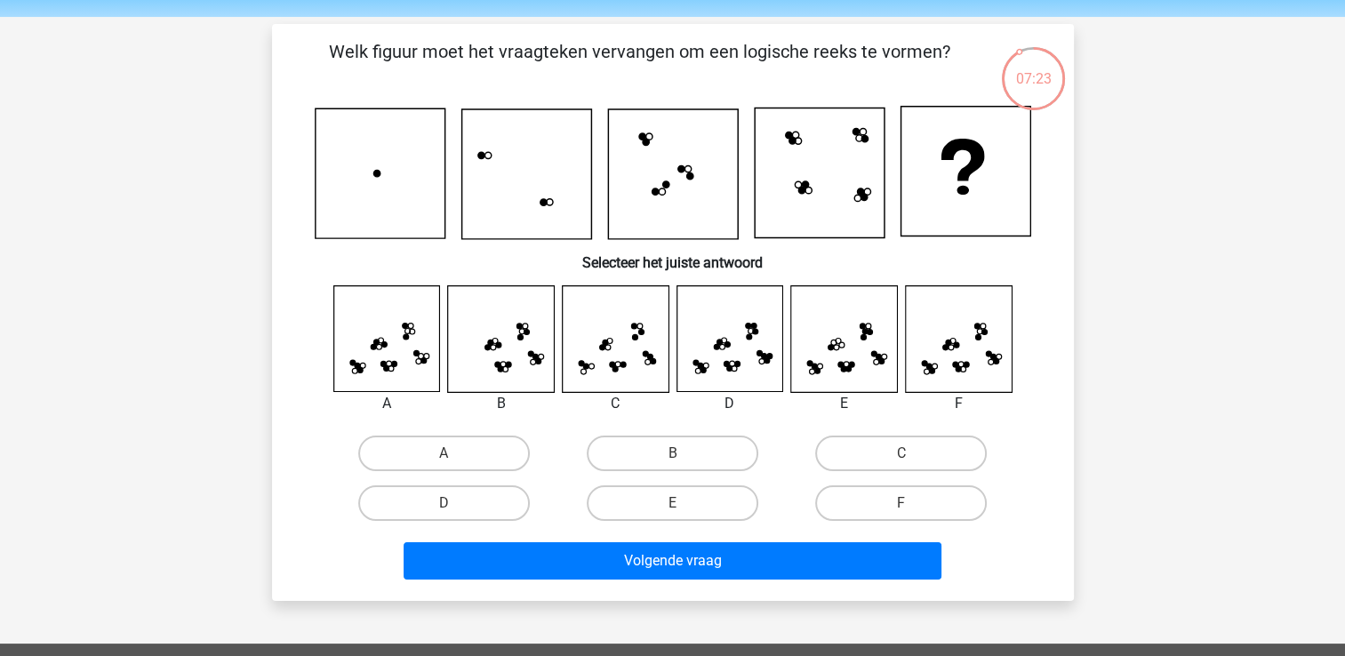
scroll to position [89, 0]
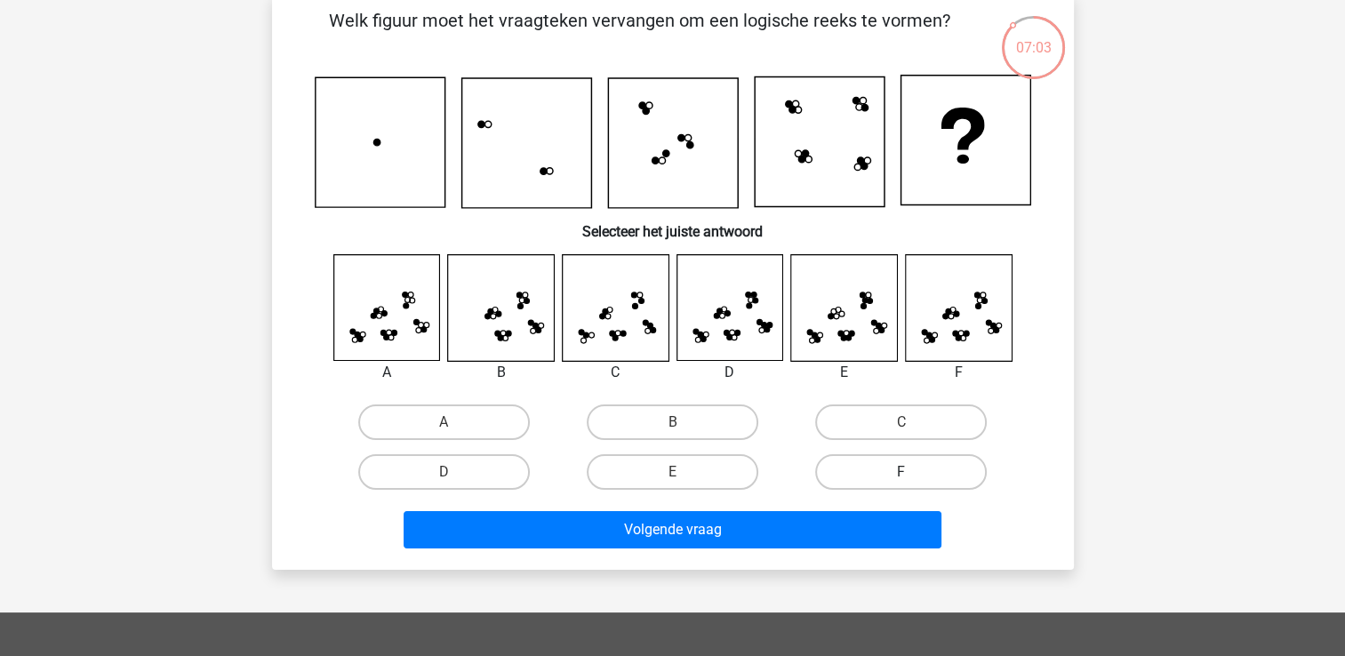
click at [901, 465] on label "F" at bounding box center [901, 472] width 172 height 36
click at [901, 472] on input "F" at bounding box center [907, 478] width 12 height 12
radio input "true"
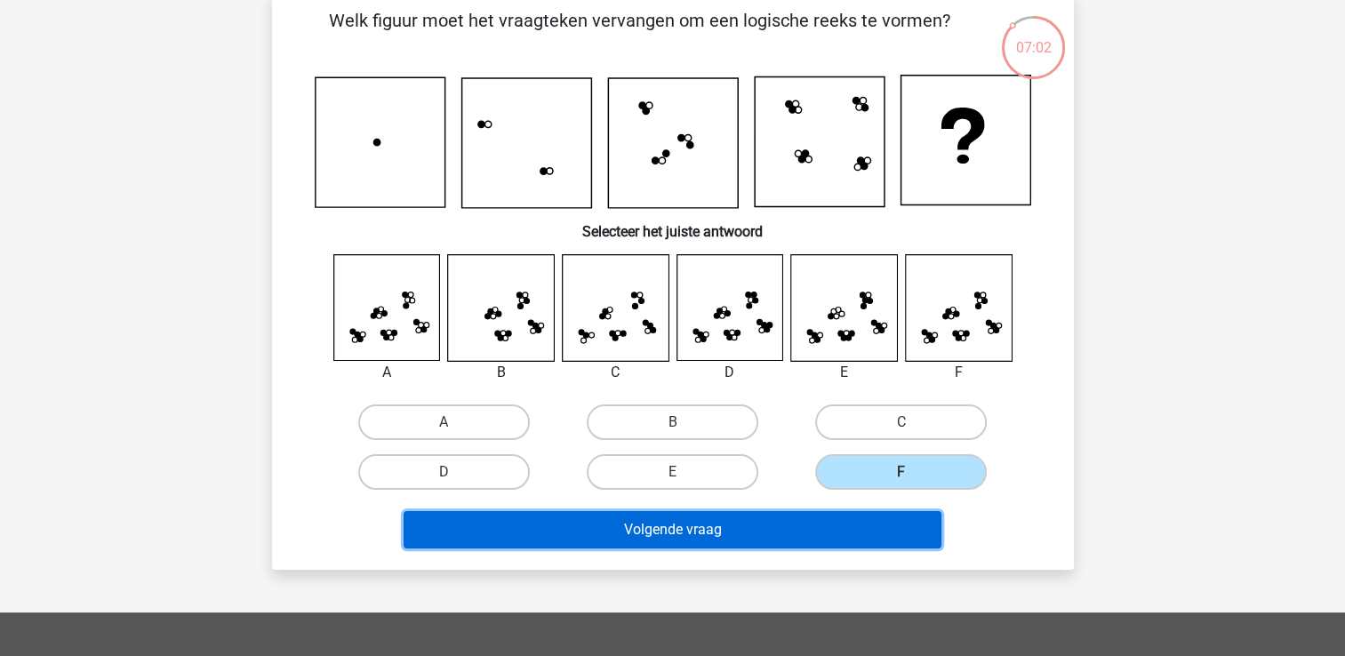
click at [785, 534] on button "Volgende vraag" at bounding box center [673, 529] width 538 height 37
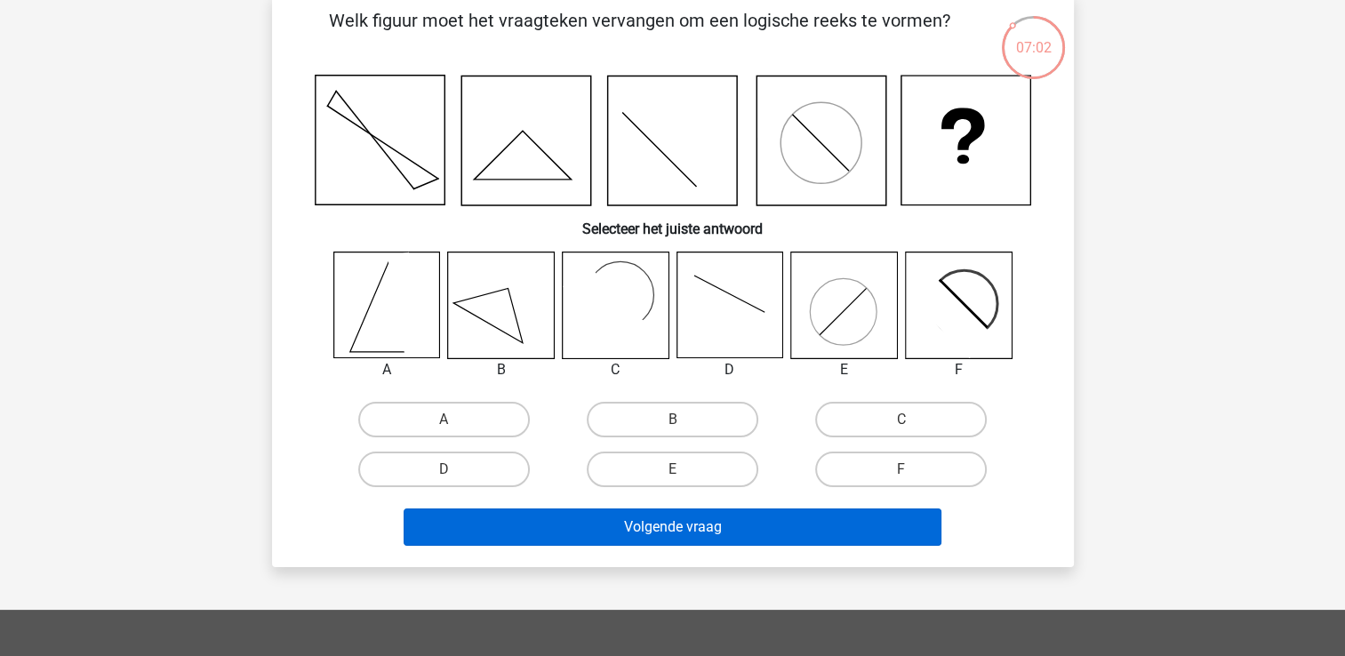
scroll to position [82, 0]
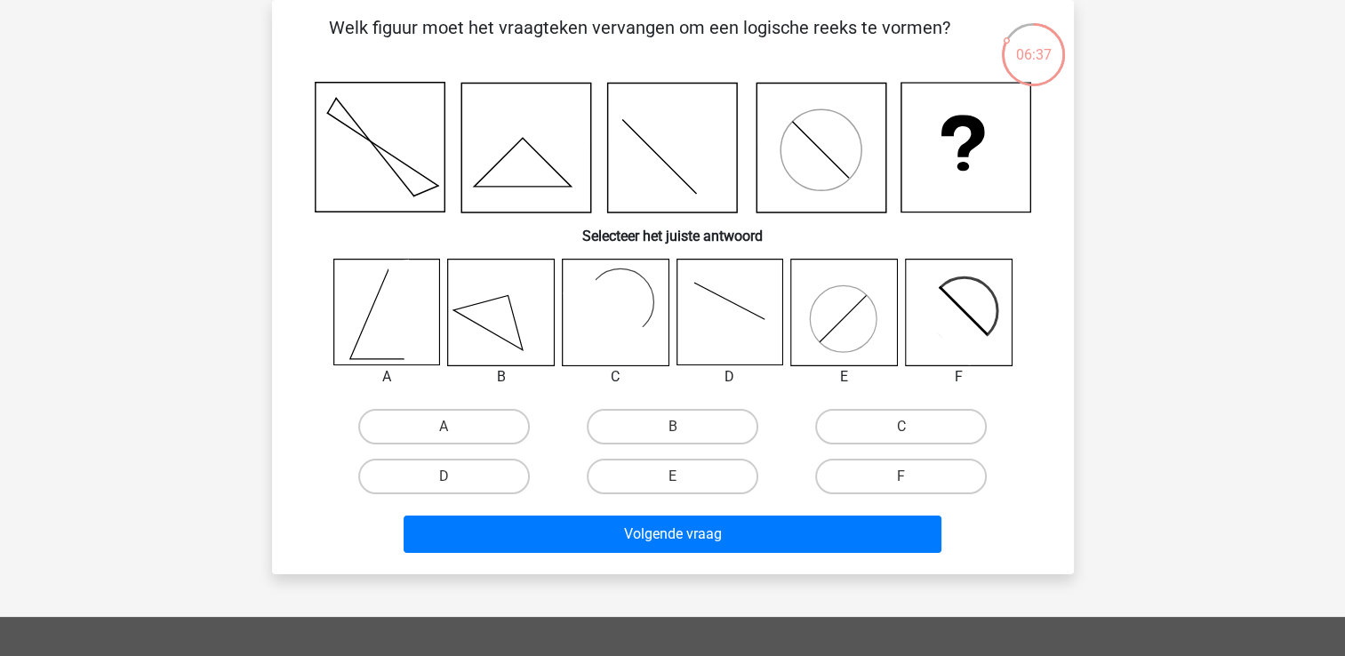
click at [983, 301] on icon at bounding box center [958, 313] width 106 height 106
click at [864, 481] on label "F" at bounding box center [901, 477] width 172 height 36
click at [901, 481] on input "F" at bounding box center [907, 482] width 12 height 12
radio input "true"
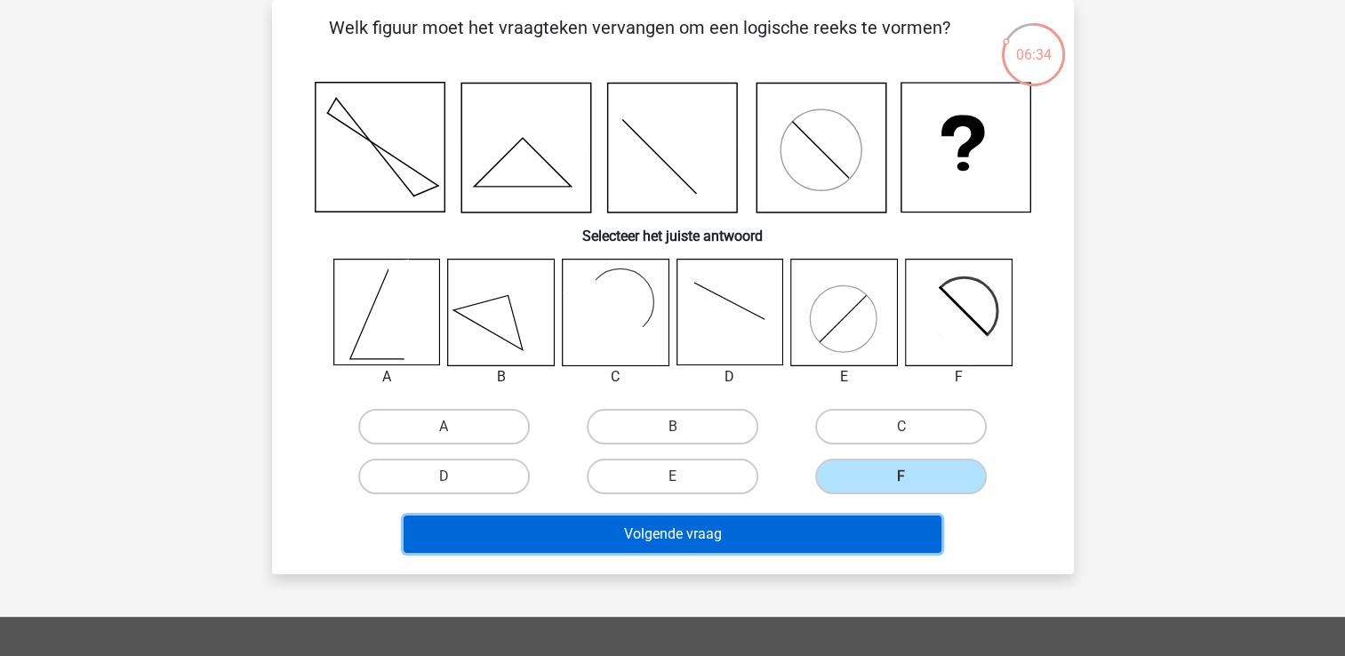
click at [844, 524] on button "Volgende vraag" at bounding box center [673, 534] width 538 height 37
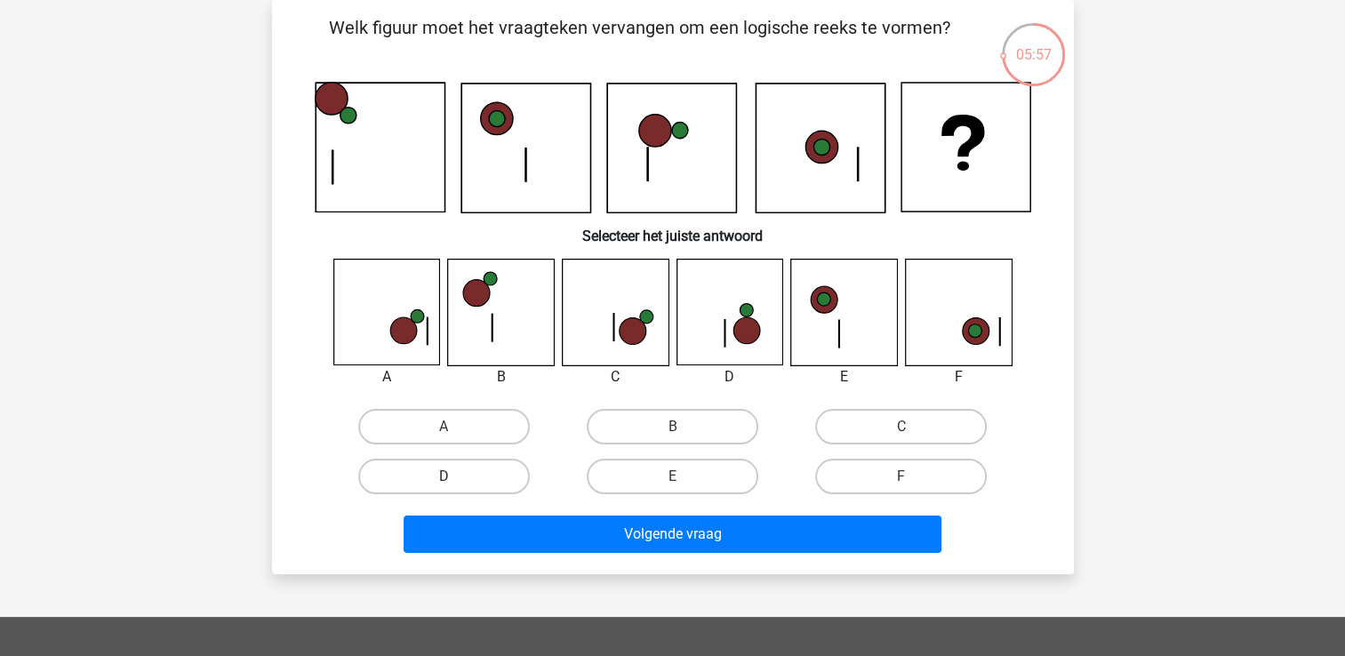
click at [433, 480] on label "D" at bounding box center [444, 477] width 172 height 36
click at [444, 480] on input "D" at bounding box center [450, 482] width 12 height 12
radio input "true"
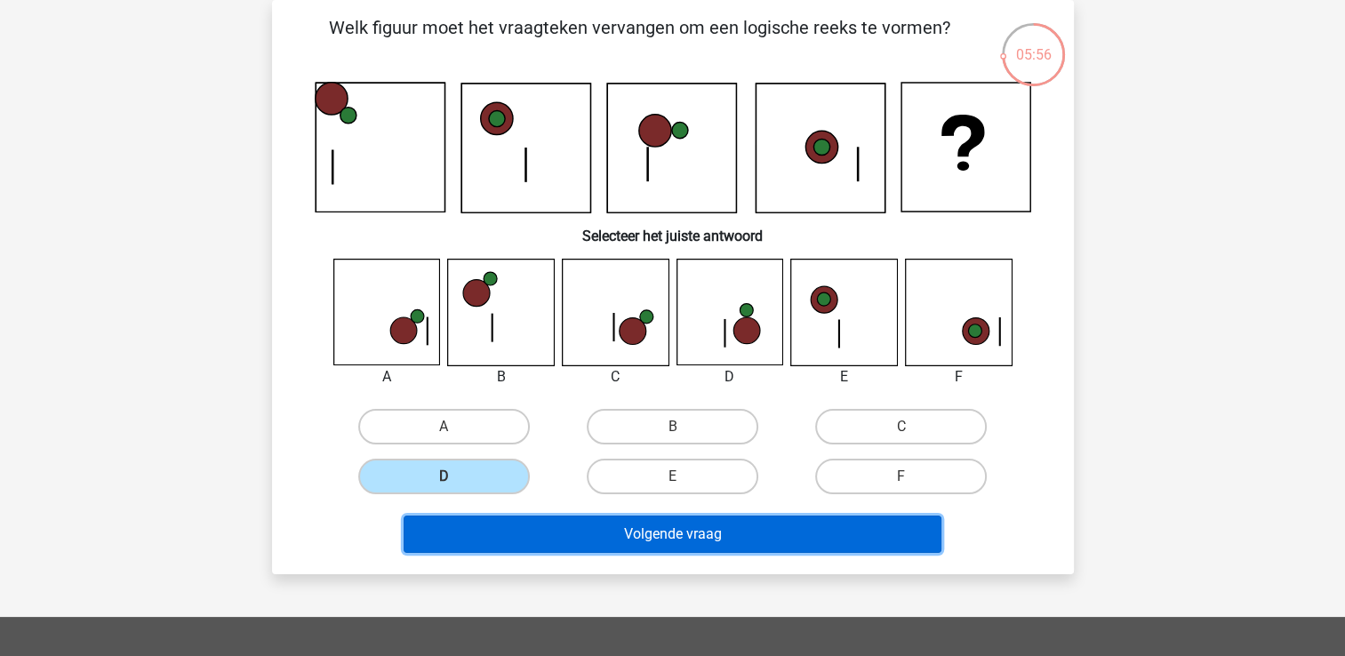
click at [461, 521] on button "Volgende vraag" at bounding box center [673, 534] width 538 height 37
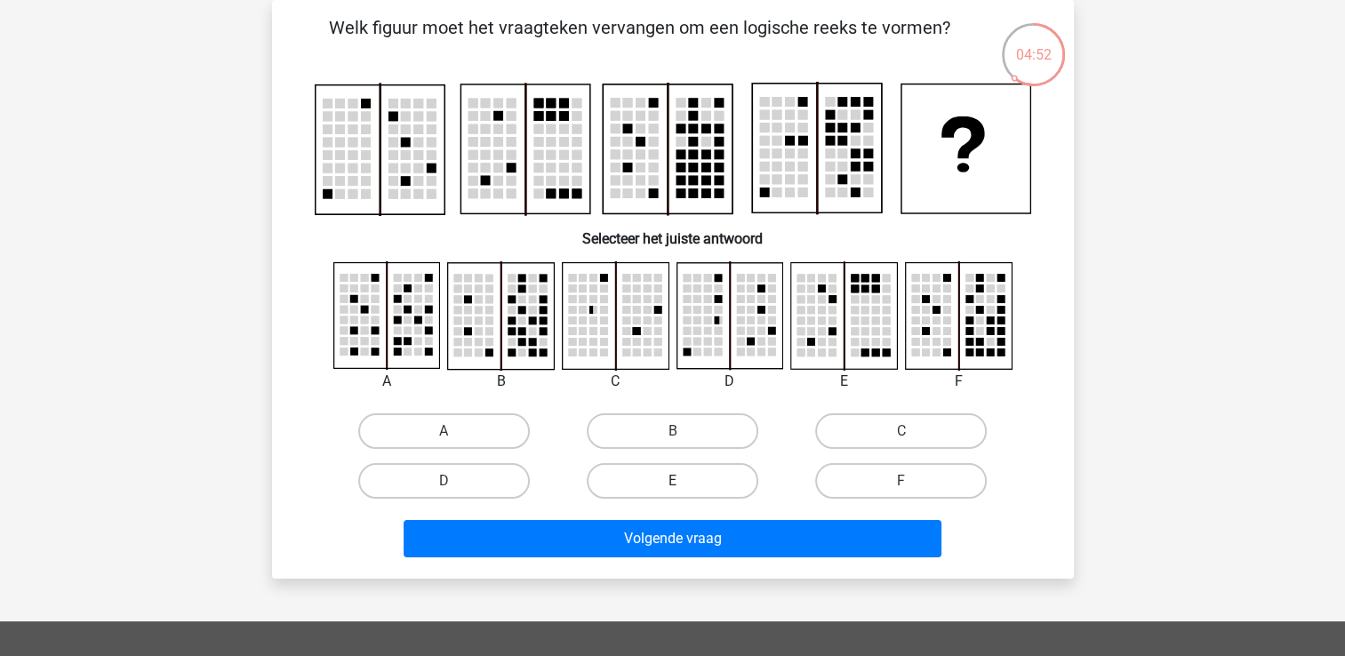
click at [724, 481] on label "E" at bounding box center [673, 481] width 172 height 36
click at [684, 481] on input "E" at bounding box center [678, 487] width 12 height 12
radio input "true"
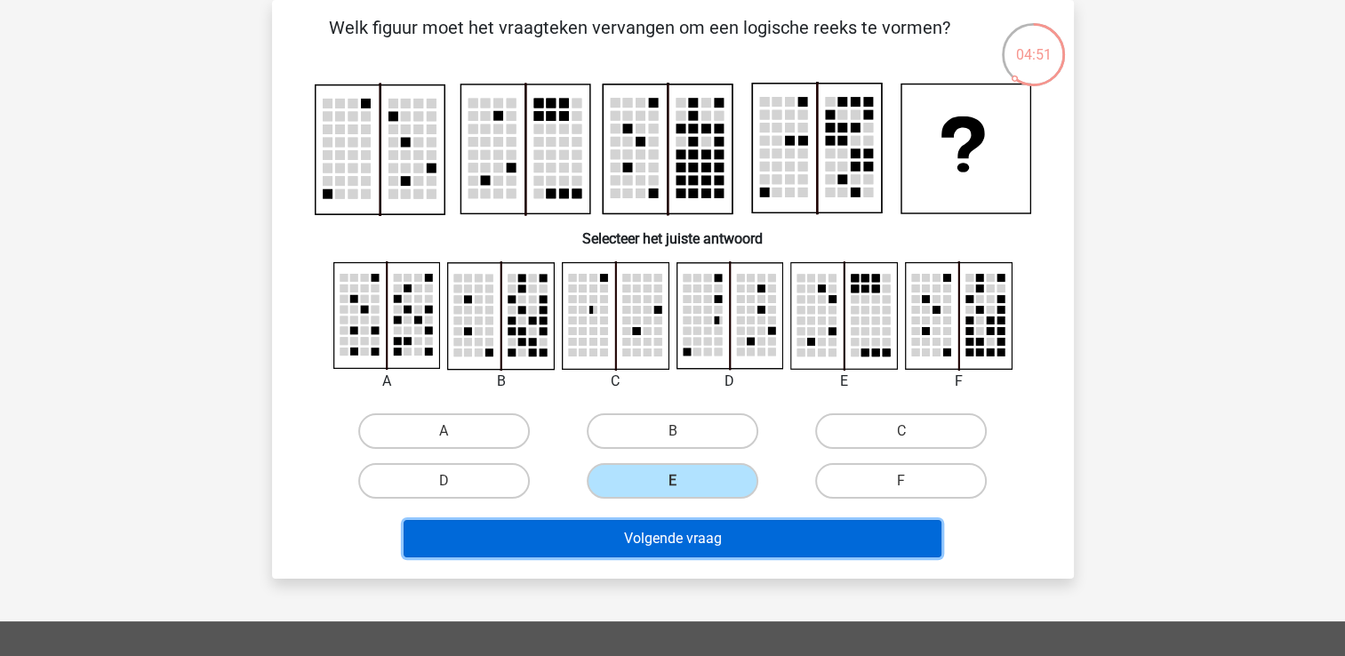
click at [734, 532] on button "Volgende vraag" at bounding box center [673, 538] width 538 height 37
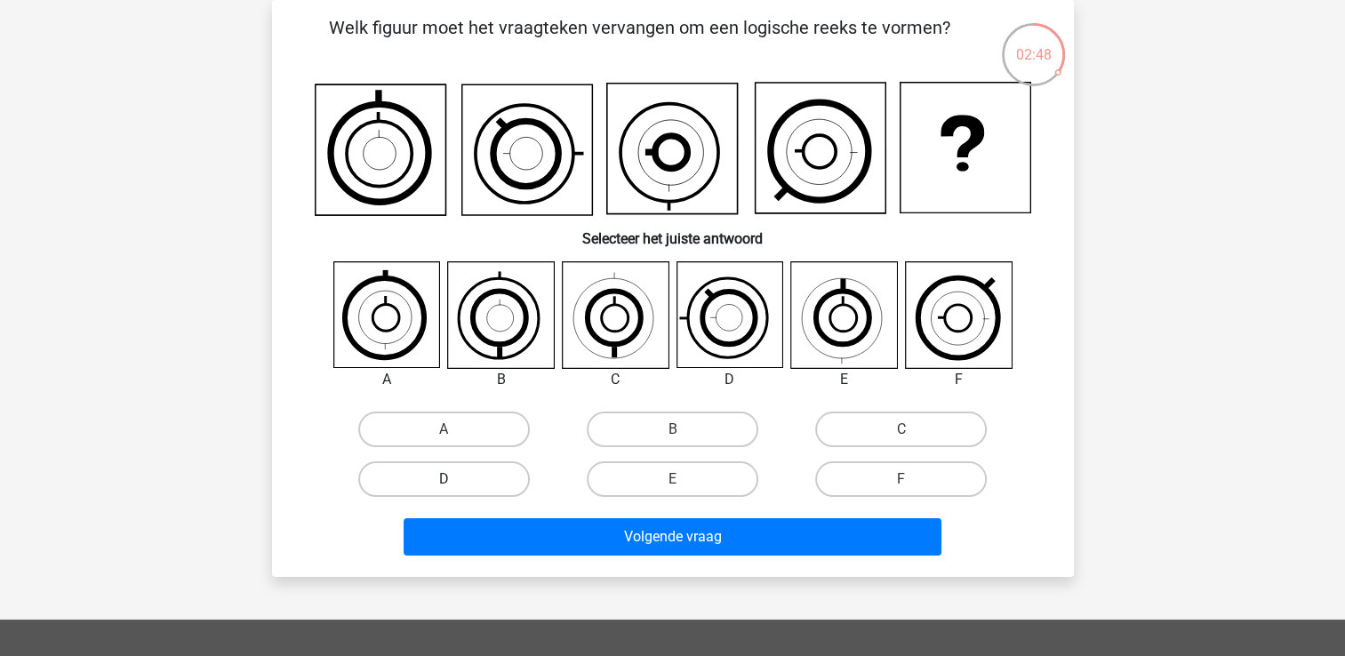
click at [428, 480] on label "D" at bounding box center [444, 479] width 172 height 36
click at [444, 480] on input "D" at bounding box center [450, 485] width 12 height 12
radio input "true"
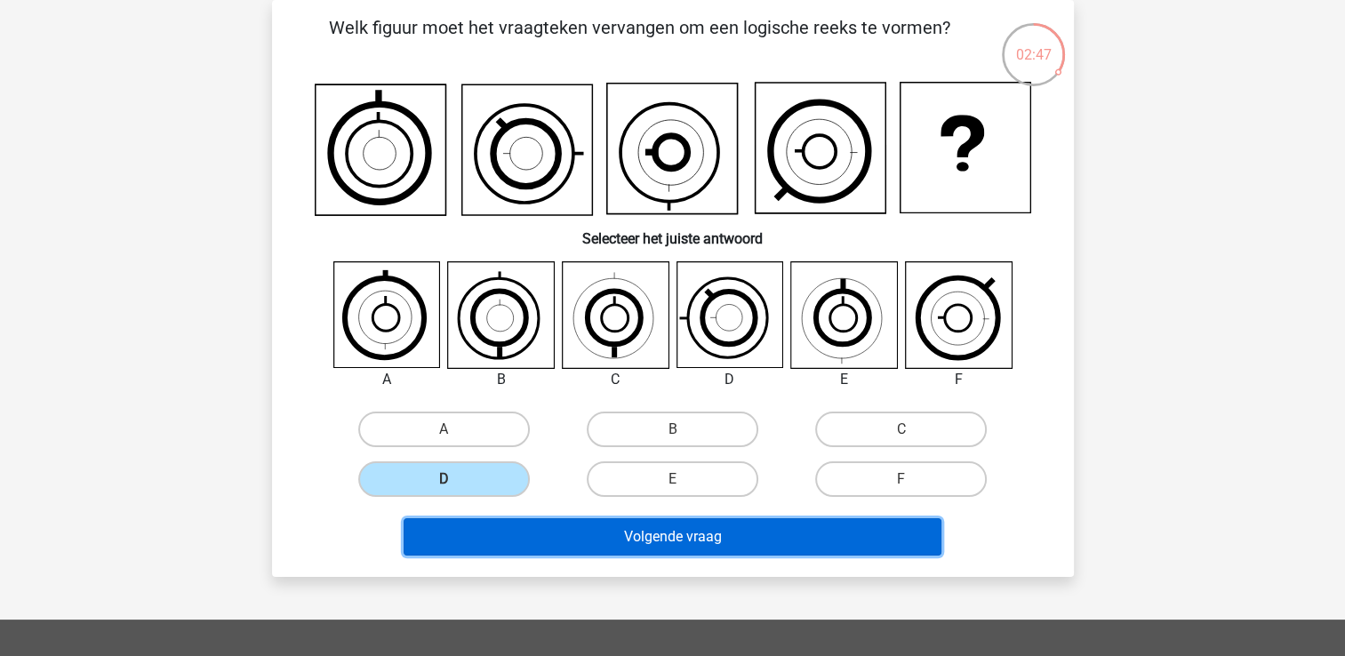
click at [492, 529] on button "Volgende vraag" at bounding box center [673, 536] width 538 height 37
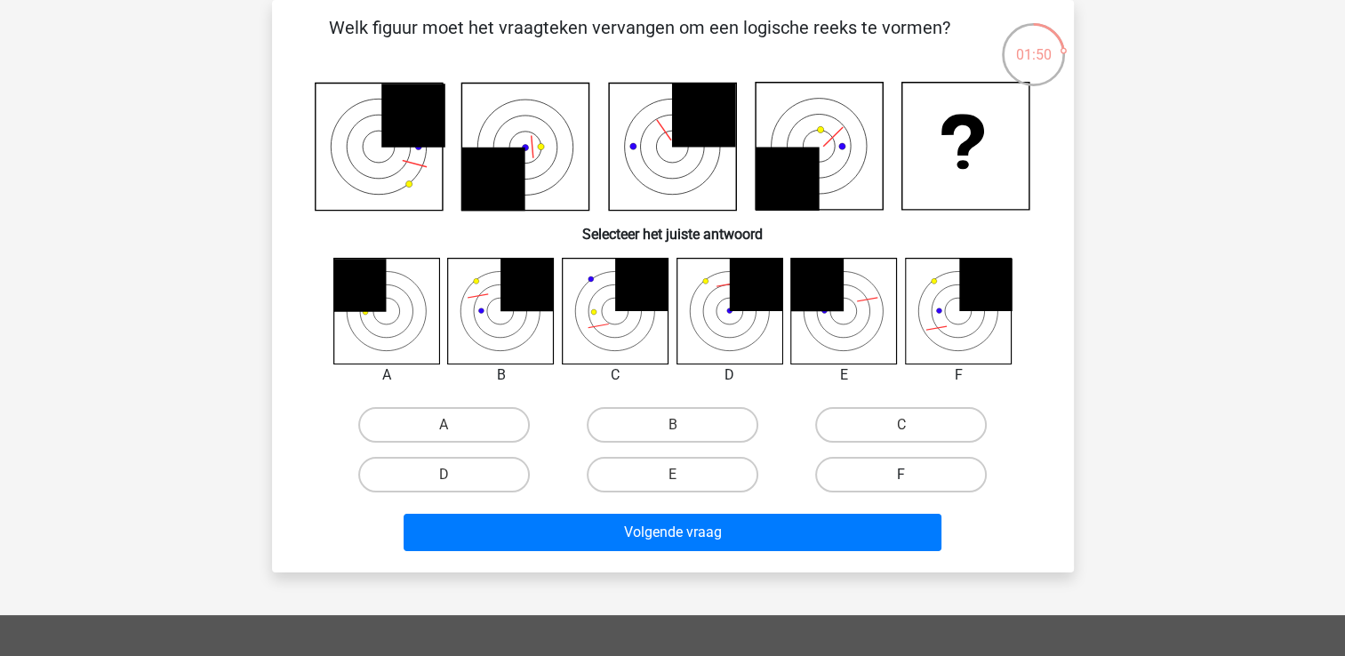
click at [836, 460] on label "F" at bounding box center [901, 475] width 172 height 36
click at [901, 475] on input "F" at bounding box center [907, 481] width 12 height 12
radio input "true"
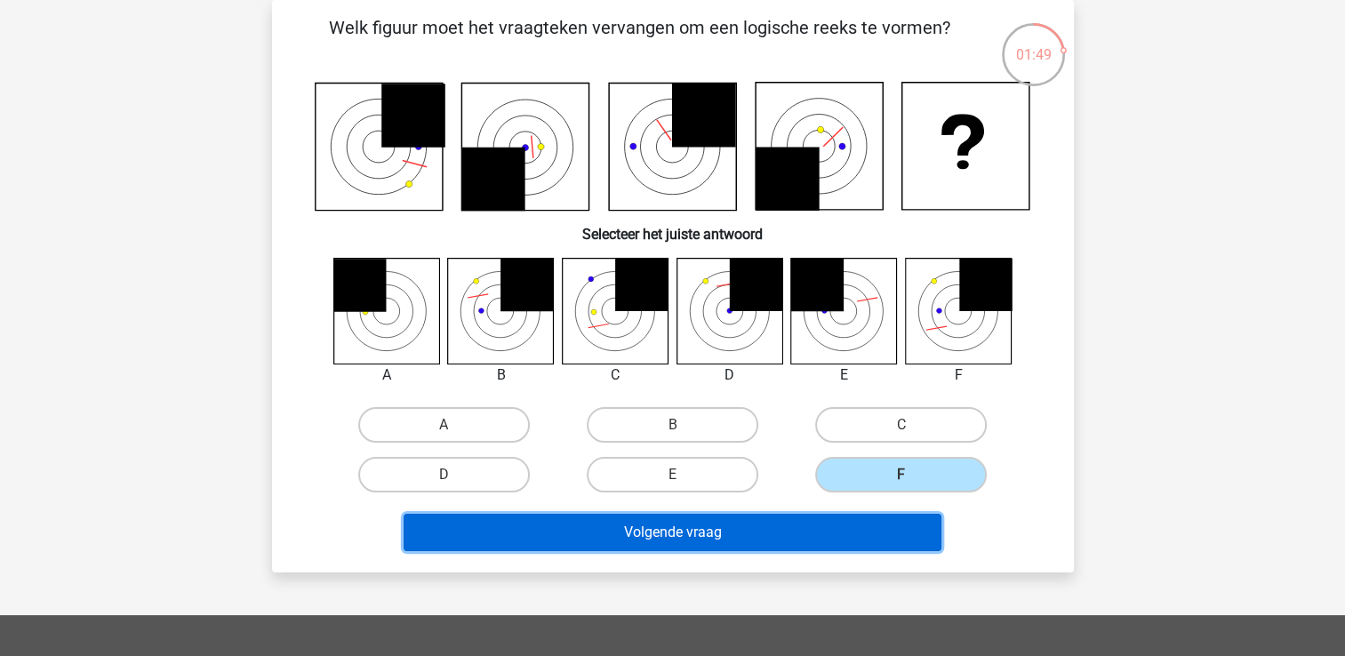
click at [832, 525] on button "Volgende vraag" at bounding box center [673, 532] width 538 height 37
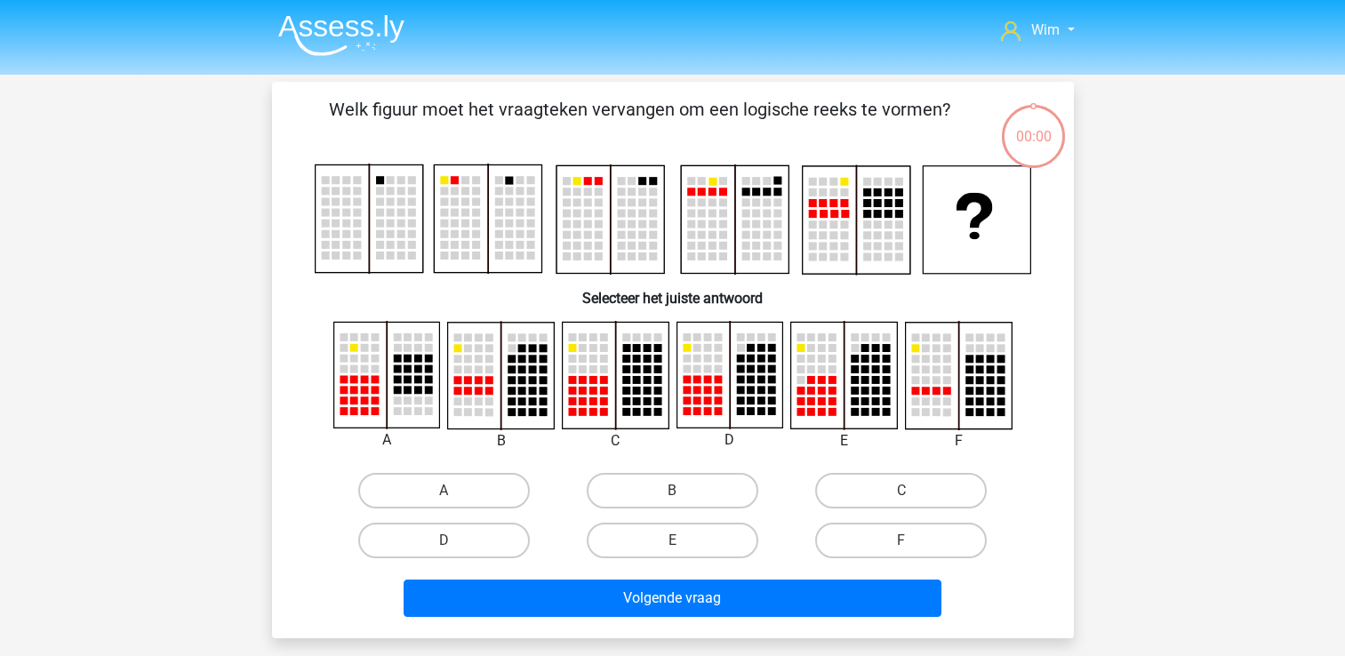
scroll to position [82, 0]
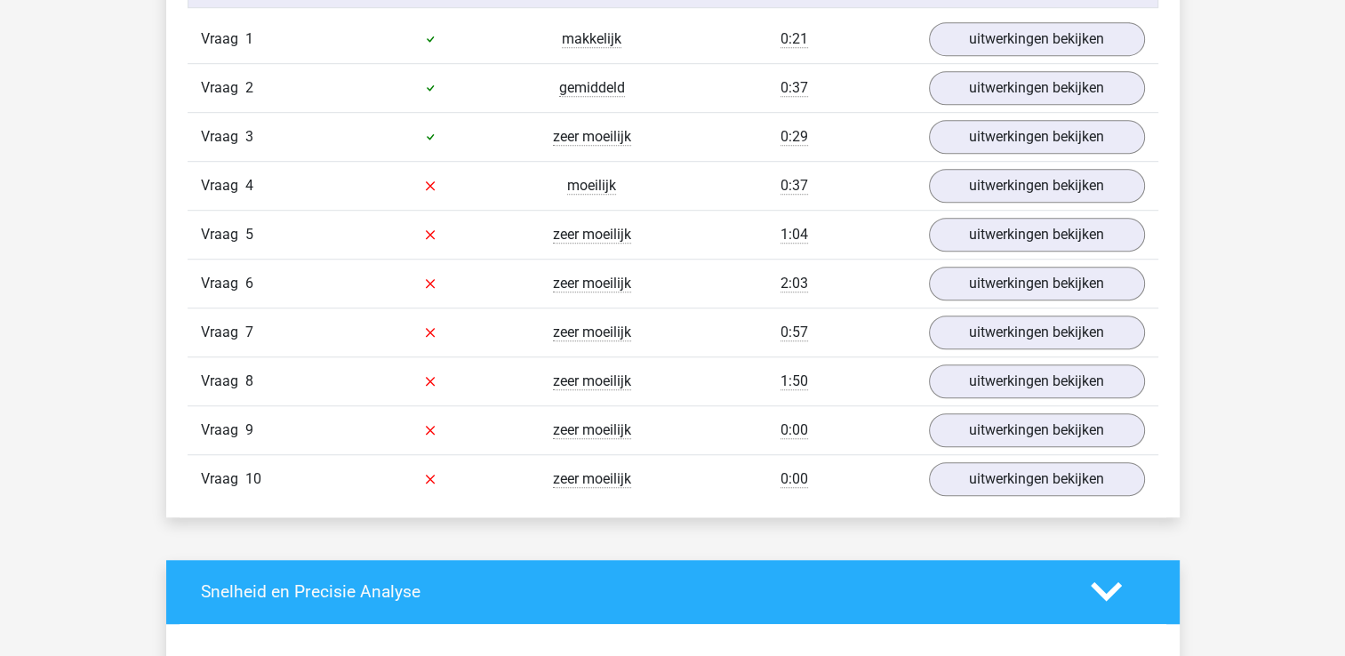
scroll to position [1244, 0]
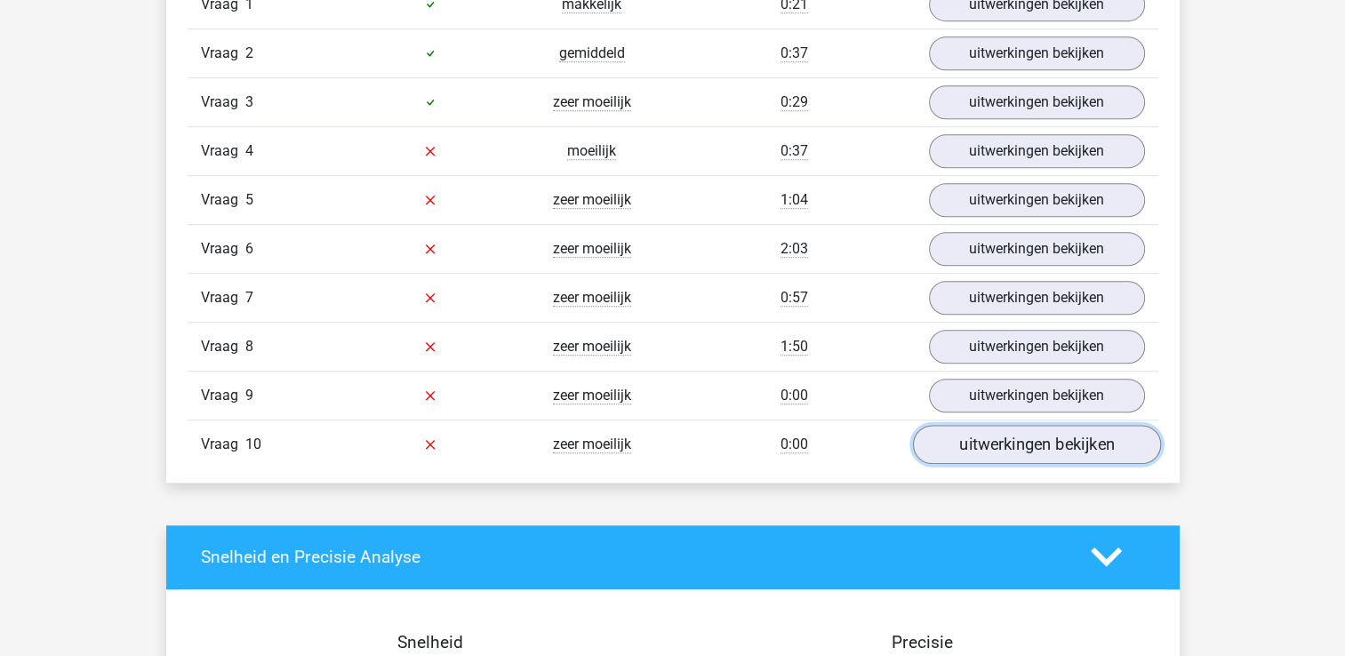
click at [1120, 443] on link "uitwerkingen bekijken" at bounding box center [1036, 444] width 248 height 39
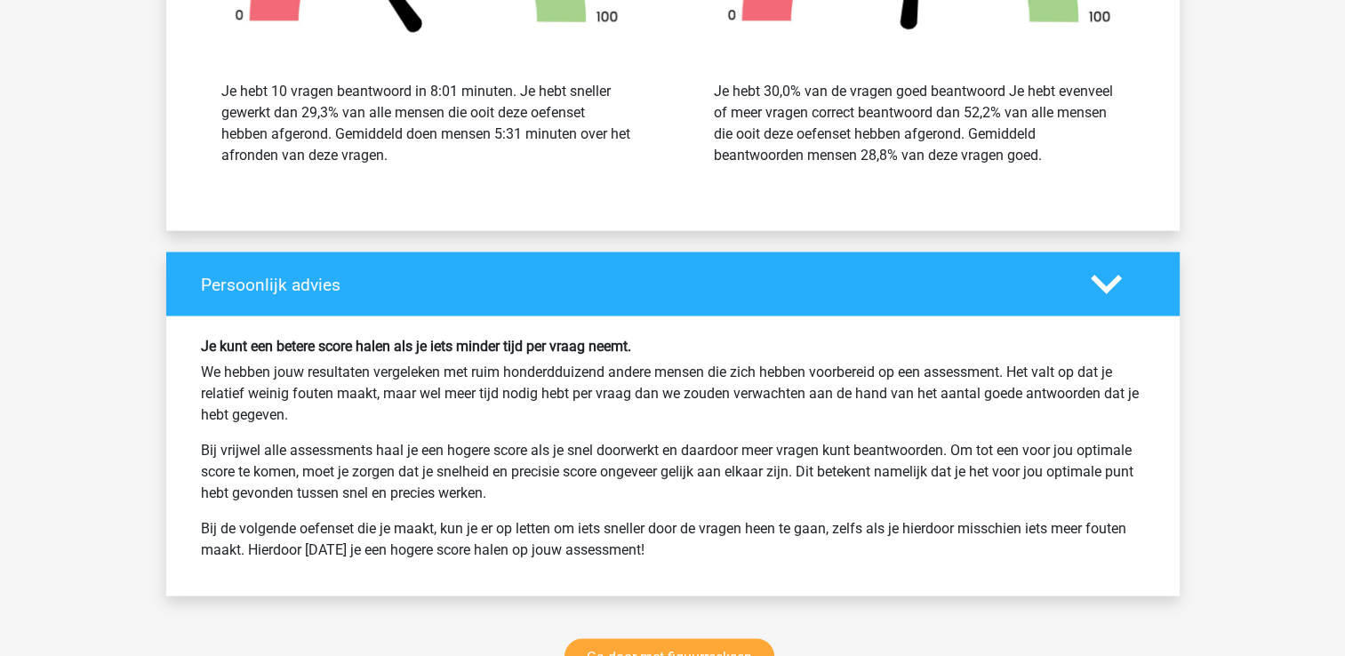
scroll to position [3711, 0]
